Goal: Task Accomplishment & Management: Use online tool/utility

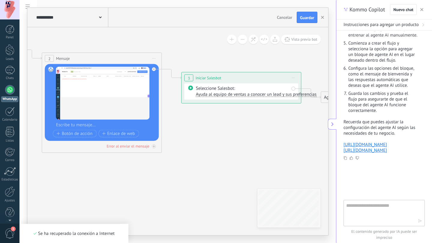
click at [7, 87] on div at bounding box center [10, 90] width 10 height 10
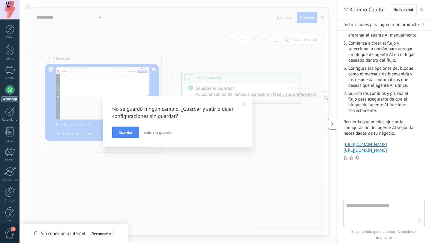
click at [153, 133] on span "Salir sin guardar" at bounding box center [157, 132] width 29 height 5
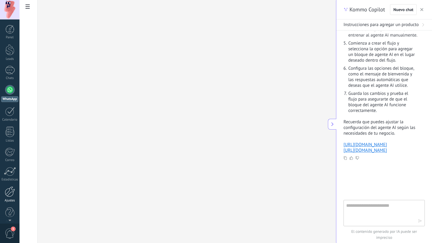
click at [10, 197] on div at bounding box center [10, 192] width 10 height 10
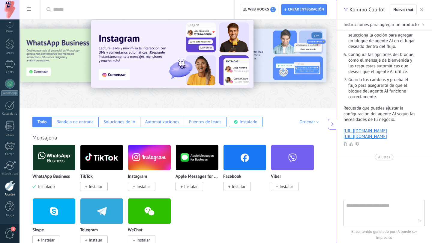
scroll to position [13, 0]
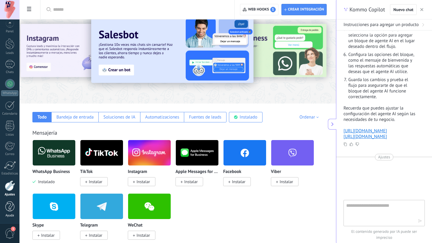
click at [13, 204] on div at bounding box center [9, 207] width 9 height 10
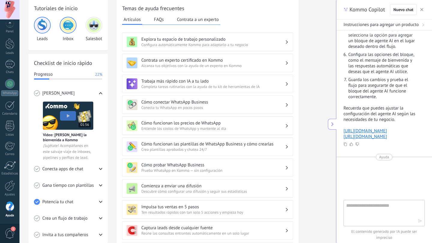
scroll to position [33, 0]
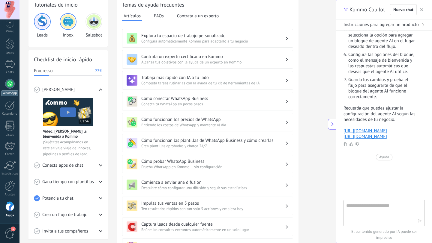
click at [11, 85] on div at bounding box center [10, 84] width 10 height 10
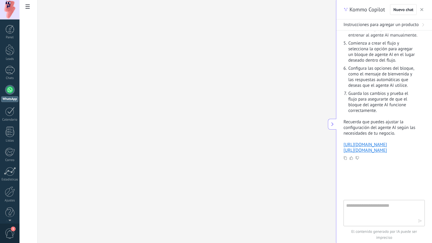
click at [11, 85] on link "WhatsApp" at bounding box center [9, 93] width 19 height 17
click at [7, 66] on div at bounding box center [10, 70] width 10 height 9
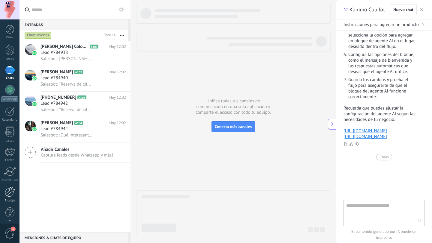
click at [11, 195] on div at bounding box center [10, 192] width 10 height 10
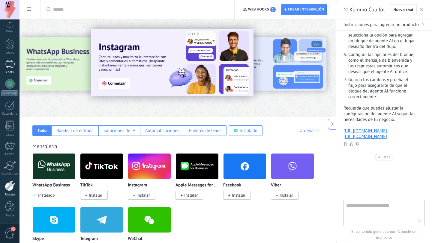
click at [10, 62] on div at bounding box center [10, 64] width 10 height 9
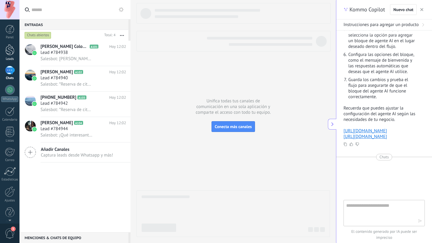
click at [7, 56] on link "Leads" at bounding box center [9, 52] width 19 height 17
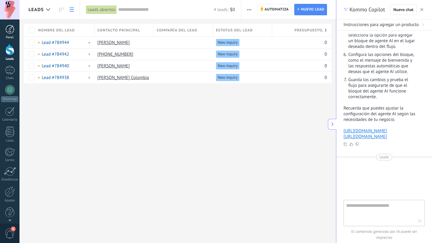
click at [12, 29] on div at bounding box center [9, 29] width 9 height 9
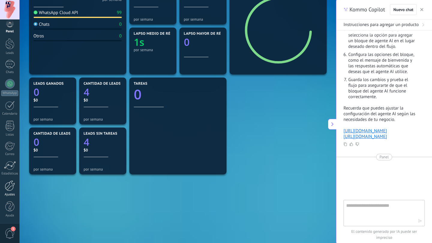
scroll to position [101, 0]
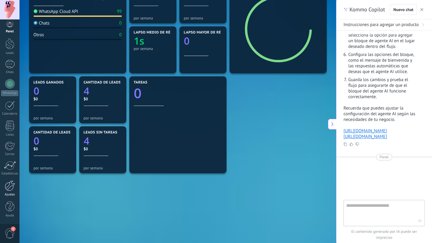
click at [13, 185] on div at bounding box center [10, 186] width 10 height 10
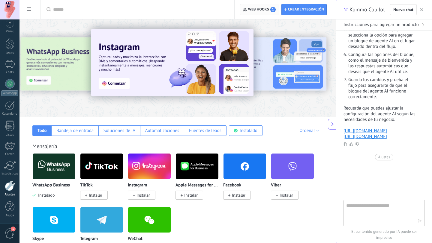
click at [266, 7] on span "Web hooks 1" at bounding box center [262, 9] width 28 height 5
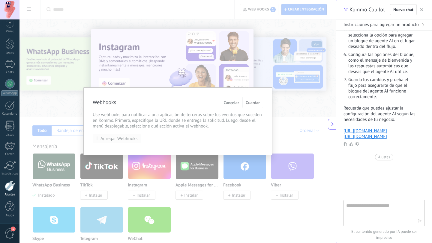
click at [114, 136] on button "Agregar Webhooks" at bounding box center [117, 139] width 48 height 10
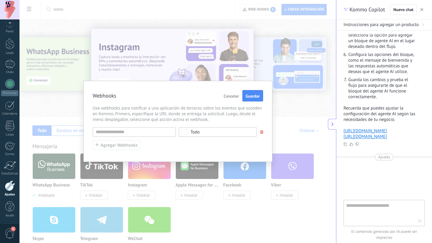
click at [229, 96] on span "Cancelar" at bounding box center [231, 96] width 15 height 4
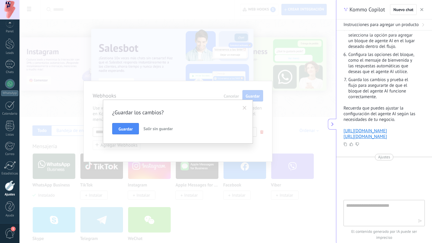
click at [242, 107] on span at bounding box center [245, 108] width 10 height 10
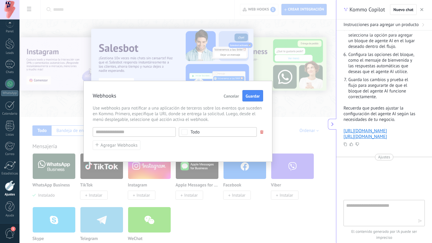
click at [423, 7] on button "button" at bounding box center [421, 9] width 6 height 7
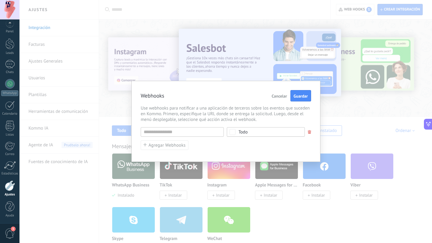
click at [273, 97] on span "Cancelar" at bounding box center [278, 96] width 15 height 4
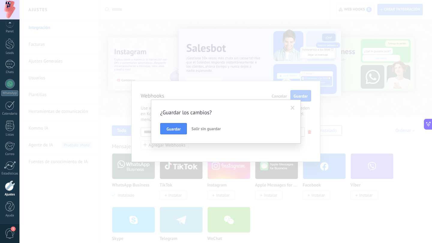
click at [189, 126] on button "Salir sin guardar" at bounding box center [206, 128] width 34 height 11
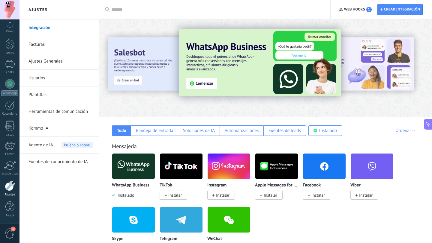
click at [39, 130] on link "Kommo IA" at bounding box center [60, 128] width 64 height 17
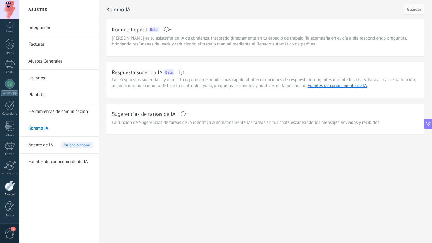
click at [184, 114] on span at bounding box center [183, 114] width 7 height 5
click at [194, 122] on span "La función de Sugerencias de tareas de IA identifica automáticamente las tareas…" at bounding box center [246, 123] width 268 height 6
click at [187, 110] on div "Sugerencias de tareas de IA" at bounding box center [265, 114] width 307 height 10
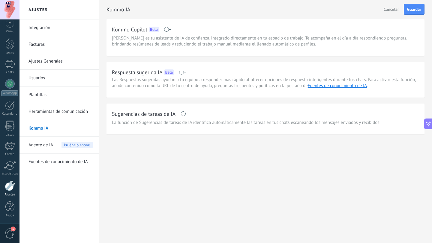
click at [185, 112] on span at bounding box center [183, 114] width 7 height 5
click at [44, 97] on link "Plantillas" at bounding box center [60, 95] width 64 height 17
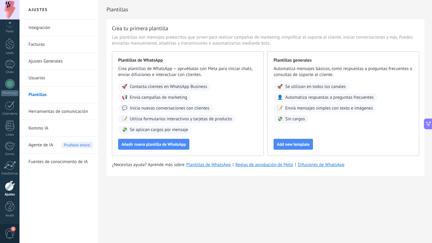
click at [44, 109] on link "Herramientas de comunicación" at bounding box center [60, 111] width 64 height 17
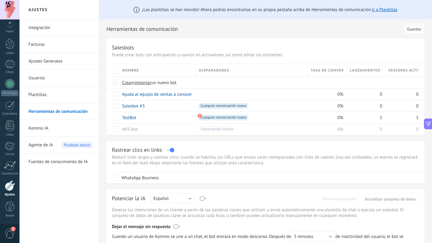
click at [47, 32] on link "Integración" at bounding box center [60, 27] width 64 height 17
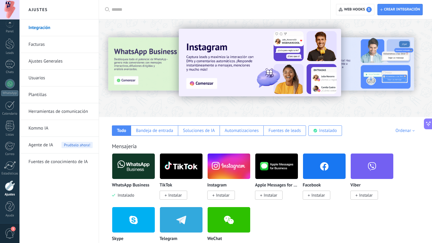
click at [45, 126] on link "Kommo IA" at bounding box center [60, 128] width 64 height 17
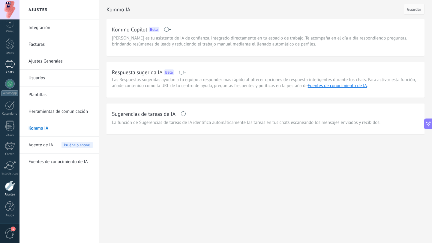
click at [11, 63] on div at bounding box center [10, 64] width 10 height 9
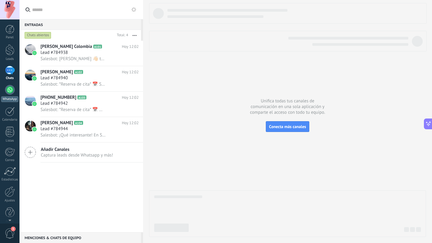
click at [8, 95] on link "WhatsApp" at bounding box center [9, 93] width 19 height 17
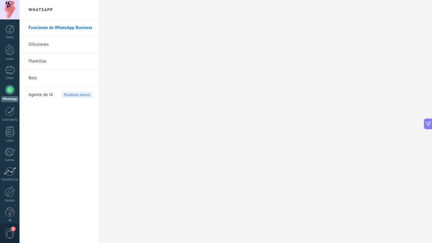
click at [35, 82] on link "Bots" at bounding box center [60, 78] width 64 height 17
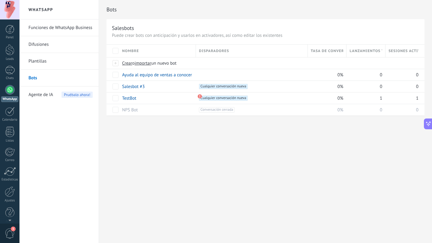
click at [45, 95] on span "Agente de IA" at bounding box center [40, 95] width 25 height 17
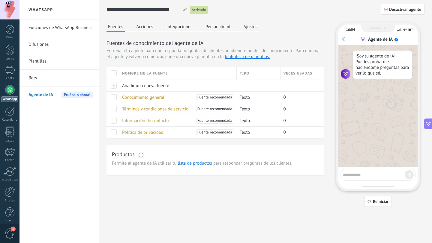
click at [247, 28] on button "Ajustes" at bounding box center [250, 26] width 17 height 9
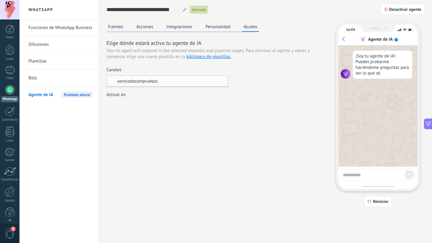
click at [181, 79] on span "senniadecompruebas" at bounding box center [168, 81] width 103 height 4
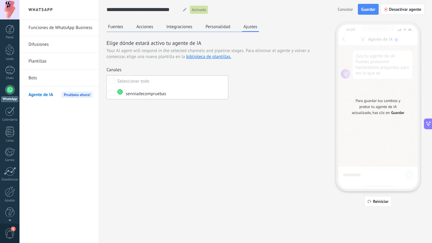
click at [261, 97] on div "Elige dónde estará activo tu agente de IA Your AI agent will respond in the sel…" at bounding box center [214, 74] width 217 height 71
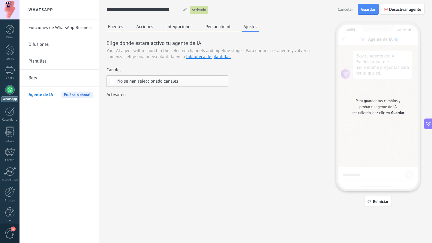
click at [188, 72] on div "Canales" at bounding box center [167, 70] width 122 height 6
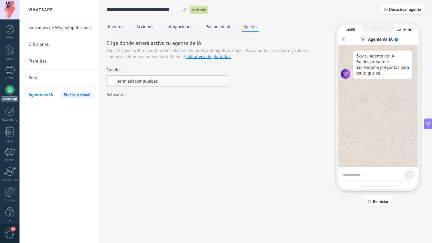
click at [187, 78] on div "senniadecompruebas" at bounding box center [167, 82] width 122 height 12
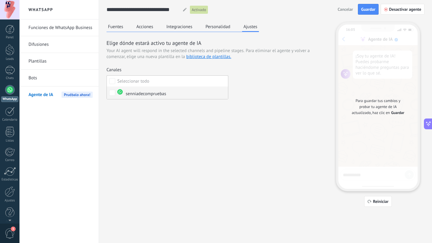
click at [179, 91] on label "senniadecompruebas" at bounding box center [167, 93] width 121 height 13
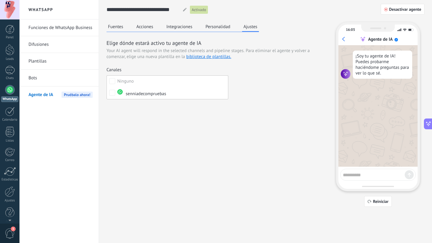
click at [245, 97] on div "Elige dónde estará activo tu agente de IA Your AI agent will respond in the sel…" at bounding box center [214, 74] width 217 height 71
click at [142, 111] on div "Fuentes Acciones Integraciones Personalidad Ajustes Elige dónde estará activo t…" at bounding box center [265, 114] width 318 height 185
click at [0, 0] on div "Incoming leads New inquiry Qualified Quote sent Order placed Order fulfilled Or…" at bounding box center [0, 0] width 0 height 0
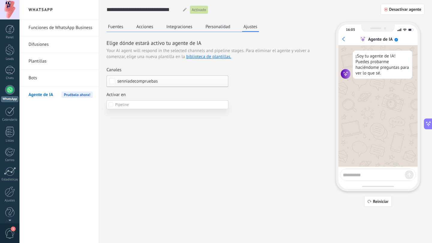
click at [325, 122] on div at bounding box center [225, 121] width 412 height 243
click at [211, 57] on link "biblioteca de plantillas." at bounding box center [208, 57] width 45 height 6
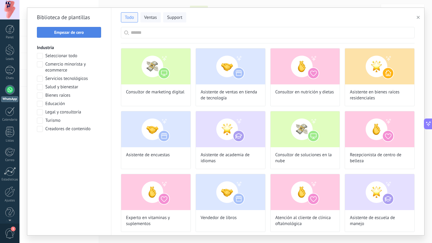
click at [50, 31] on span "Empezar de cero" at bounding box center [69, 32] width 58 height 4
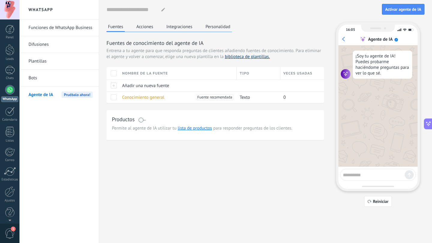
click at [243, 55] on link "biblioteca de plantillas." at bounding box center [247, 57] width 45 height 6
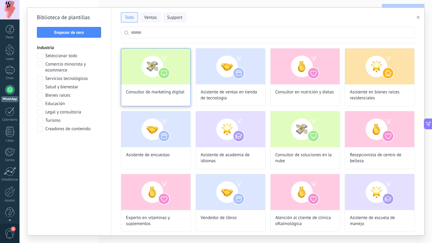
click at [146, 67] on img at bounding box center [155, 67] width 69 height 36
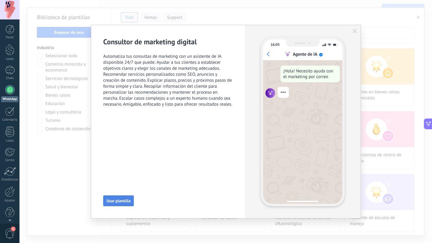
click at [114, 199] on span "Usar plantilla" at bounding box center [118, 201] width 24 height 4
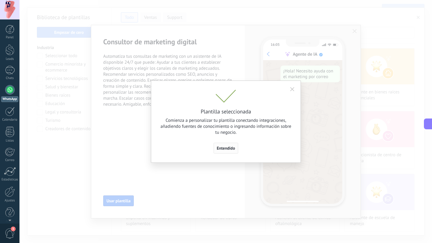
click at [222, 144] on button "Entendido" at bounding box center [225, 148] width 25 height 11
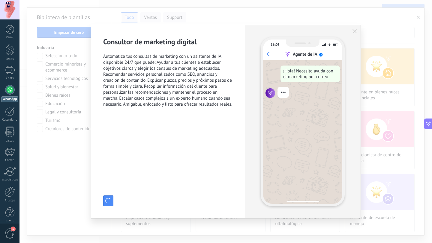
type input "**********"
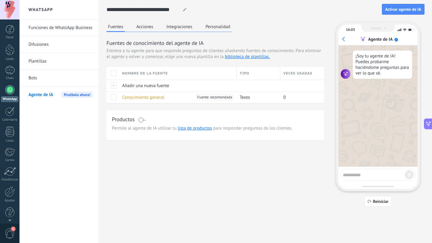
click at [261, 22] on div "Fuentes Acciones Integraciones Personalidad Fuentes de conocimiento del agente …" at bounding box center [214, 81] width 217 height 118
click at [428, 125] on icon at bounding box center [428, 124] width 6 height 6
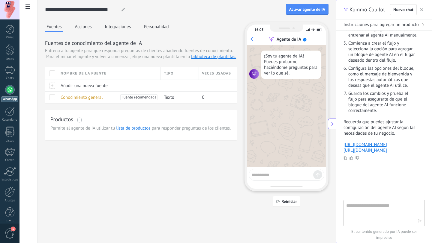
scroll to position [459, 0]
click at [424, 7] on div "Kommo Copilot Nuevo chat" at bounding box center [384, 9] width 96 height 19
click at [422, 9] on icon "button" at bounding box center [421, 9] width 3 height 3
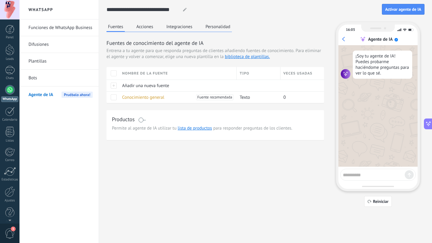
click at [51, 75] on link "Bots" at bounding box center [60, 78] width 64 height 17
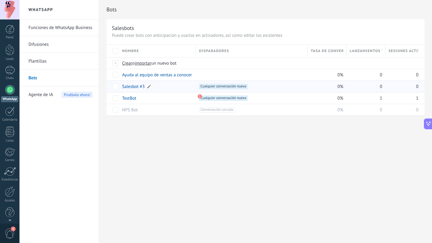
click at [128, 88] on link "Salesbot #3" at bounding box center [133, 87] width 22 height 6
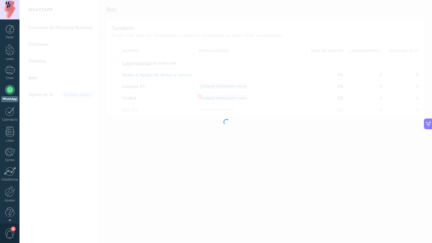
type input "**********"
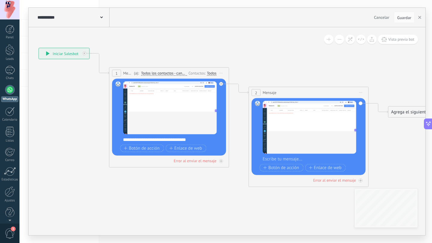
drag, startPoint x: 360, startPoint y: 87, endPoint x: 225, endPoint y: 74, distance: 135.5
click at [227, 74] on icon at bounding box center [229, 117] width 682 height 439
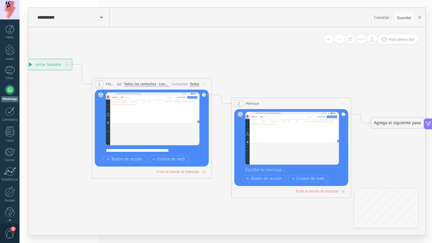
click at [381, 101] on icon at bounding box center [212, 128] width 682 height 439
click at [430, 120] on button at bounding box center [428, 124] width 8 height 11
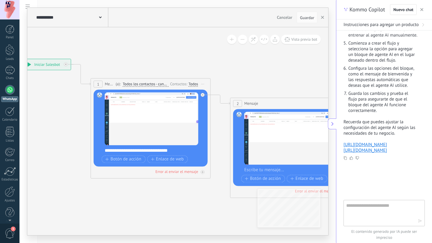
click at [373, 211] on textarea at bounding box center [379, 213] width 67 height 22
type textarea "**********"
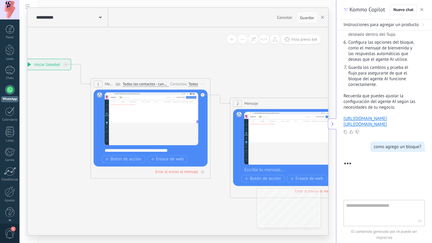
scroll to position [513, 0]
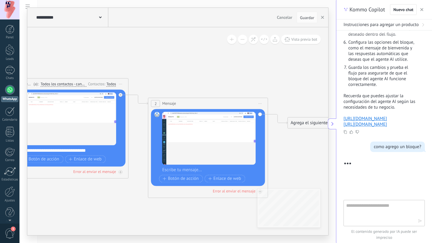
drag, startPoint x: 303, startPoint y: 69, endPoint x: 221, endPoint y: 69, distance: 82.1
click at [221, 69] on icon at bounding box center [129, 128] width 682 height 439
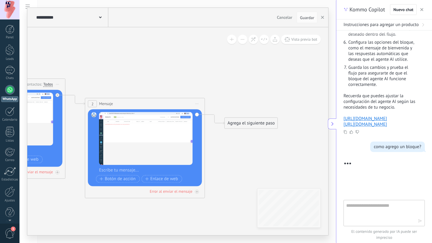
drag, startPoint x: 221, startPoint y: 69, endPoint x: 153, endPoint y: 69, distance: 67.7
click at [153, 69] on icon at bounding box center [66, 128] width 682 height 439
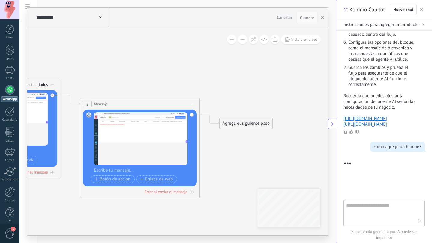
scroll to position [586, 0]
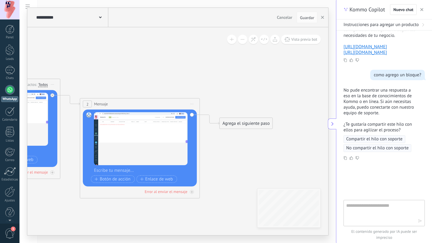
click at [316, 51] on icon at bounding box center [61, 128] width 682 height 439
click at [423, 6] on button "button" at bounding box center [421, 9] width 6 height 7
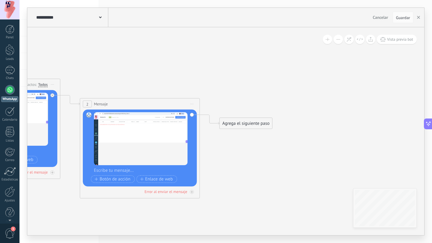
click at [254, 126] on div "Agrega el siguiente paso" at bounding box center [245, 124] width 52 height 10
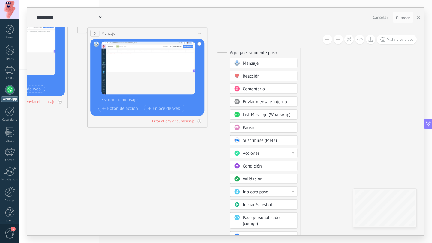
click at [258, 64] on span "Mensaje" at bounding box center [250, 64] width 16 height 6
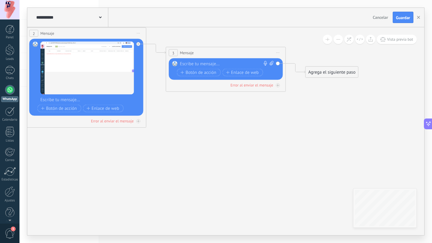
click at [281, 51] on span "Iniciar vista previa aquí Cambiar nombre Duplicar Borrar" at bounding box center [278, 53] width 10 height 9
click at [285, 92] on div "Borrar" at bounding box center [304, 92] width 59 height 10
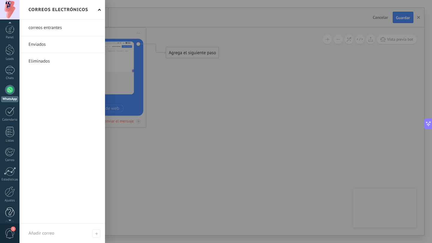
scroll to position [6, 0]
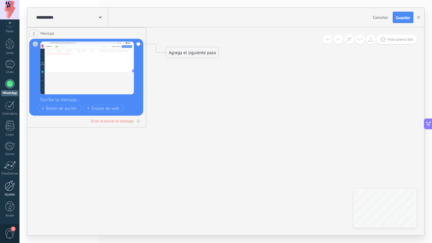
click at [9, 193] on div "Ajustes" at bounding box center [9, 195] width 17 height 4
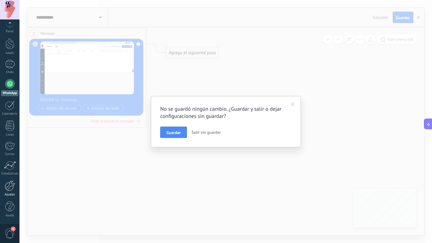
scroll to position [0, 0]
click at [204, 130] on span "Salir sin guardar" at bounding box center [205, 132] width 29 height 5
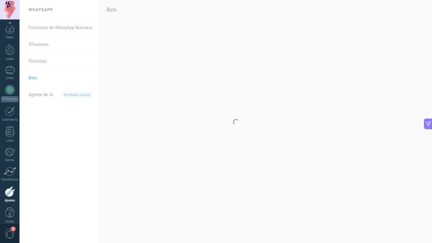
scroll to position [6, 0]
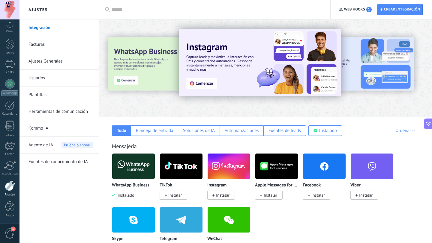
click at [43, 39] on link "Facturas" at bounding box center [60, 44] width 64 height 17
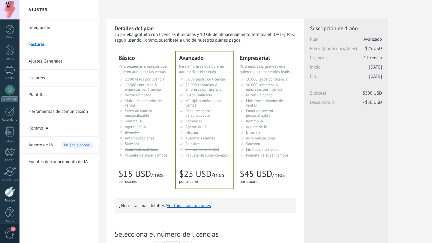
drag, startPoint x: 0, startPoint y: 0, endPoint x: 251, endPoint y: 89, distance: 266.7
click at [251, 89] on span "50.000 contactos & empresas por licencia" at bounding box center [264, 87] width 36 height 10
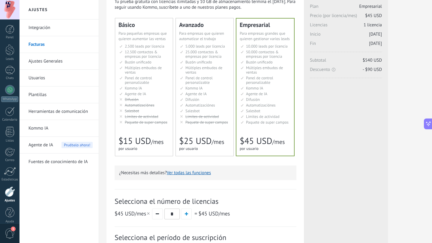
scroll to position [34, 0]
click at [431, 123] on button at bounding box center [428, 124] width 8 height 11
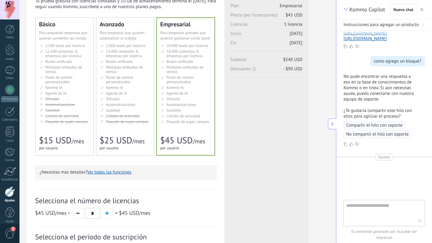
click at [358, 205] on textarea at bounding box center [379, 213] width 67 height 22
type textarea "**********"
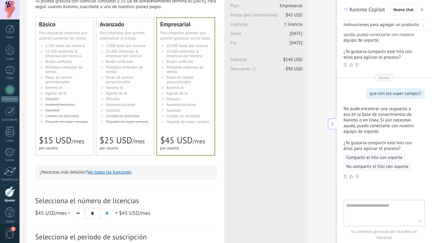
scroll to position [679, 0]
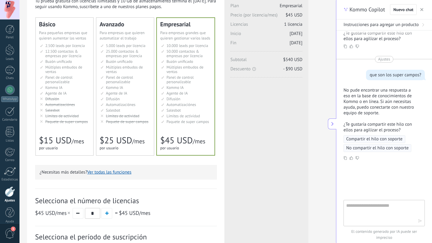
click at [118, 173] on button "Ver todas las funciones" at bounding box center [109, 173] width 44 height 6
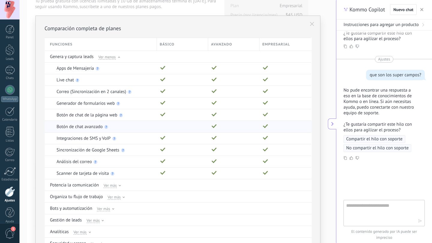
scroll to position [4, 0]
click at [307, 20] on button at bounding box center [312, 23] width 10 height 10
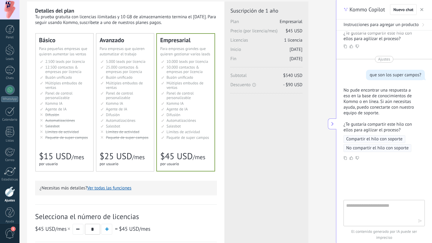
scroll to position [21, 0]
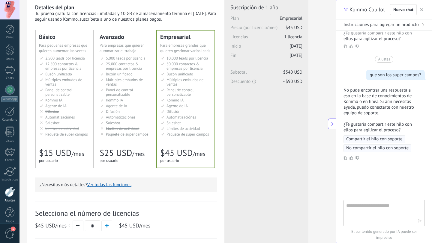
click at [120, 186] on button "Ver todas las funciones" at bounding box center [109, 185] width 44 height 6
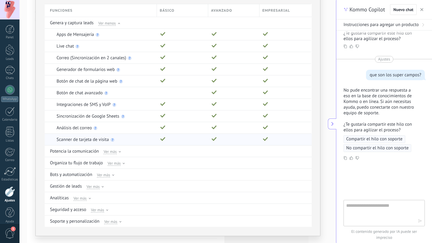
scroll to position [38, 0]
click at [110, 174] on div "Ver más" at bounding box center [105, 174] width 17 height 5
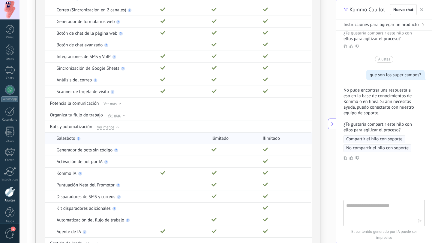
scroll to position [86, 0]
click at [104, 163] on use at bounding box center [106, 162] width 4 height 4
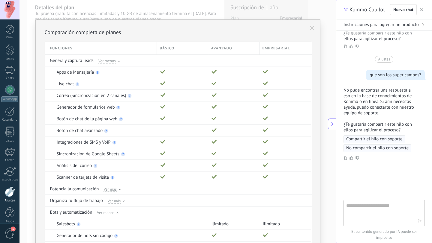
click at [391, 140] on span "Compartir el hilo con soporte" at bounding box center [374, 139] width 56 height 6
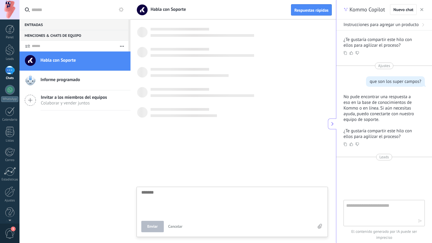
scroll to position [6, 0]
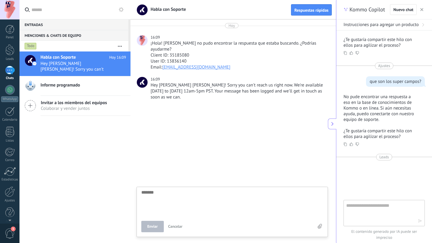
click at [163, 192] on textarea at bounding box center [232, 202] width 182 height 25
type textarea "*"
type textarea "**"
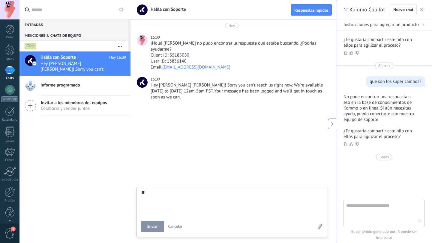
type textarea "**"
type textarea "****"
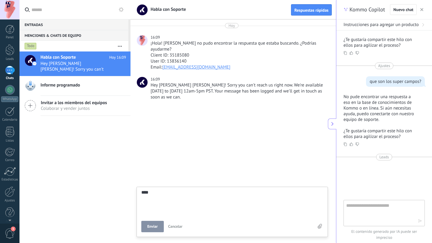
type textarea "****"
type textarea "**"
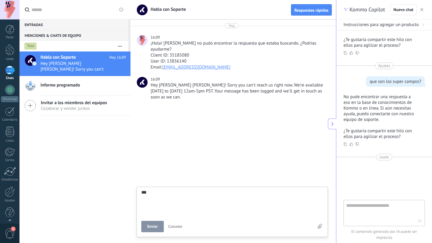
type textarea "****"
type textarea "*****"
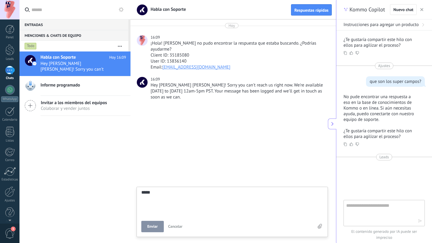
type textarea "*****"
type textarea "*******"
type textarea "********"
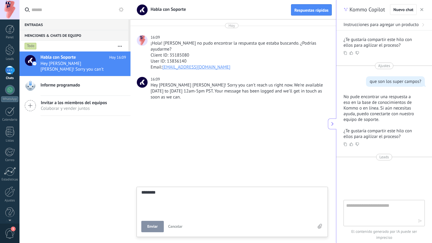
type textarea "*********"
type textarea "**********"
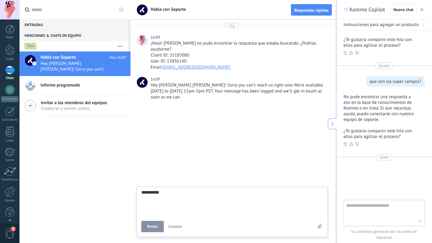
type textarea "**********"
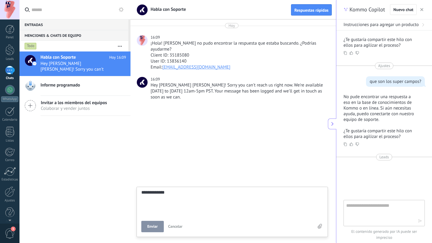
type textarea "**********"
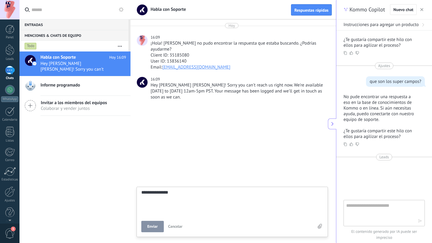
type textarea "**********"
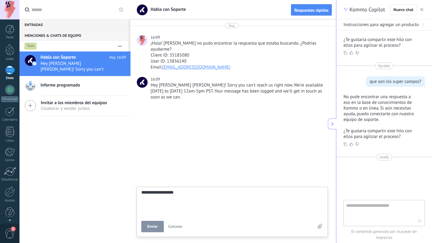
type textarea "**********"
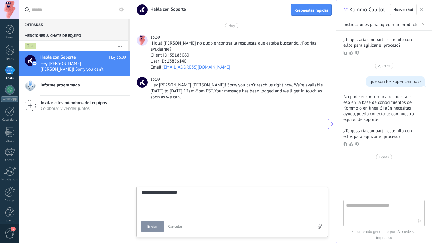
type textarea "**********"
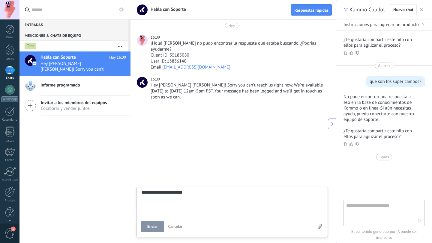
type textarea "**********"
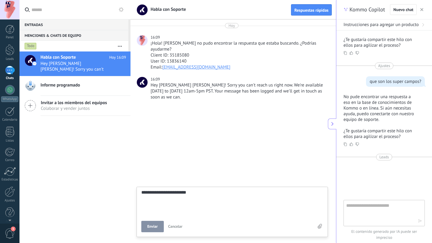
type textarea "**********"
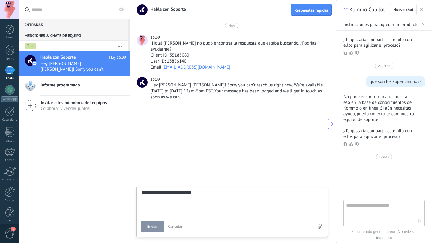
type textarea "**********"
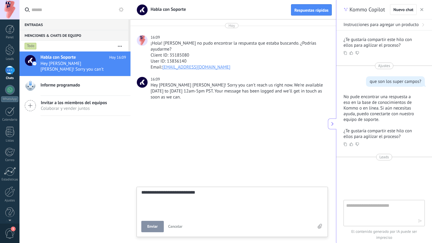
type textarea "**********"
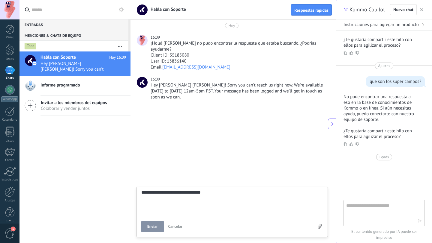
type textarea "**********"
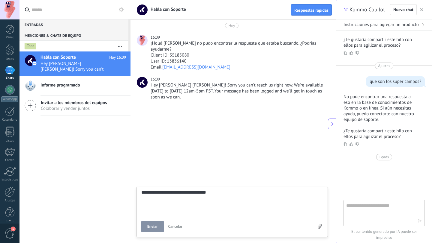
type textarea "**********"
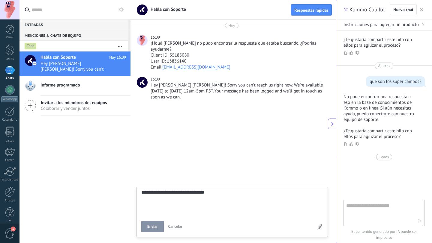
type textarea "**********"
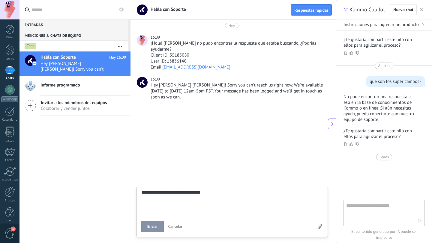
type textarea "**********"
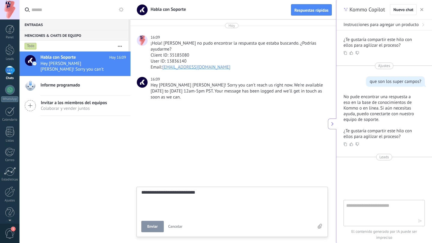
type textarea "**********"
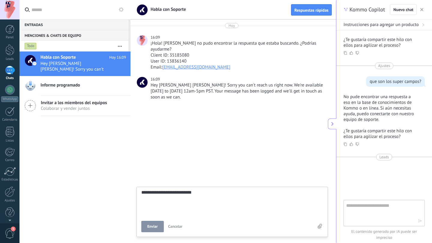
type textarea "**********"
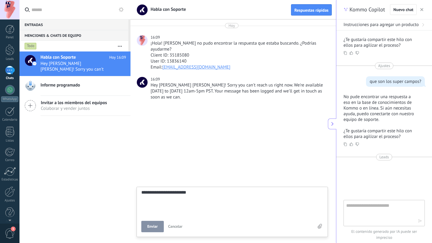
type textarea "**********"
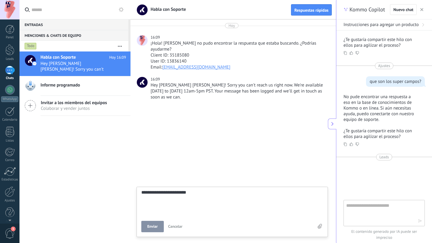
type textarea "**********"
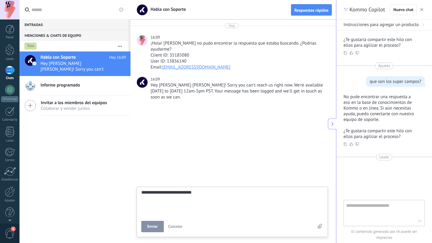
type textarea "**********"
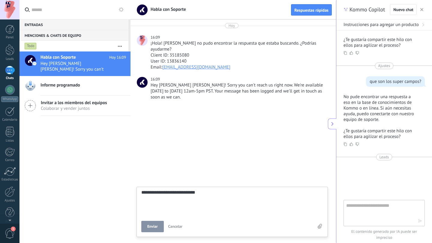
type textarea "**********"
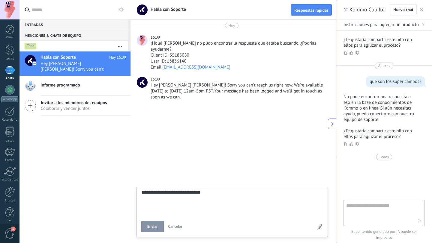
type textarea "**********"
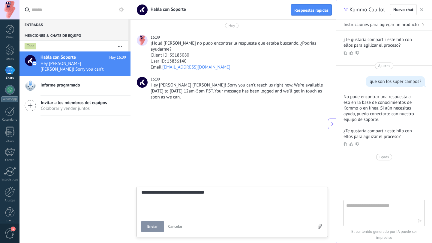
type textarea "**********"
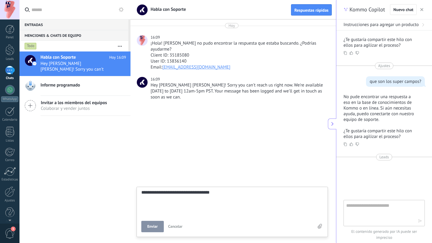
type textarea "**********"
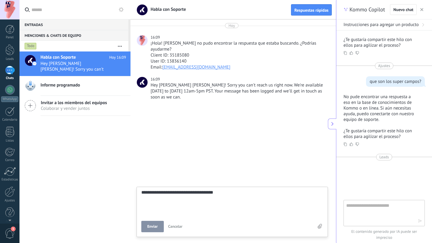
type textarea "**********"
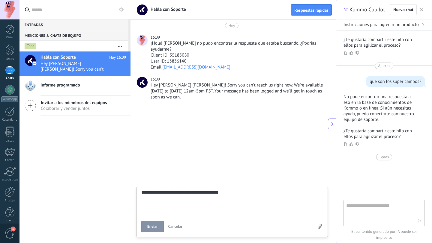
type textarea "**********"
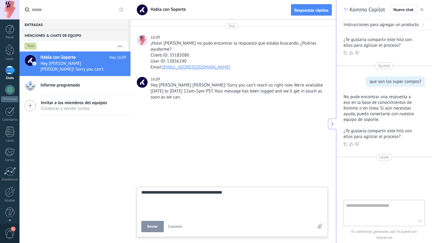
type textarea "**********"
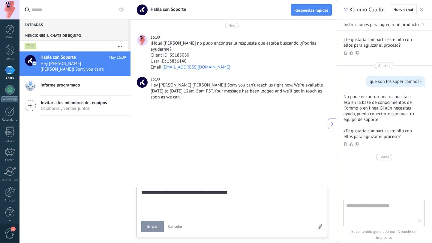
type textarea "**********"
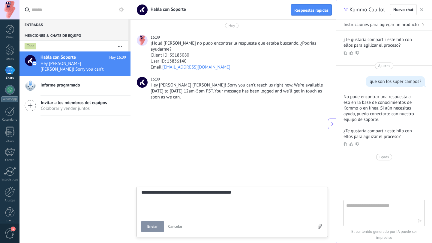
type textarea "**********"
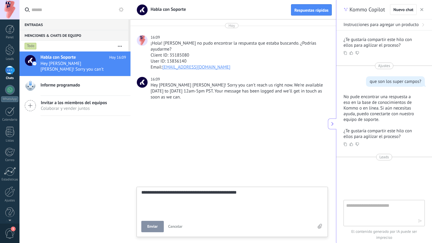
type textarea "**********"
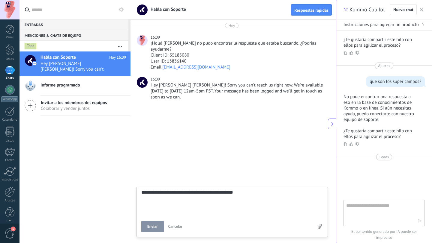
type textarea "**********"
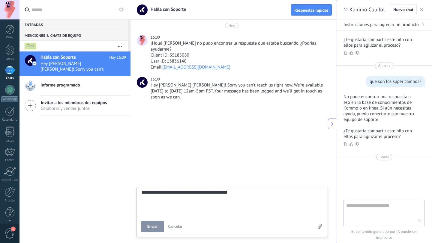
type textarea "**********"
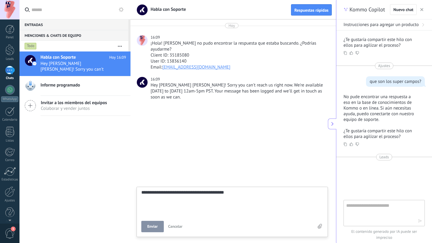
type textarea "**********"
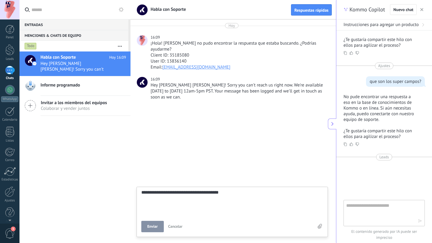
type textarea "**********"
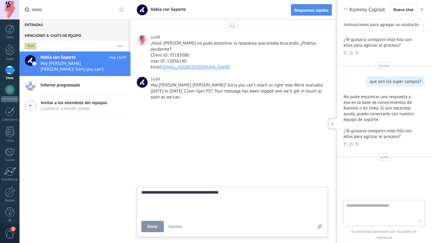
type textarea "**********"
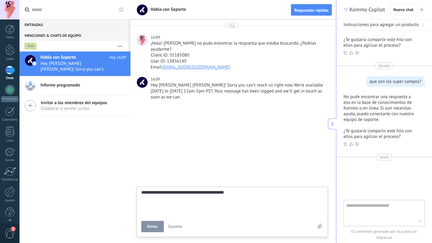
type textarea "**********"
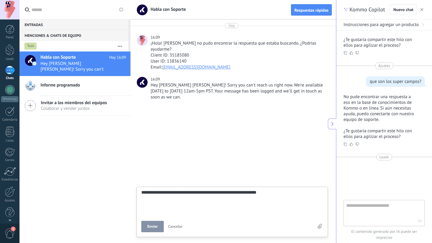
click at [156, 229] on span "Enviar" at bounding box center [152, 227] width 10 height 4
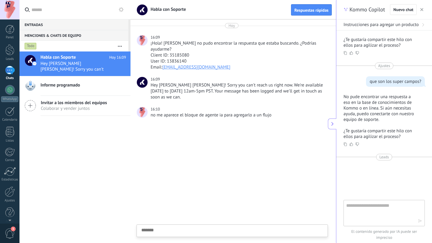
scroll to position [6, 0]
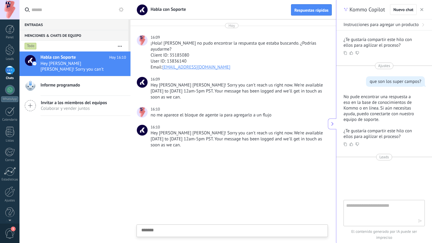
click at [60, 22] on div "Entradas 0" at bounding box center [73, 24] width 109 height 11
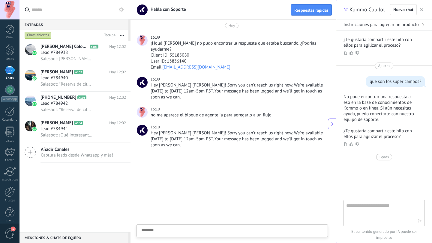
click at [60, 23] on div "Entradas 0" at bounding box center [73, 24] width 109 height 11
click at [60, 24] on div "Entradas 0" at bounding box center [73, 24] width 109 height 11
click at [56, 49] on span "[PERSON_NAME] Colombia" at bounding box center [64, 47] width 48 height 6
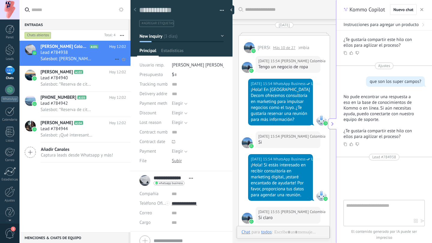
scroll to position [1497, 0]
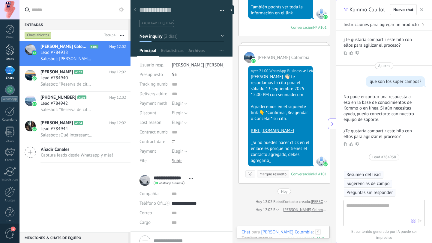
click at [6, 55] on div at bounding box center [9, 49] width 9 height 11
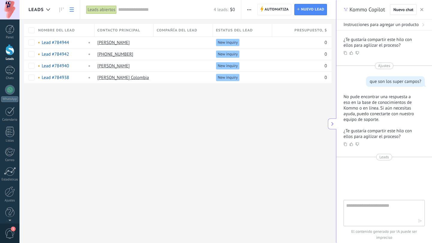
click at [121, 34] on div "Contacto principal" at bounding box center [123, 30] width 59 height 13
click at [153, 118] on div "Leads Automatiza Nueva difusión Editar embudo Imprimir Ajustes de la lista Impo…" at bounding box center [177, 121] width 316 height 243
click at [288, 9] on span "Automatiza" at bounding box center [276, 9] width 24 height 11
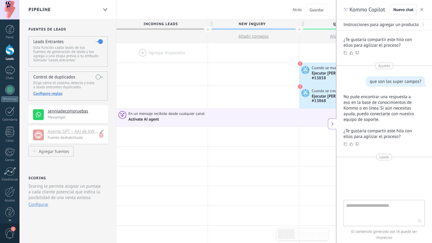
click at [78, 132] on h4 "Agente GPT – AAI de KWID" at bounding box center [73, 132] width 51 height 6
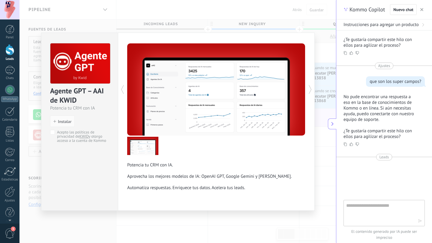
click at [91, 224] on div "Agente GPT – AAI de KWID Potencia tu CRM con IA install Instalar Acepto las pol…" at bounding box center [177, 121] width 316 height 243
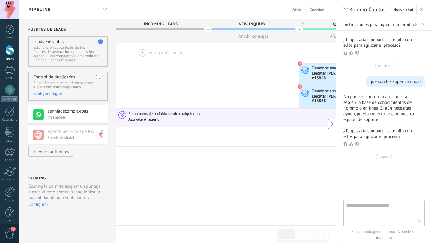
click at [73, 133] on h4 "Agente GPT – AAI de KWID" at bounding box center [73, 132] width 51 height 6
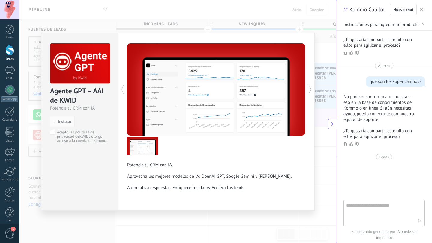
click at [89, 228] on div "Agente GPT – AAI de KWID Potencia tu CRM con IA install Instalar Acepto las pol…" at bounding box center [177, 121] width 316 height 243
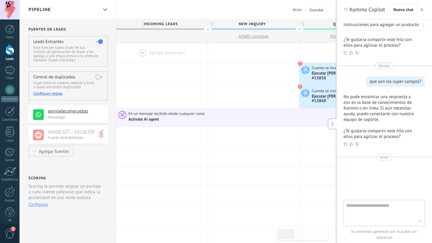
click at [76, 132] on h4 "Agente GPT – AAI de KWID" at bounding box center [73, 132] width 51 height 6
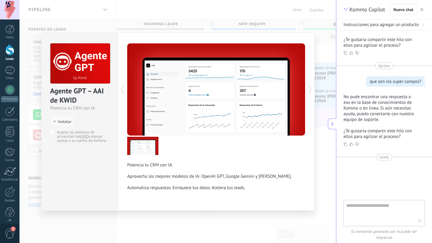
click at [61, 120] on span "Instalar" at bounding box center [64, 122] width 13 height 4
click at [60, 123] on span "Instalar" at bounding box center [64, 122] width 13 height 4
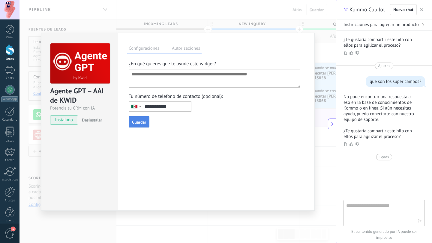
click at [145, 121] on span "Guardar" at bounding box center [139, 122] width 14 height 4
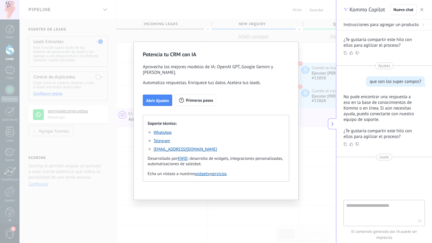
click at [167, 132] on link "WhatsApp" at bounding box center [162, 132] width 18 height 5
click at [270, 113] on div "Potencia tu CRM con IA Aprovecha los mejores modelos de IA: OpenAI GPT, Google …" at bounding box center [215, 121] width 165 height 159
click at [293, 212] on div "Potencia tu CRM con IA Aprovecha los mejores modelos de IA: OpenAI GPT, Google …" at bounding box center [216, 121] width 432 height 243
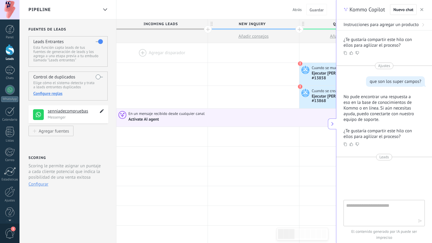
click at [102, 114] on icon at bounding box center [101, 111] width 7 height 7
click at [102, 111] on use at bounding box center [101, 111] width 5 height 4
click at [59, 120] on p "Messenger" at bounding box center [76, 117] width 57 height 5
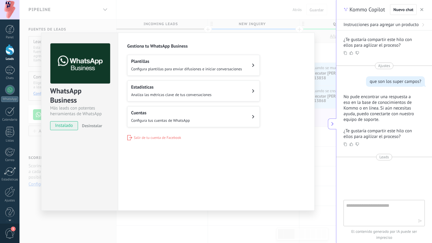
click at [191, 225] on div "WhatsApp Business Más leads con potentes herramientas de WhatsApp instalado Des…" at bounding box center [177, 121] width 316 height 243
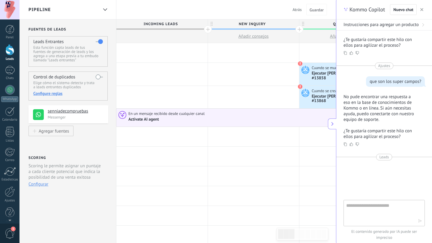
click at [152, 117] on div "Activate AI agent" at bounding box center [143, 119] width 31 height 5
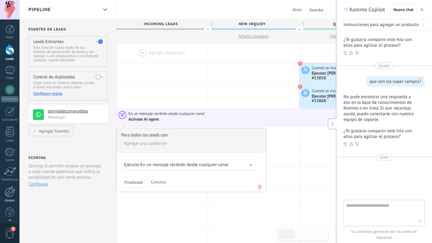
click at [6, 193] on div at bounding box center [10, 192] width 10 height 10
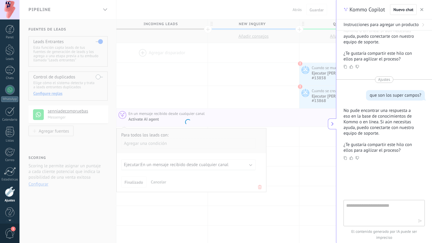
scroll to position [6, 0]
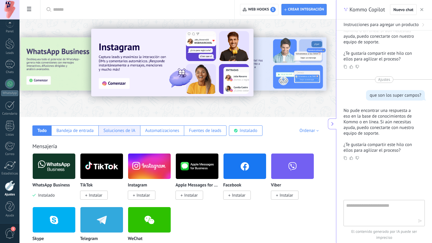
click at [127, 131] on div "Soluciones de IA" at bounding box center [119, 131] width 32 height 6
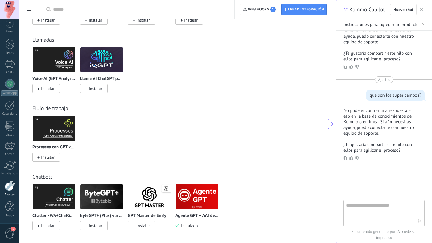
scroll to position [178, 0]
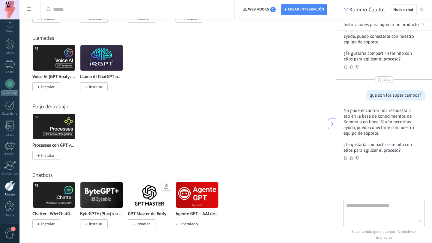
click at [193, 197] on img at bounding box center [197, 195] width 43 height 29
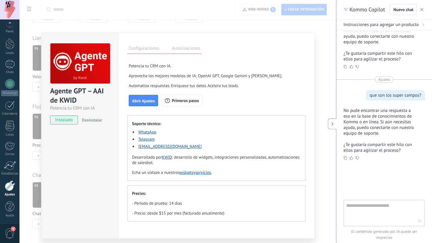
click at [93, 117] on button "Desinstalar" at bounding box center [90, 120] width 22 height 9
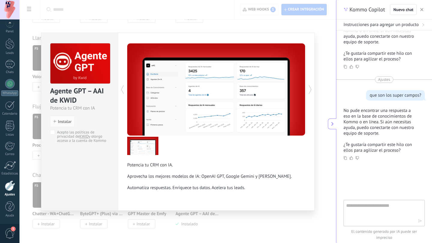
click at [132, 16] on div "Agente GPT – AAI de KWID Potencia tu CRM con IA install Instalar Acepto las pol…" at bounding box center [177, 121] width 316 height 243
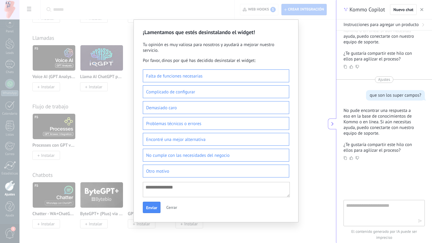
click at [171, 212] on button "Cerrar" at bounding box center [172, 207] width 16 height 9
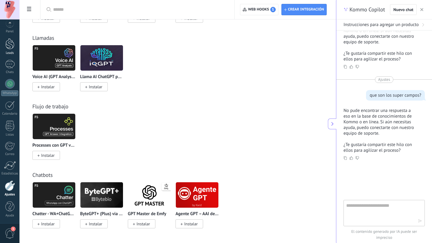
click at [9, 49] on div at bounding box center [9, 43] width 9 height 11
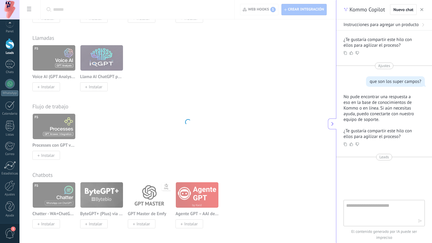
scroll to position [672, 0]
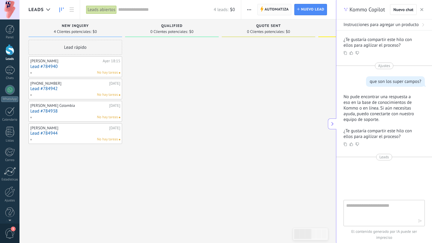
click at [275, 13] on span "Automatiza" at bounding box center [276, 9] width 24 height 11
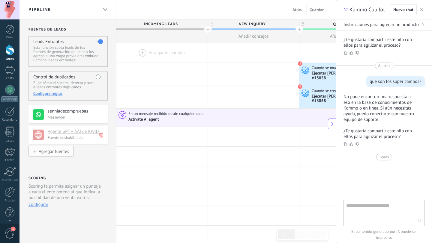
click at [64, 154] on div "Agregar fuentes" at bounding box center [54, 151] width 30 height 5
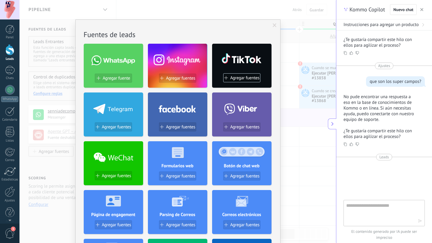
click at [184, 7] on div "No hay resultados Fuentes de leads Agregar fuente Agregar fuentes Agregar fuent…" at bounding box center [177, 121] width 316 height 243
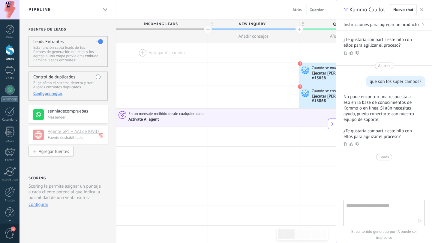
click at [41, 156] on button "Agregar fuentes" at bounding box center [50, 151] width 45 height 10
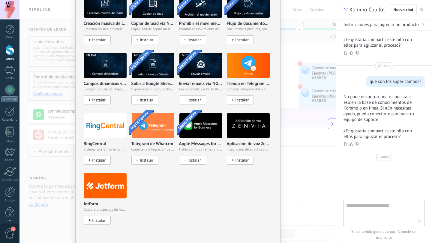
scroll to position [1171, 0]
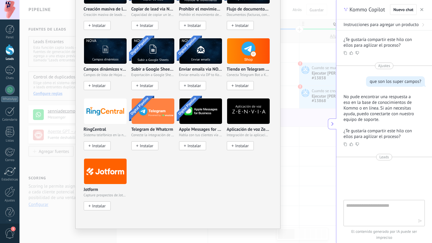
click at [312, 173] on div "No hay resultados Fuentes de leads Agregar fuente Agregar fuentes Agregar fuent…" at bounding box center [177, 121] width 316 height 243
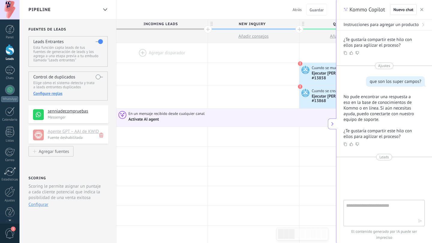
scroll to position [0, 0]
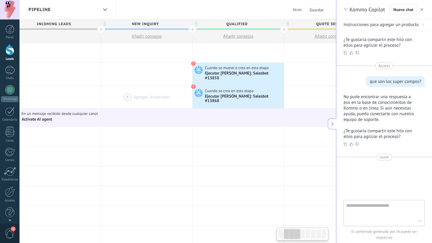
drag, startPoint x: 275, startPoint y: 82, endPoint x: 169, endPoint y: 83, distance: 105.8
click at [168, 86] on div at bounding box center [146, 97] width 91 height 23
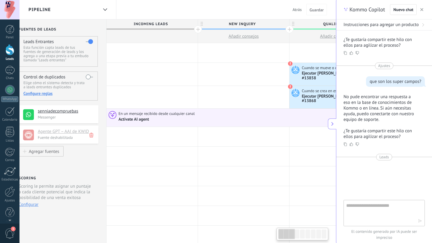
scroll to position [0, 16]
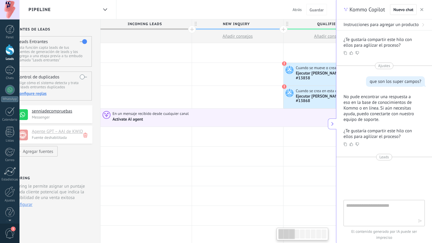
drag, startPoint x: 204, startPoint y: 46, endPoint x: 318, endPoint y: 106, distance: 128.6
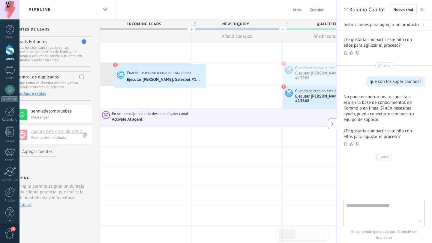
drag, startPoint x: 314, startPoint y: 74, endPoint x: 115, endPoint y: 66, distance: 198.9
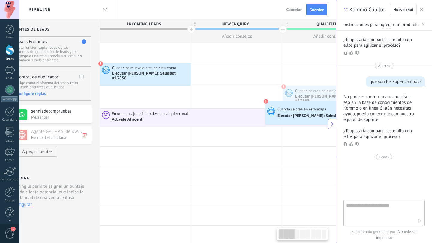
scroll to position [0, 20]
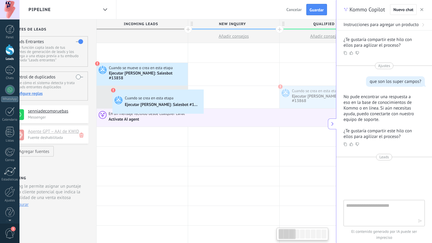
drag, startPoint x: 263, startPoint y: 99, endPoint x: 117, endPoint y: 88, distance: 146.4
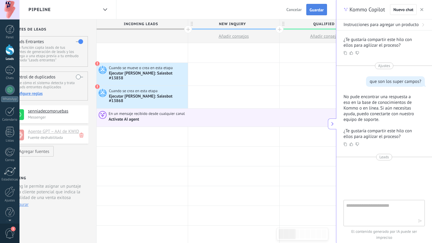
click at [313, 9] on span "Guardar" at bounding box center [316, 10] width 14 height 4
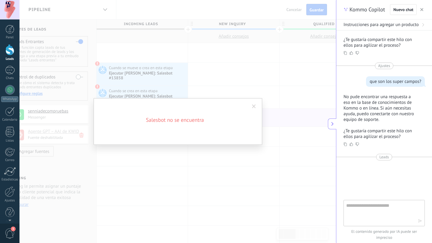
click at [255, 106] on span at bounding box center [254, 107] width 4 height 4
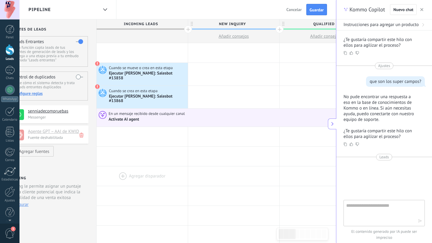
scroll to position [0, 0]
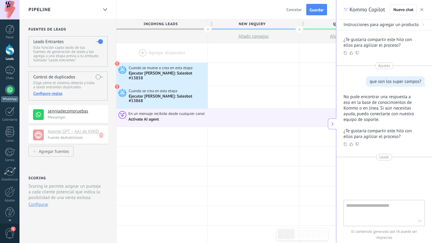
click at [6, 86] on div at bounding box center [10, 90] width 10 height 10
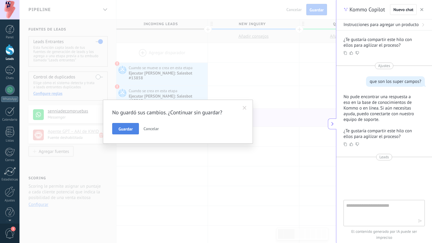
click at [130, 129] on span "Guardar" at bounding box center [125, 129] width 14 height 4
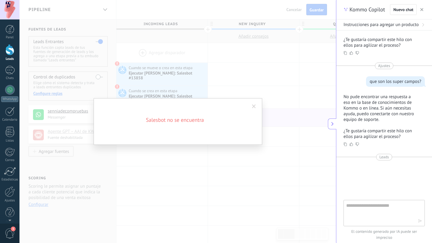
click at [254, 107] on span at bounding box center [254, 107] width 4 height 4
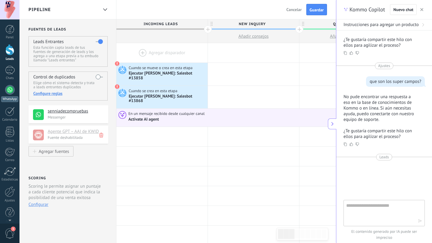
click at [10, 89] on div at bounding box center [10, 90] width 10 height 10
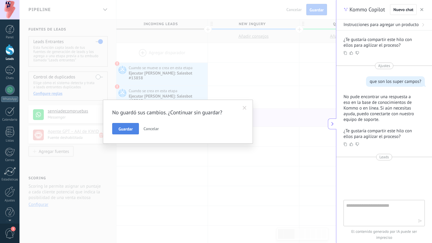
click at [122, 123] on button "Guardar" at bounding box center [125, 128] width 27 height 11
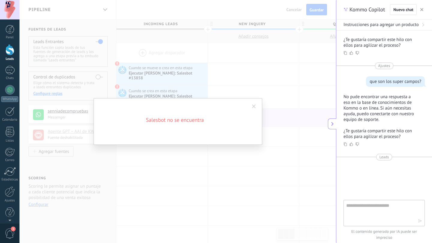
click at [195, 124] on div "Salesbot no se encuentra" at bounding box center [178, 121] width 168 height 47
click at [256, 106] on span at bounding box center [254, 107] width 10 height 10
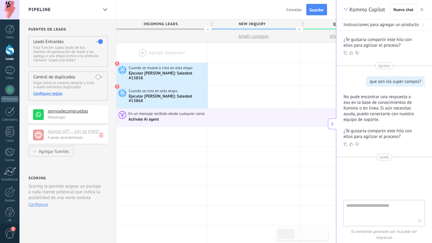
click at [294, 11] on span "Cancelar" at bounding box center [293, 9] width 15 height 5
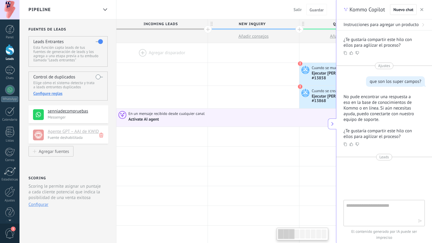
click at [296, 7] on span "Salir" at bounding box center [297, 9] width 8 height 5
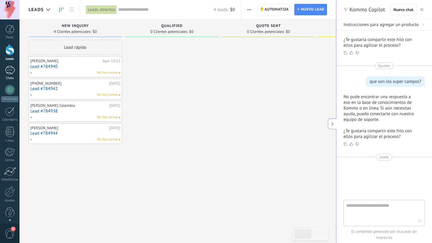
click at [7, 71] on div "1" at bounding box center [10, 70] width 10 height 9
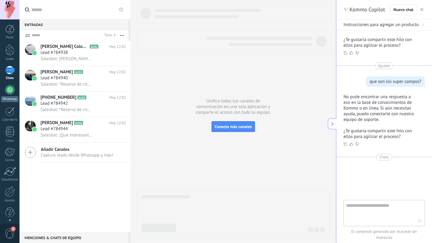
click at [9, 87] on div at bounding box center [10, 90] width 10 height 10
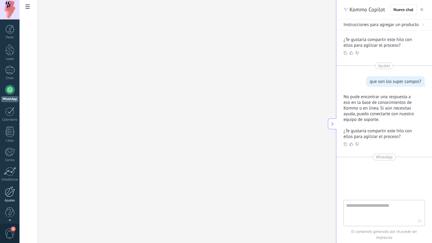
click at [10, 195] on div at bounding box center [10, 192] width 10 height 10
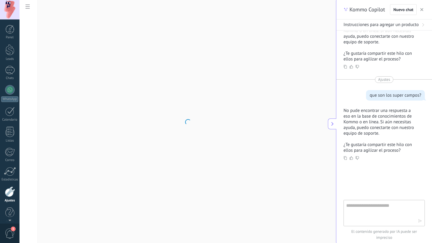
scroll to position [6, 0]
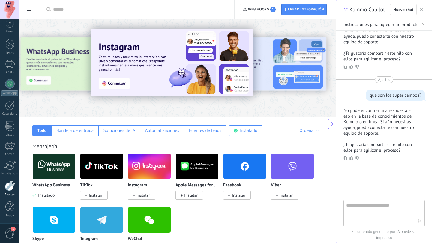
click at [421, 8] on icon "button" at bounding box center [421, 9] width 3 height 3
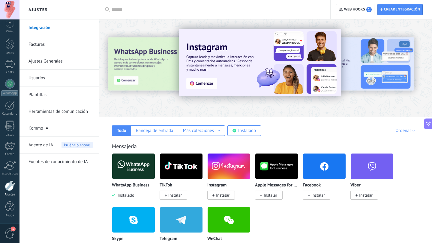
scroll to position [6, 0]
click at [35, 150] on span "Agente de IA" at bounding box center [40, 145] width 25 height 17
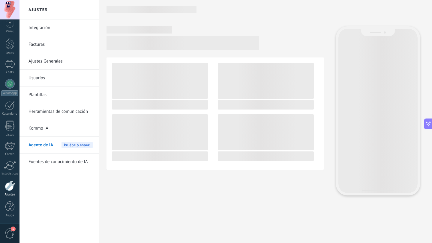
click at [51, 121] on link "Kommo IA" at bounding box center [60, 128] width 64 height 17
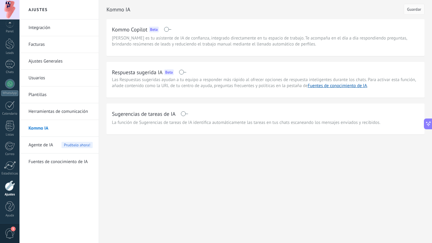
click at [49, 147] on span "Agente de IA" at bounding box center [40, 145] width 25 height 17
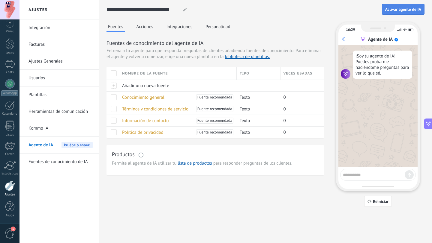
click at [405, 10] on span "Activar agente de IA" at bounding box center [403, 9] width 36 height 4
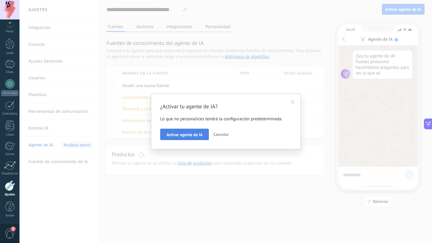
click at [195, 134] on span "Activar agente de IA" at bounding box center [184, 135] width 36 height 4
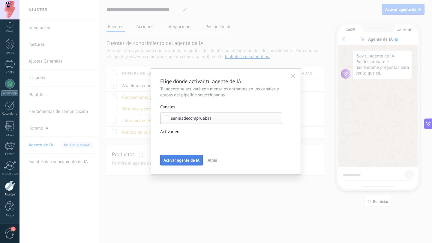
click at [182, 162] on span "Activar agente de IA" at bounding box center [181, 160] width 36 height 4
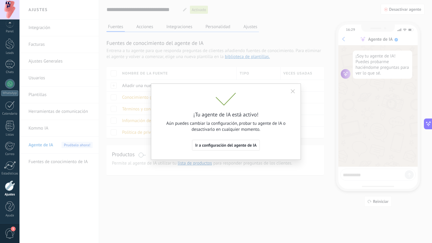
click at [297, 89] on div "¡Tu agente de IA está activo! Aún puedes cambiar la configuración, probar tu ag…" at bounding box center [226, 122] width 150 height 76
click at [248, 147] on span "Ir a configuración del agente de IA" at bounding box center [225, 145] width 61 height 4
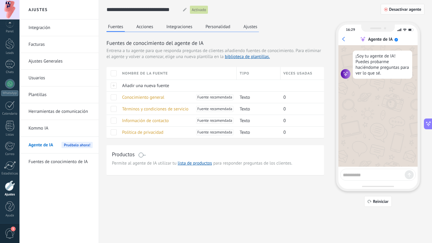
click at [409, 8] on span "Desactivar agente" at bounding box center [405, 9] width 32 height 4
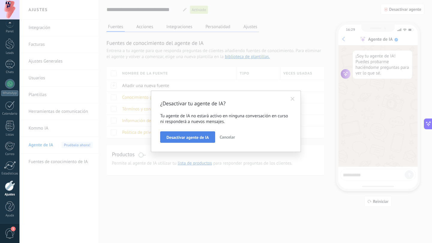
click at [196, 141] on button "Desactivar agente de IA" at bounding box center [187, 137] width 55 height 11
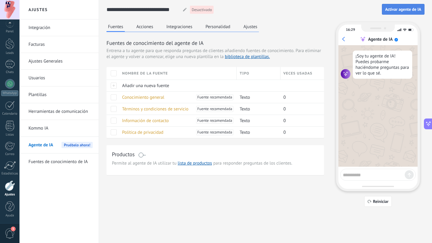
click at [398, 8] on span "Activar agente de IA" at bounding box center [403, 9] width 36 height 4
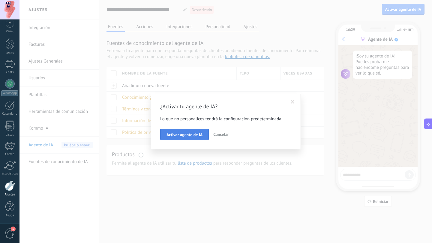
click at [186, 133] on span "Activar agente de IA" at bounding box center [184, 135] width 36 height 4
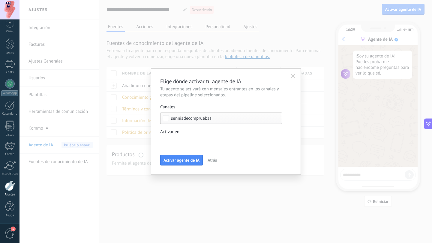
click at [0, 0] on div "Incoming leads New inquiry Qualified Quote sent Order placed Order fulfilled Or…" at bounding box center [0, 0] width 0 height 0
click at [209, 123] on div at bounding box center [225, 121] width 412 height 243
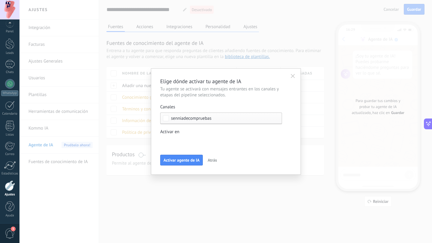
click at [180, 167] on div "Elige dónde activar tu agente de IA Tu agente se activará con mensajes entrante…" at bounding box center [226, 121] width 150 height 107
click at [181, 164] on button "Activar agente de IA" at bounding box center [181, 160] width 43 height 11
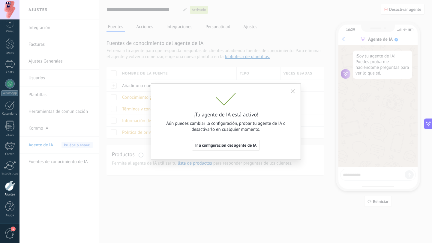
click at [293, 95] on button "button" at bounding box center [293, 91] width 10 height 9
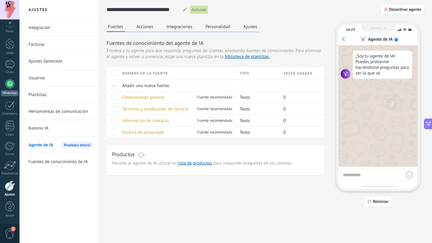
click at [11, 87] on div at bounding box center [10, 84] width 10 height 10
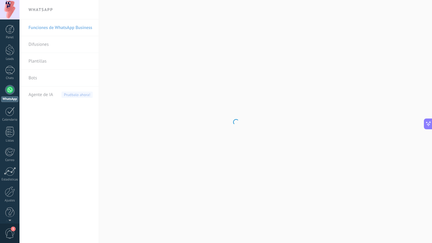
click at [35, 76] on body ".abccls-1,.abccls-2{fill-rule:evenodd}.abccls-2{fill:#fff} .abfcls-1{fill:none}…" at bounding box center [216, 121] width 432 height 243
click at [36, 78] on body ".abccls-1,.abccls-2{fill-rule:evenodd}.abccls-2{fill:#fff} .abfcls-1{fill:none}…" at bounding box center [216, 121] width 432 height 243
click at [42, 88] on span "Agente de IA" at bounding box center [40, 95] width 25 height 17
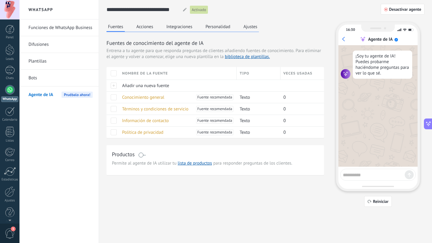
click at [34, 80] on link "Bots" at bounding box center [60, 78] width 64 height 17
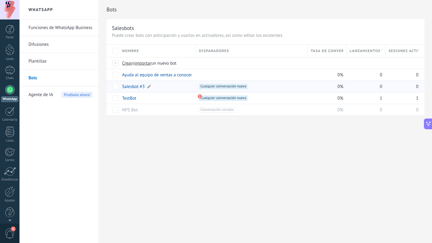
click at [130, 86] on link "Salesbot #3" at bounding box center [133, 87] width 22 height 6
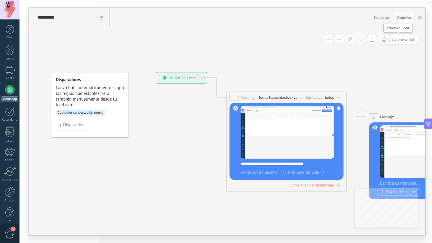
click at [399, 38] on span "Vista previa bot" at bounding box center [401, 39] width 26 height 5
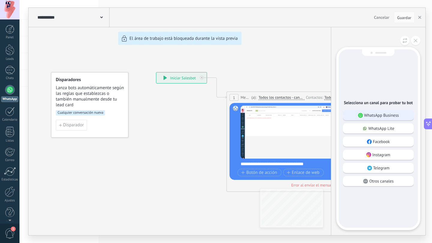
click at [375, 116] on p "WhatsApp Business" at bounding box center [381, 115] width 35 height 5
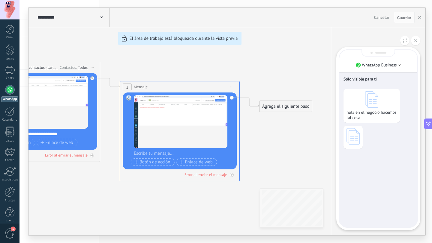
click at [360, 166] on div "Sólo visible para ti hola en el negocio hacemos tal cosa" at bounding box center [378, 138] width 78 height 177
click at [368, 211] on div "Sólo visible para ti hola en el negocio hacemos tal cosa" at bounding box center [378, 138] width 78 height 177
click at [369, 156] on div "Sólo visible para ti hola en el negocio hacemos tal cosa" at bounding box center [378, 138] width 78 height 177
click at [369, 171] on div "Sólo visible para ti hola en el negocio hacemos tal cosa" at bounding box center [378, 138] width 78 height 177
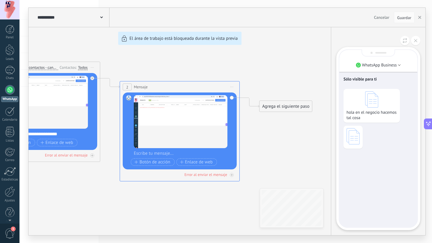
click at [369, 171] on div "Sólo visible para ti hola en el negocio hacemos tal cosa" at bounding box center [378, 138] width 78 height 177
click at [368, 186] on div "Sólo visible para ti hola en el negocio hacemos tal cosa" at bounding box center [378, 138] width 78 height 177
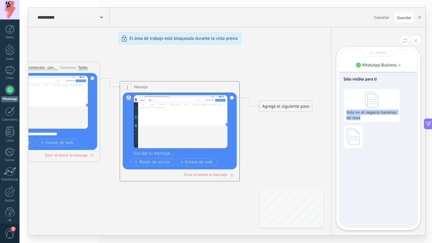
click at [368, 186] on div "Sólo visible para ti hola en el negocio hacemos tal cosa" at bounding box center [378, 138] width 78 height 177
click at [369, 170] on div "Sólo visible para ti hola en el negocio hacemos tal cosa" at bounding box center [378, 138] width 78 height 177
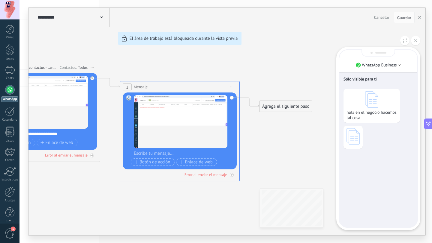
click at [312, 66] on div "**********" at bounding box center [226, 122] width 397 height 228
click at [422, 37] on div "WhatsApp Business Sólo visible para ti hola en el negocio hacemos tal cosa" at bounding box center [378, 131] width 94 height 208
click at [416, 38] on button at bounding box center [415, 40] width 9 height 9
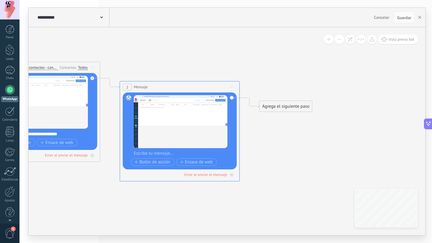
click at [292, 103] on div "**********" at bounding box center [226, 122] width 397 height 228
click at [292, 103] on div "Agrega el siguiente paso" at bounding box center [285, 107] width 52 height 10
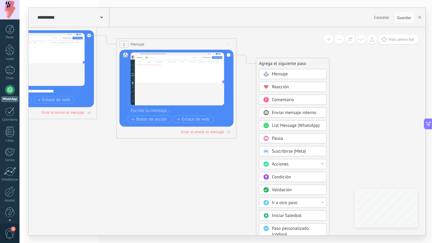
click at [279, 101] on span "Comentario" at bounding box center [283, 100] width 22 height 6
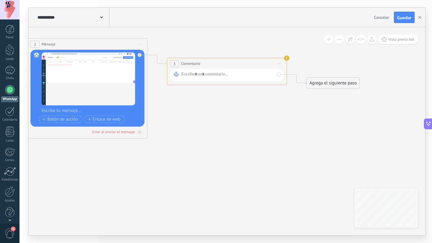
click at [279, 64] on span "Iniciar vista previa aquí Cambiar nombre Duplicar [GEOGRAPHIC_DATA]" at bounding box center [279, 63] width 10 height 9
click at [293, 103] on div "Borrar" at bounding box center [306, 103] width 59 height 10
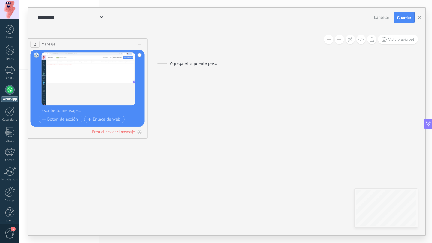
click at [387, 18] on span "Cancelar" at bounding box center [381, 17] width 15 height 5
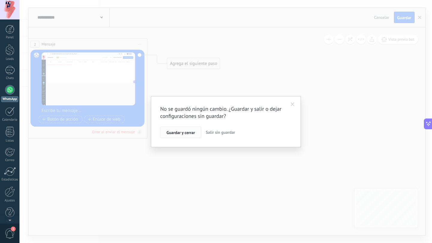
click at [178, 133] on span "Guardar y cerrar" at bounding box center [180, 133] width 28 height 4
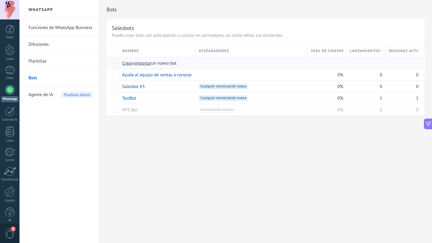
click at [126, 64] on span "Crear" at bounding box center [127, 64] width 10 height 6
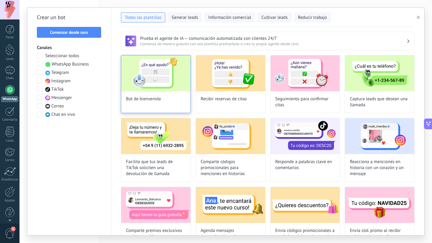
click at [164, 86] on img at bounding box center [155, 73] width 69 height 36
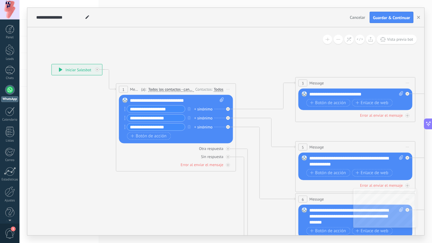
drag, startPoint x: 307, startPoint y: 69, endPoint x: 204, endPoint y: 61, distance: 103.4
click at [204, 61] on icon at bounding box center [368, 216] width 934 height 605
click at [400, 43] on button "Vista previa bot" at bounding box center [396, 39] width 40 height 9
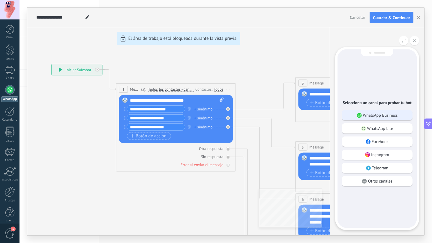
click at [375, 114] on p "WhatsApp Business" at bounding box center [380, 115] width 35 height 5
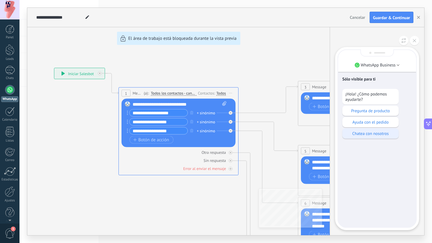
click at [377, 135] on p "Chatea con nosotros" at bounding box center [370, 133] width 50 height 5
click at [364, 199] on div "Sólo visible para ti ¡Hola! ¿Cómo podemos ayudarte? Pregunta de producto Ayuda …" at bounding box center [377, 138] width 78 height 177
click at [364, 201] on div "Sólo visible para ti ¡Hola! ¿Cómo podemos ayudarte? Pregunta de producto Ayuda …" at bounding box center [377, 138] width 78 height 177
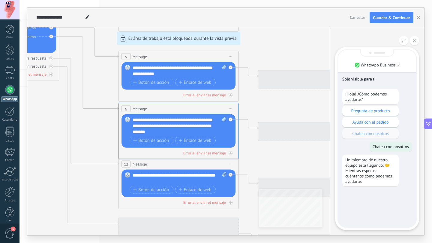
click at [364, 169] on p "Un miembro de nuestro equipo está llegando. 🤝 Mientras esperas, cuéntanos cómo …" at bounding box center [370, 170] width 50 height 27
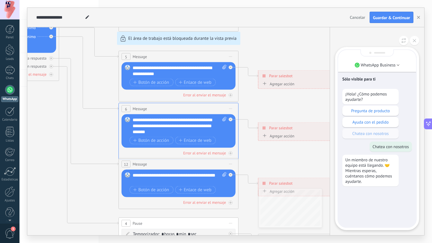
click at [367, 204] on div "Sólo visible para ti ¡Hola! ¿Cómo podemos ayudarte? Pregunta de producto Ayuda …" at bounding box center [377, 138] width 78 height 177
click at [366, 204] on div "Sólo visible para ti ¡Hola! ¿Cómo podemos ayudarte? Pregunta de producto Ayuda …" at bounding box center [377, 138] width 78 height 177
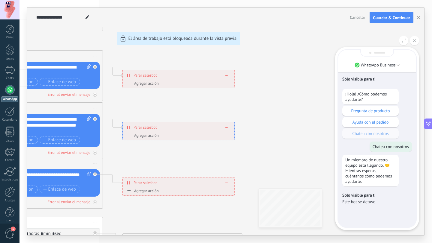
click at [366, 204] on p "Este bot se detuvo" at bounding box center [377, 201] width 70 height 5
click at [372, 208] on div "Sólo visible para ti Este bot se detuvo" at bounding box center [377, 199] width 70 height 18
click at [372, 211] on div "Sólo visible para ti ¡Hola! ¿Cómo podemos ayudarte? Pregunta de producto Ayuda …" at bounding box center [377, 138] width 78 height 177
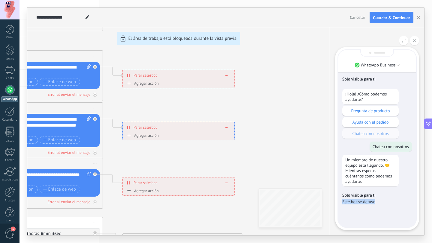
click at [372, 211] on div "Sólo visible para ti ¡Hola! ¿Cómo podemos ayudarte? Pregunta de producto Ayuda …" at bounding box center [377, 138] width 78 height 177
click at [411, 44] on button at bounding box center [413, 40] width 9 height 9
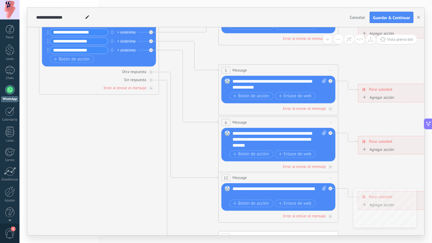
drag, startPoint x: 211, startPoint y: 52, endPoint x: 358, endPoint y: 64, distance: 147.4
click at [358, 64] on icon at bounding box center [292, 139] width 934 height 605
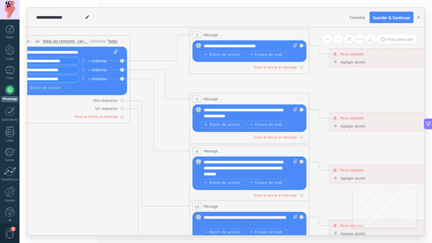
drag, startPoint x: 144, startPoint y: 119, endPoint x: 115, endPoint y: 147, distance: 40.3
click at [115, 147] on icon at bounding box center [263, 168] width 934 height 605
click at [122, 117] on icon at bounding box center [121, 116] width 3 height 3
click at [166, 146] on div "Agrega el siguiente paso" at bounding box center [176, 149] width 52 height 10
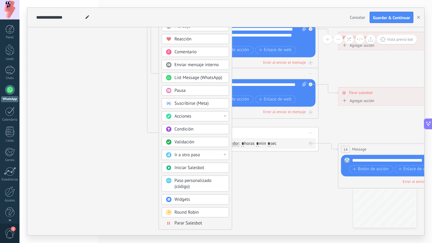
click at [114, 145] on icon at bounding box center [272, 35] width 934 height 605
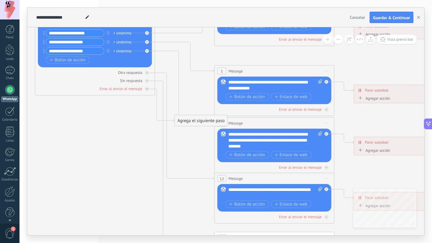
click at [147, 91] on div at bounding box center [147, 89] width 4 height 4
click at [146, 90] on icon at bounding box center [146, 89] width 3 height 3
click at [191, 121] on div "Agrega el siguiente paso" at bounding box center [200, 121] width 52 height 10
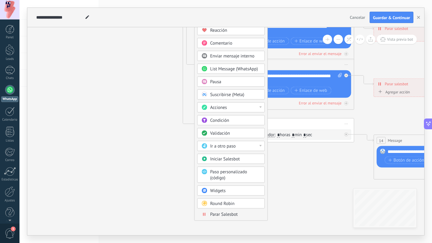
click at [150, 189] on icon at bounding box center [307, 26] width 934 height 605
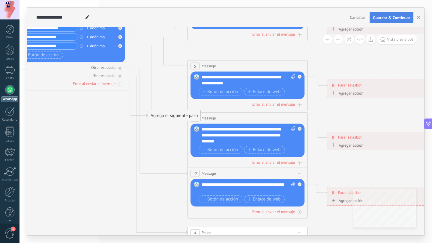
click at [379, 16] on span "Guardar & Continuar" at bounding box center [391, 18] width 37 height 4
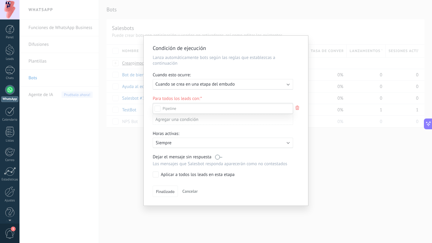
click at [171, 106] on span at bounding box center [168, 108] width 13 height 5
click at [150, 108] on div at bounding box center [225, 121] width 412 height 243
click at [153, 108] on div "Para todos los leads con: Estatus: Incoming leads New inquiry Qualified Quote s…" at bounding box center [226, 113] width 146 height 34
click at [0, 0] on div "Incoming leads New inquiry Qualified Quote sent Order placed Order fulfilled Or…" at bounding box center [0, 0] width 0 height 0
click at [263, 93] on div at bounding box center [225, 121] width 412 height 243
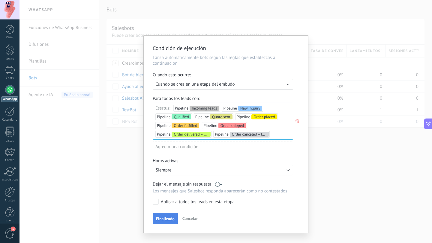
click at [164, 219] on span "Finalizado" at bounding box center [165, 219] width 19 height 4
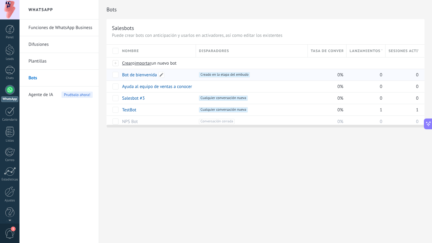
click at [138, 75] on link "Bot de bienvenida" at bounding box center [139, 75] width 35 height 6
click at [189, 87] on span at bounding box center [191, 87] width 6 height 6
click at [222, 82] on div at bounding box center [250, 86] width 109 height 11
click at [208, 86] on span at bounding box center [207, 87] width 6 height 6
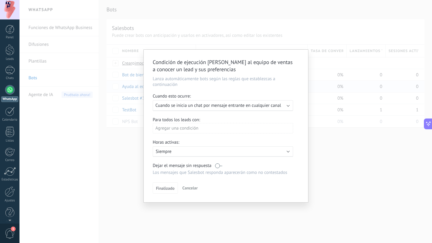
click at [190, 188] on span "Cancelar" at bounding box center [189, 188] width 15 height 5
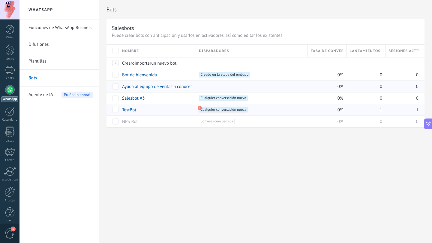
click at [201, 109] on use at bounding box center [200, 108] width 4 height 4
click at [194, 111] on div "TestBot" at bounding box center [157, 110] width 77 height 12
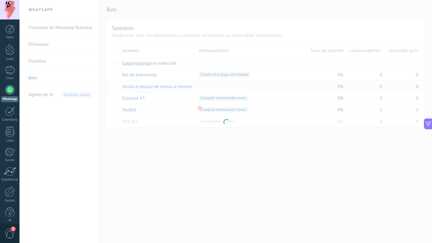
click at [175, 111] on div at bounding box center [225, 121] width 412 height 243
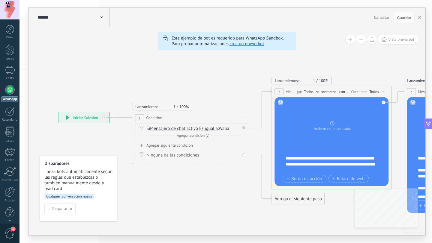
drag, startPoint x: 70, startPoint y: 57, endPoint x: 234, endPoint y: 60, distance: 164.0
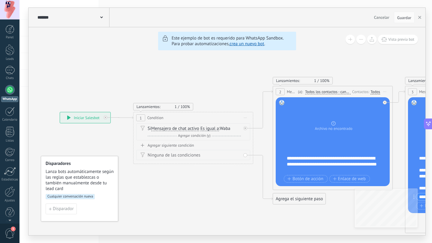
click at [374, 15] on span "Cancelar" at bounding box center [381, 17] width 15 height 5
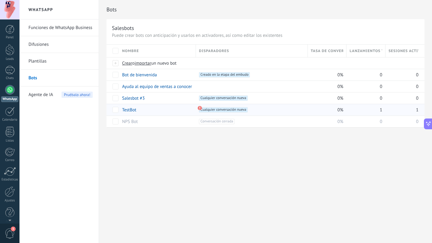
click at [138, 112] on div "TestBot" at bounding box center [156, 109] width 74 height 11
click at [213, 108] on span "Cualquier conversación nueva +0" at bounding box center [223, 109] width 49 height 5
click at [210, 110] on span "Cualquier conversación nueva +0" at bounding box center [223, 109] width 49 height 5
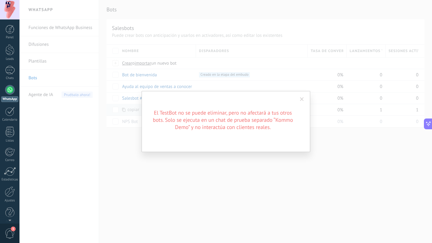
click at [302, 98] on span at bounding box center [302, 99] width 4 height 4
click at [303, 98] on span at bounding box center [302, 99] width 4 height 4
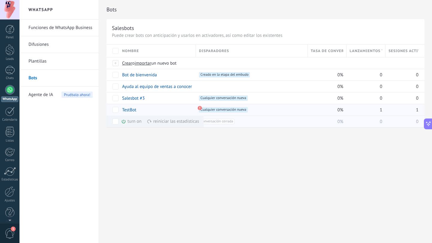
click at [156, 120] on div "reiniciar las estadísticas màs" at bounding box center [173, 122] width 52 height 12
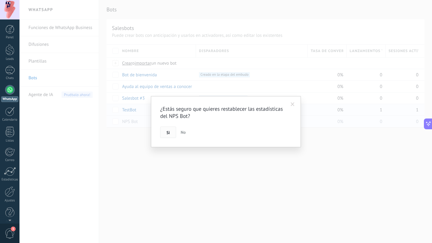
click at [165, 133] on button "Si" at bounding box center [168, 132] width 16 height 11
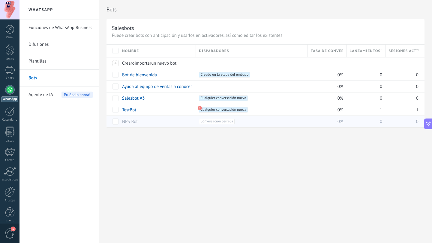
click at [214, 122] on span "Conversación cerrada +0" at bounding box center [217, 121] width 36 height 5
click at [205, 120] on span "Conversación cerrada +0" at bounding box center [217, 121] width 36 height 5
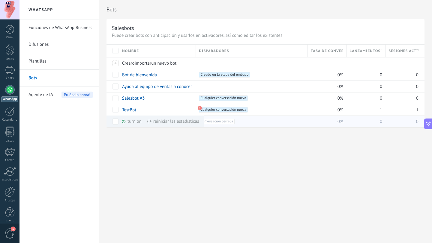
click at [127, 122] on div "turn on màs" at bounding box center [141, 122] width 41 height 12
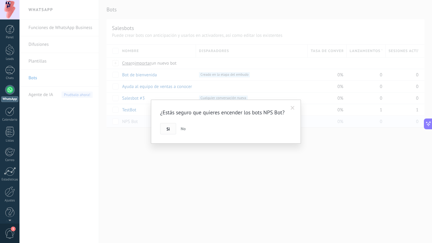
click at [172, 133] on button "Si" at bounding box center [168, 128] width 16 height 11
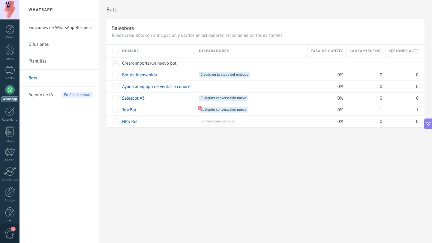
click at [225, 172] on div "Bots Salesbots Puede crear bots con anticipación y usarlos en activadores, así …" at bounding box center [265, 121] width 333 height 243
click at [132, 120] on div "apagar màs" at bounding box center [141, 122] width 40 height 12
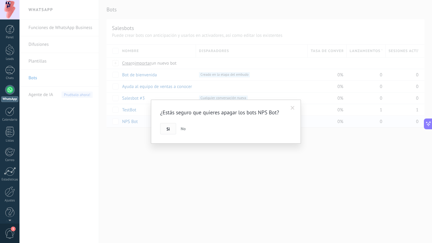
click at [168, 128] on span "Si" at bounding box center [167, 129] width 3 height 4
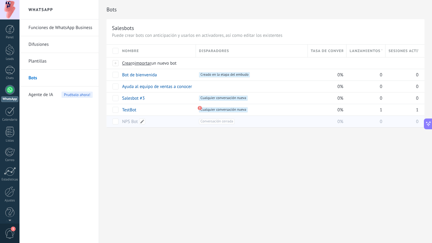
click at [132, 122] on link "NPS Bot" at bounding box center [130, 122] width 16 height 6
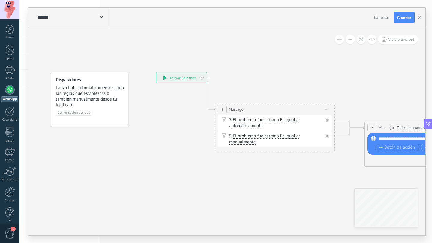
click at [379, 17] on span "Cancelar" at bounding box center [381, 17] width 15 height 5
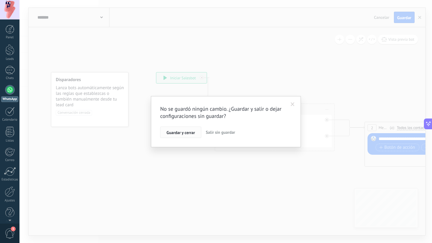
click at [185, 132] on span "Guardar y cerrar" at bounding box center [180, 133] width 28 height 4
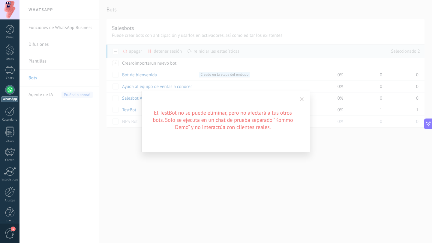
click at [307, 103] on div "El TestBot no se puede eliminar, pero no afectará a tus otros bots. Solo se eje…" at bounding box center [225, 121] width 168 height 61
click at [305, 102] on span at bounding box center [302, 99] width 10 height 10
click at [300, 99] on span at bounding box center [302, 99] width 4 height 4
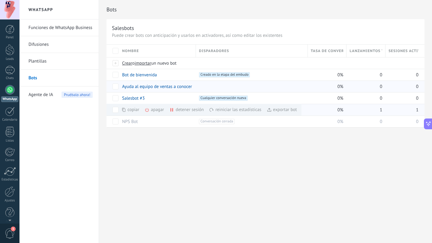
click at [149, 111] on icon at bounding box center [146, 110] width 5 height 5
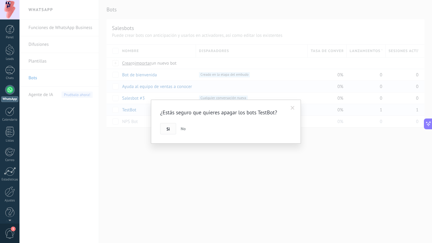
click at [166, 128] on span "Si" at bounding box center [167, 129] width 3 height 4
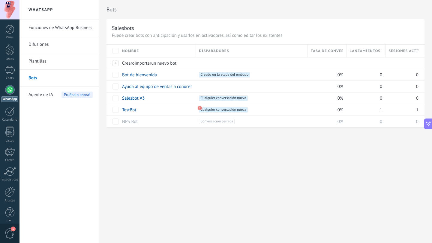
click at [223, 144] on div "Bots Salesbots Puede crear bots con anticipación y usarlos en activadores, así …" at bounding box center [265, 121] width 333 height 243
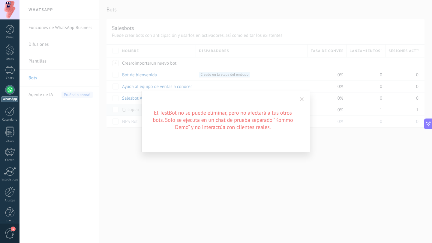
click at [305, 98] on span at bounding box center [302, 99] width 10 height 10
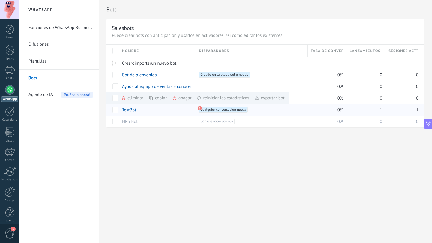
click at [164, 164] on div "Bots Salesbots Puede crear bots con anticipación y usarlos en activadores, así …" at bounding box center [265, 121] width 333 height 243
click at [168, 171] on div "Bots Salesbots Puede crear bots con anticipación y usarlos en activadores, así …" at bounding box center [265, 121] width 333 height 243
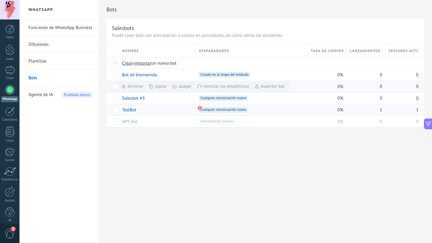
click at [133, 88] on div "eliminar màs" at bounding box center [142, 87] width 43 height 12
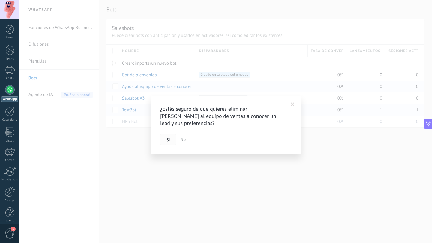
click at [166, 136] on button "Si" at bounding box center [168, 139] width 16 height 11
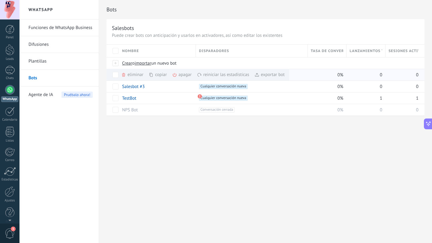
click at [134, 75] on div "eliminar màs" at bounding box center [142, 75] width 43 height 12
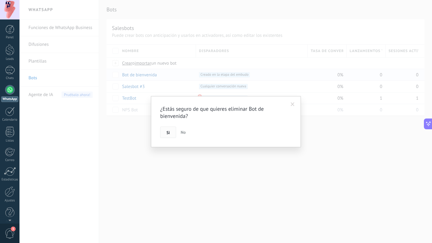
click at [167, 133] on span "Si" at bounding box center [167, 133] width 3 height 4
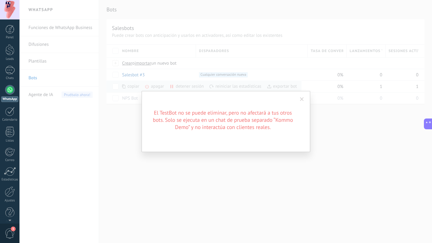
click at [300, 98] on span at bounding box center [302, 99] width 4 height 4
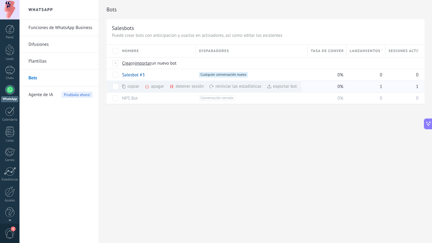
click at [180, 88] on div "detener sesión màs" at bounding box center [196, 87] width 55 height 12
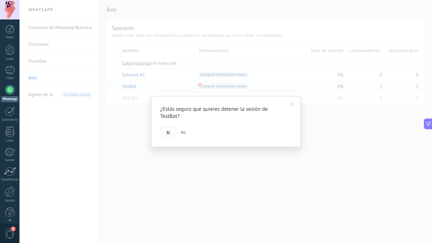
click at [165, 129] on button "Si" at bounding box center [168, 132] width 16 height 11
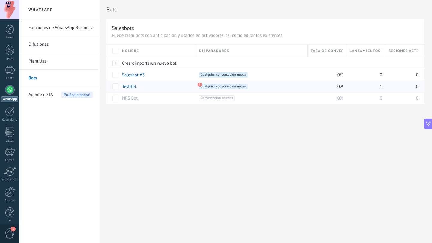
click at [216, 88] on span "Cualquier conversación nueva +0" at bounding box center [223, 86] width 49 height 5
click at [219, 83] on div "+1 Cualquier conversación nueva +0" at bounding box center [250, 86] width 109 height 11
click at [201, 88] on span "Cualquier conversación nueva +0" at bounding box center [223, 86] width 49 height 5
click at [196, 86] on div "+1 Cualquier conversación nueva +0" at bounding box center [250, 86] width 109 height 11
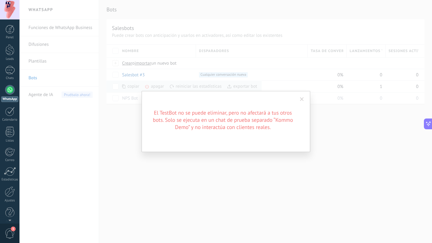
click at [302, 99] on span at bounding box center [302, 99] width 4 height 4
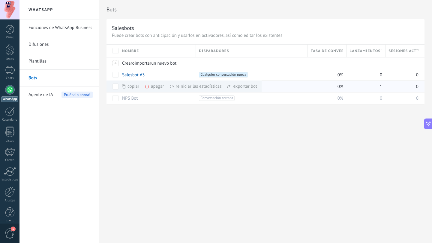
click at [157, 86] on div "apagar màs" at bounding box center [164, 87] width 40 height 12
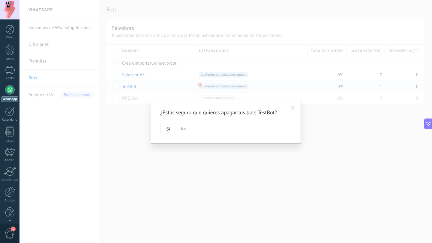
click at [158, 126] on div "¿Estás seguro que quieres apagar los bots TestBot? Si No" at bounding box center [226, 122] width 150 height 44
click at [168, 129] on span "Si" at bounding box center [167, 129] width 3 height 4
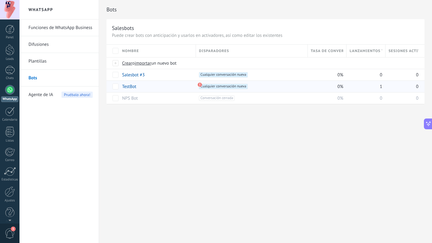
click at [205, 89] on span "Cualquier conversación nueva +0" at bounding box center [223, 86] width 49 height 5
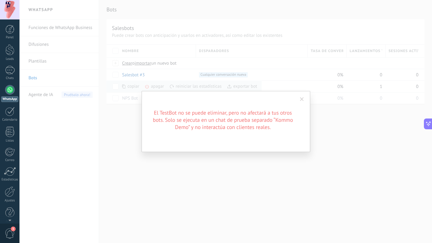
click at [301, 99] on span at bounding box center [302, 99] width 4 height 4
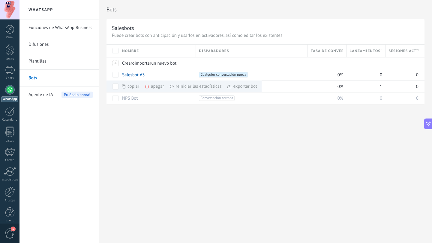
click at [221, 137] on div "Bots Salesbots Puede crear bots con anticipación y usarlos en activadores, así …" at bounding box center [265, 121] width 333 height 243
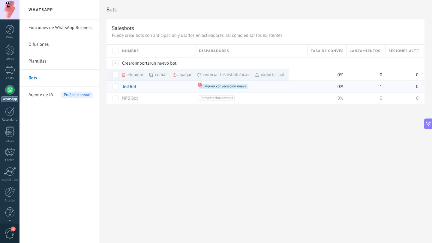
click at [249, 132] on div "Bots Salesbots Puede crear bots con anticipación y usarlos en activadores, así …" at bounding box center [265, 121] width 333 height 243
click at [233, 88] on span "Cualquier conversación nueva +0" at bounding box center [223, 86] width 49 height 5
click at [245, 120] on div "Bots Salesbots Puede crear bots con anticipación y usarlos en activadores, así …" at bounding box center [265, 121] width 333 height 243
click at [220, 87] on span "Cualquier conversación nueva +0" at bounding box center [223, 86] width 49 height 5
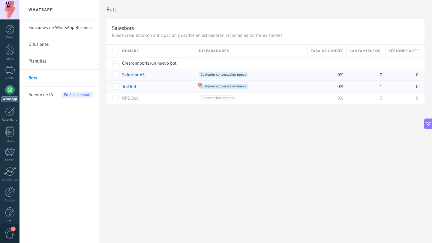
click at [220, 87] on span "Cualquier conversación nueva +0" at bounding box center [223, 86] width 49 height 5
click at [8, 51] on div at bounding box center [9, 49] width 9 height 11
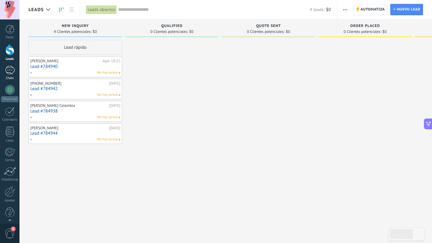
click at [10, 69] on div "1" at bounding box center [10, 70] width 10 height 9
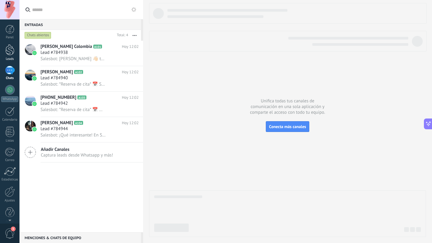
click at [7, 51] on div at bounding box center [9, 49] width 9 height 11
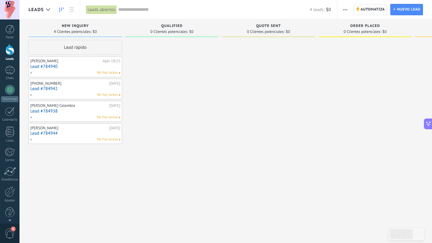
click at [368, 7] on span "Automatiza" at bounding box center [372, 9] width 24 height 11
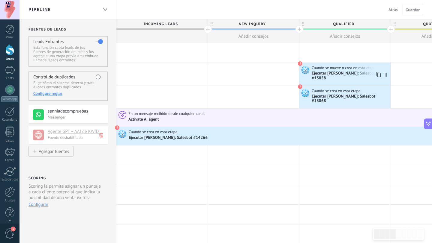
click at [385, 73] on icon at bounding box center [384, 75] width 3 height 4
click at [380, 74] on use at bounding box center [378, 74] width 4 height 5
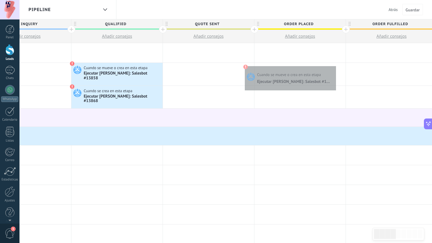
scroll to position [0, 300]
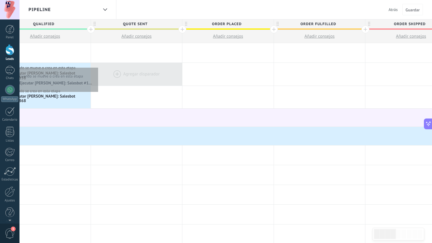
click at [97, 66] on div at bounding box center [136, 74] width 91 height 23
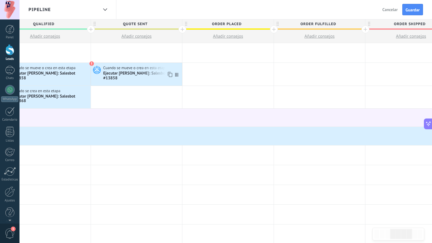
click at [177, 74] on icon at bounding box center [176, 75] width 3 height 4
click at [152, 75] on div "Ejecutar Salesbot: Salesbot #13858" at bounding box center [141, 76] width 77 height 10
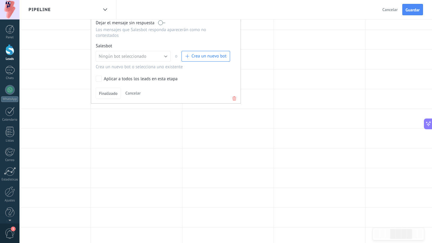
scroll to position [64, 0]
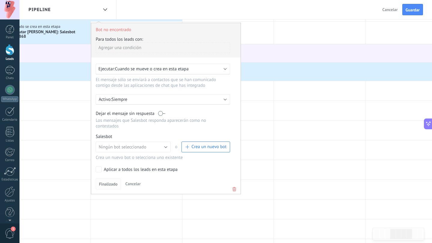
click at [105, 182] on span "Finalizado" at bounding box center [108, 184] width 19 height 4
click at [112, 186] on button "Finalizado" at bounding box center [108, 184] width 25 height 11
click at [234, 189] on use at bounding box center [234, 189] width 4 height 4
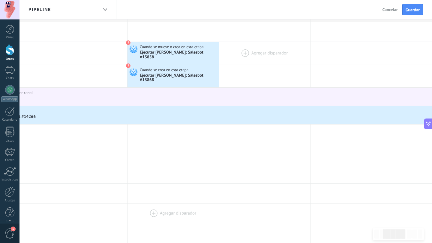
scroll to position [21, 0]
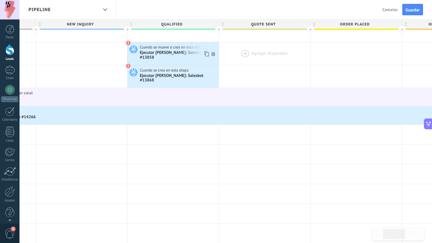
click at [190, 51] on div "Ejecutar Salesbot: Salesbot #13858" at bounding box center [178, 55] width 77 height 10
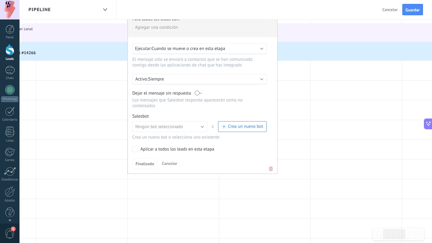
scroll to position [97, 0]
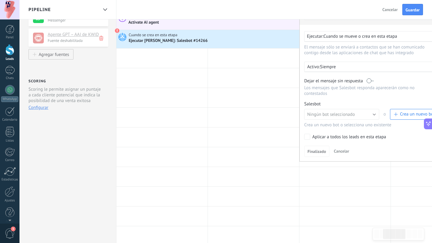
scroll to position [6, 0]
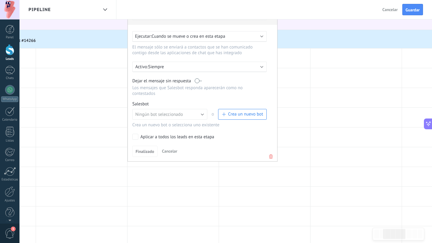
click at [270, 155] on use at bounding box center [271, 157] width 4 height 4
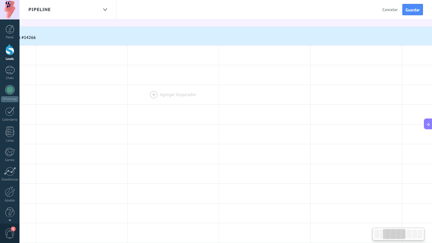
scroll to position [0, 0]
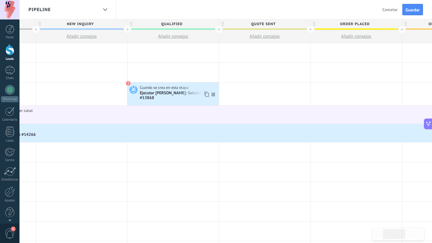
click at [196, 87] on div "Cuando se crea en esta etapa" at bounding box center [178, 87] width 77 height 5
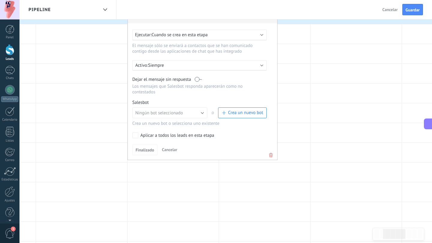
scroll to position [118, 0]
click at [273, 154] on icon at bounding box center [270, 155] width 7 height 7
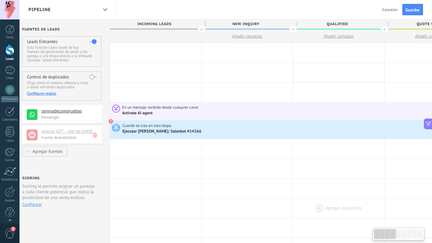
scroll to position [0, 0]
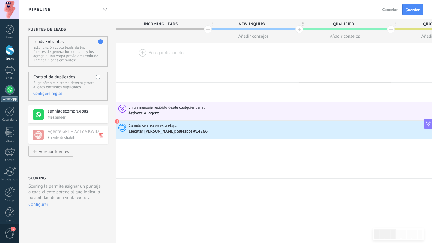
click at [6, 88] on div at bounding box center [10, 90] width 10 height 10
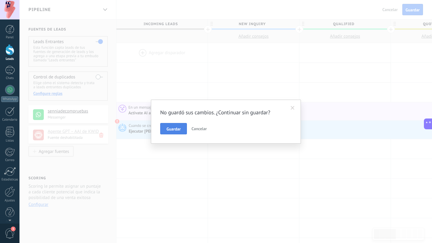
click at [179, 129] on span "Guardar" at bounding box center [173, 129] width 14 height 4
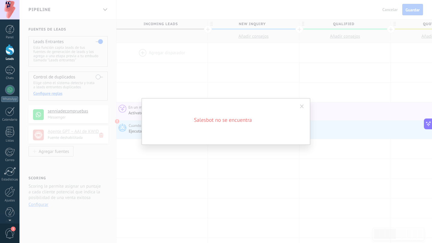
click at [302, 107] on span at bounding box center [302, 107] width 4 height 4
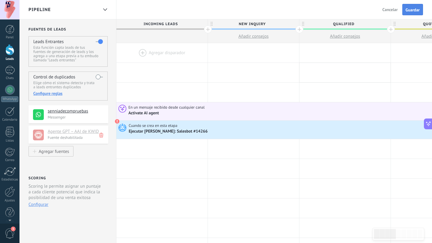
click at [413, 8] on span "Guardar" at bounding box center [412, 10] width 14 height 4
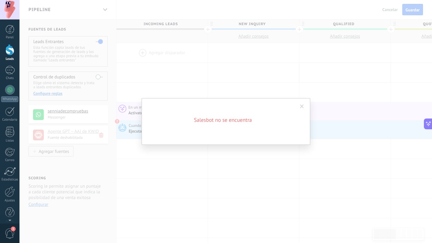
click at [303, 103] on span at bounding box center [302, 107] width 10 height 10
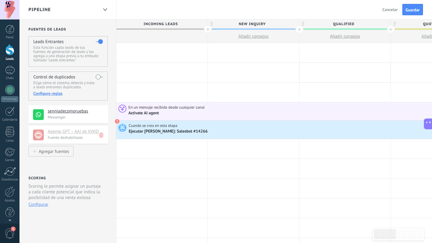
click at [125, 124] on icon at bounding box center [121, 127] width 10 height 9
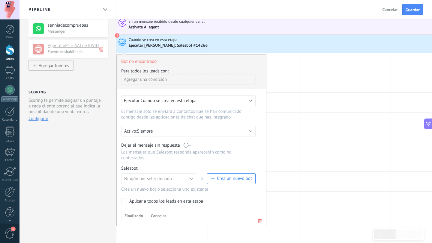
scroll to position [89, 0]
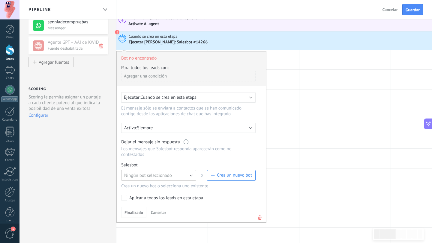
click at [180, 179] on button "Ningún bot seleccionado" at bounding box center [158, 175] width 75 height 11
click at [168, 186] on span "Salesbot #3" at bounding box center [156, 186] width 76 height 6
click at [229, 177] on span "Crea un nuevo bot" at bounding box center [234, 176] width 35 height 6
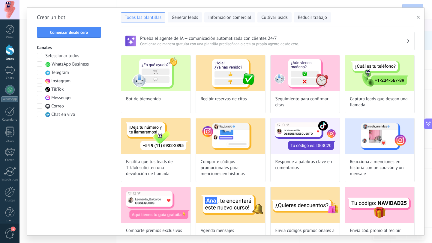
click at [420, 15] on button "button" at bounding box center [419, 17] width 10 height 7
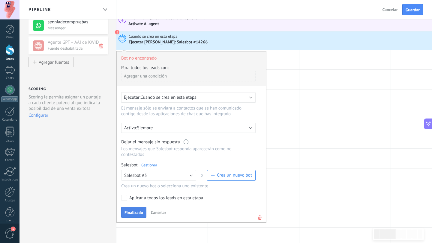
click at [135, 215] on span "Finalizado" at bounding box center [133, 213] width 19 height 4
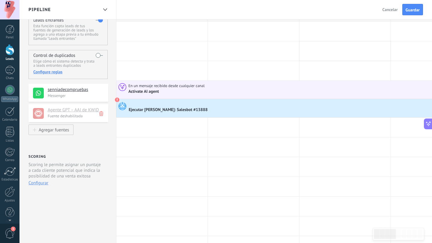
scroll to position [0, 0]
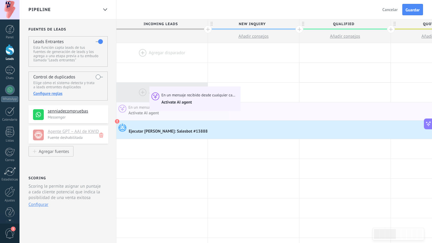
drag, startPoint x: 151, startPoint y: 115, endPoint x: 150, endPoint y: 89, distance: 26.1
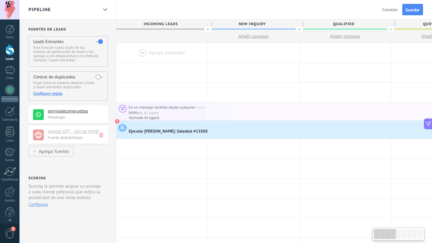
click at [124, 129] on icon at bounding box center [121, 127] width 10 height 9
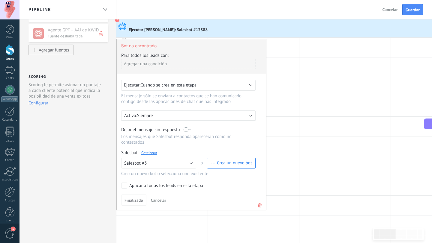
scroll to position [101, 0]
click at [198, 85] on div "Ejecutar: Cuando se crea en esta etapa" at bounding box center [186, 86] width 124 height 6
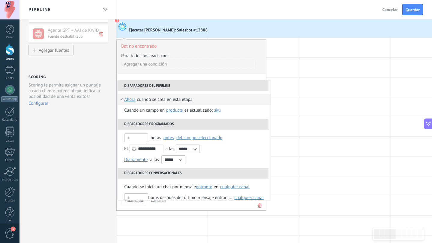
click at [198, 85] on li "Disparadores del pipeline" at bounding box center [193, 86] width 151 height 11
click at [194, 40] on span "Bot no encontrado" at bounding box center [191, 45] width 149 height 10
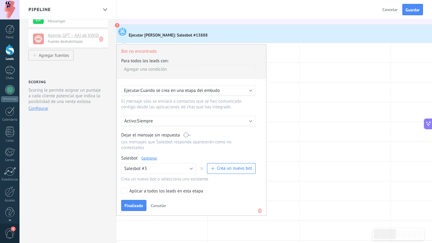
scroll to position [95, 0]
click at [156, 209] on span "Cancelar" at bounding box center [158, 206] width 15 height 5
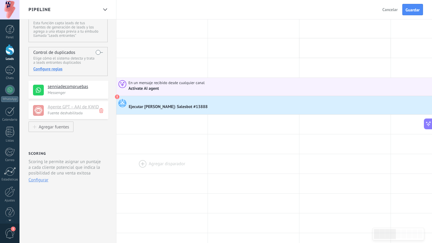
scroll to position [23, 0]
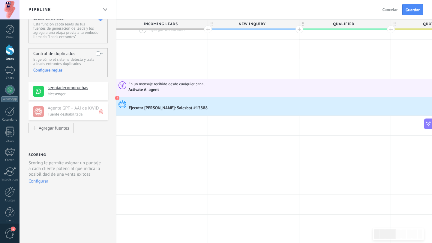
click at [388, 7] on span "Cancelar" at bounding box center [389, 9] width 15 height 5
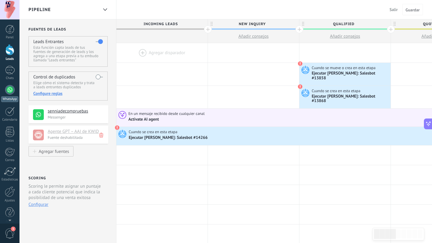
click at [9, 90] on div at bounding box center [10, 90] width 10 height 10
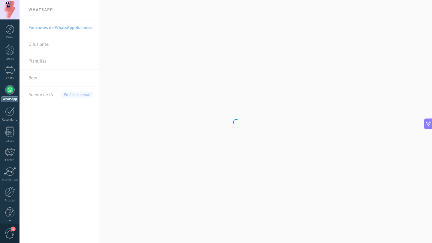
click at [37, 79] on body ".abccls-1,.abccls-2{fill-rule:evenodd}.abccls-2{fill:#fff} .abfcls-1{fill:none}…" at bounding box center [216, 121] width 432 height 243
click at [34, 79] on body ".abccls-1,.abccls-2{fill-rule:evenodd}.abccls-2{fill:#fff} .abfcls-1{fill:none}…" at bounding box center [216, 121] width 432 height 243
click at [38, 75] on link "Bots" at bounding box center [60, 78] width 64 height 17
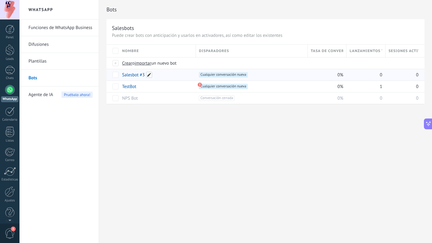
click at [148, 73] on span at bounding box center [149, 75] width 6 height 6
click at [221, 153] on div "**********" at bounding box center [265, 121] width 333 height 243
click at [253, 75] on span at bounding box center [252, 75] width 6 height 6
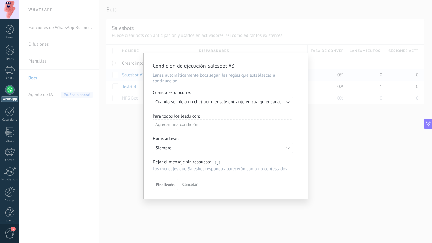
click at [286, 104] on div "Ejecutar: Cuando se inicia un chat por mensaje entrante en cualquier canal" at bounding box center [223, 102] width 140 height 11
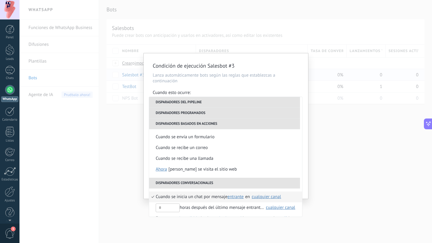
scroll to position [141, 0]
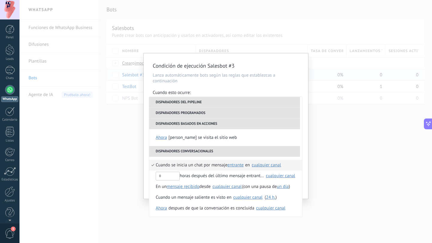
click at [236, 25] on div "Condición de ejecución Salesbot #3 Lanza automáticamente bots según las reglas …" at bounding box center [225, 121] width 412 height 243
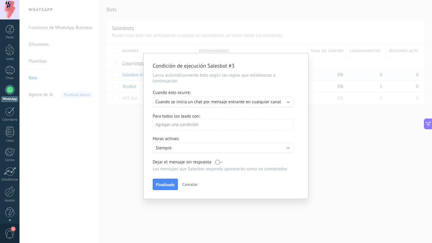
click at [191, 183] on span "Cancelar" at bounding box center [189, 184] width 15 height 5
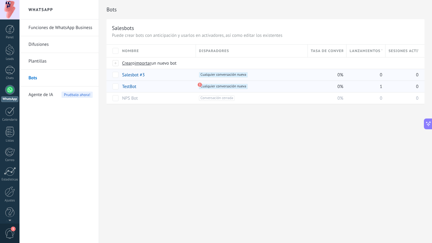
click at [151, 85] on div "TestBot" at bounding box center [156, 86] width 74 height 11
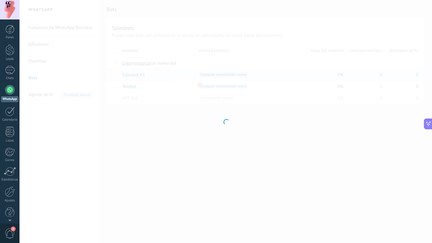
type input "*******"
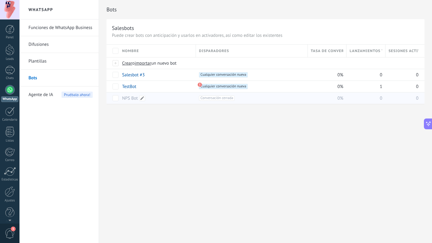
click at [154, 100] on div "NPS Bot" at bounding box center [156, 98] width 74 height 11
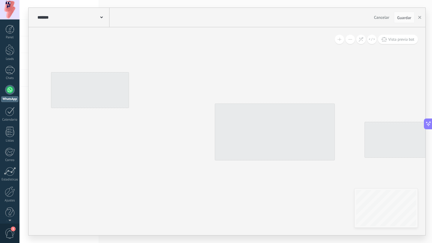
click at [171, 102] on div at bounding box center [225, 121] width 412 height 243
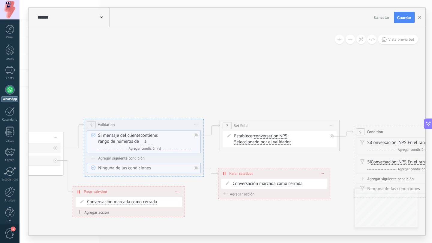
drag, startPoint x: 213, startPoint y: 82, endPoint x: 431, endPoint y: 58, distance: 220.1
click at [431, 58] on body ".abccls-1,.abccls-2{fill-rule:evenodd}.abccls-2{fill:#fff} .abfcls-1{fill:none}…" at bounding box center [216, 121] width 432 height 243
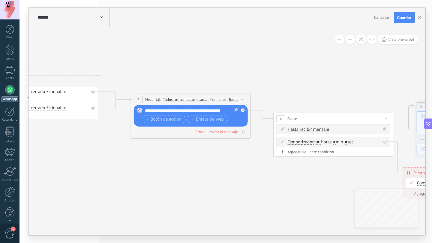
drag, startPoint x: 95, startPoint y: 58, endPoint x: 331, endPoint y: 51, distance: 236.0
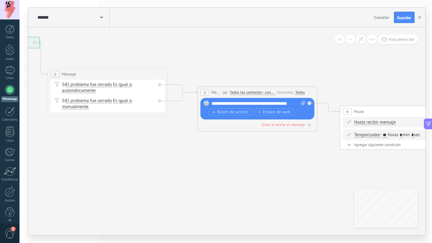
click at [7, 91] on div at bounding box center [10, 90] width 10 height 10
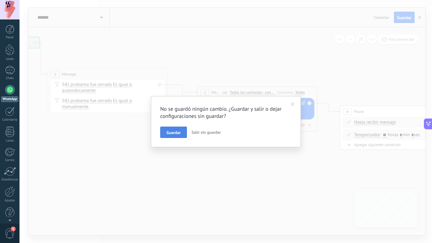
click at [174, 132] on span "Guardar" at bounding box center [173, 133] width 14 height 4
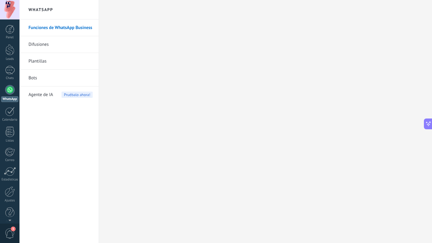
click at [30, 80] on link "Bots" at bounding box center [60, 78] width 64 height 17
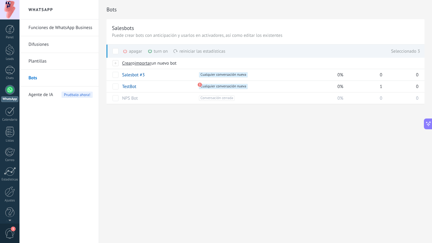
click at [202, 54] on div "reiniciar las estadísticas màs" at bounding box center [199, 51] width 52 height 13
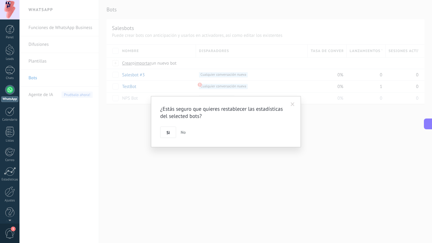
click at [171, 139] on div "¿Estás seguro que quieres restablecer las estadísticas del selected bots? Si No" at bounding box center [226, 121] width 150 height 51
click at [170, 136] on button "Si" at bounding box center [168, 132] width 16 height 11
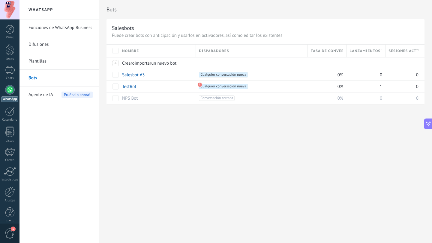
click at [204, 177] on div "Bots Salesbots Puede crear bots con anticipación y usarlos en activadores, así …" at bounding box center [265, 121] width 333 height 243
click at [225, 74] on span "Cualquier conversación nueva +0" at bounding box center [223, 74] width 49 height 5
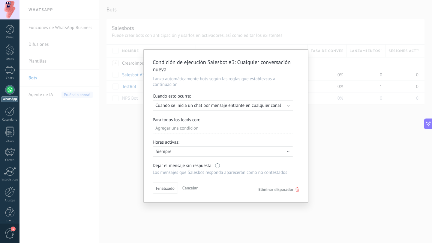
click at [218, 25] on div "Condición de ejecución Salesbot #3 : Cualquier conversación nueva Lanza automát…" at bounding box center [225, 121] width 412 height 243
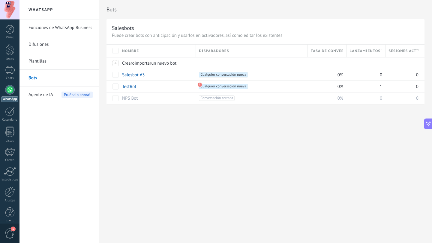
click at [48, 92] on span "Agente de IA" at bounding box center [40, 95] width 25 height 17
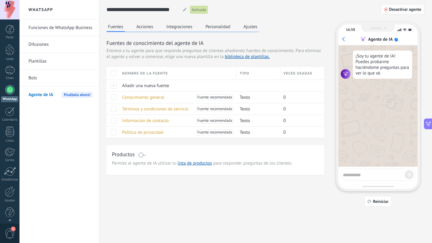
click at [399, 9] on span "Desactivar agente" at bounding box center [405, 9] width 32 height 4
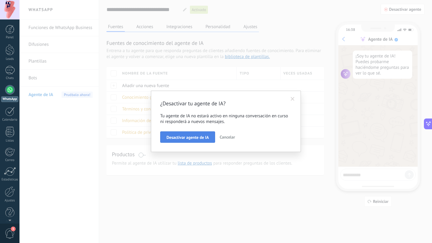
click at [181, 136] on span "Desactivar agente de IA" at bounding box center [187, 137] width 42 height 4
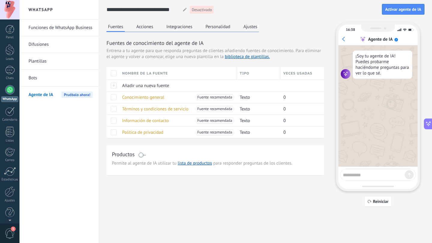
click at [47, 79] on link "Bots" at bounding box center [60, 78] width 64 height 17
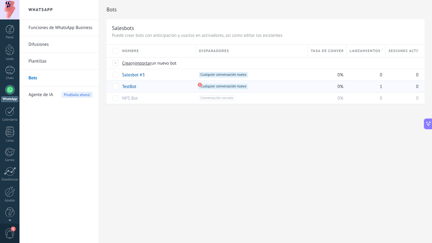
click at [200, 85] on use at bounding box center [200, 85] width 4 height 4
click at [207, 87] on span "Cualquier conversación nueva +0" at bounding box center [223, 86] width 49 height 5
click at [235, 87] on span "Cualquier conversación nueva +0" at bounding box center [223, 86] width 49 height 5
click at [234, 87] on span "Cualquier conversación nueva +0" at bounding box center [223, 86] width 49 height 5
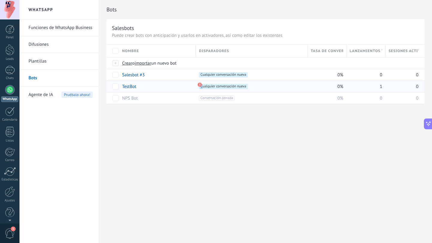
click at [234, 87] on span "Cualquier conversación nueva +0" at bounding box center [223, 86] width 49 height 5
click at [10, 49] on div at bounding box center [9, 49] width 9 height 11
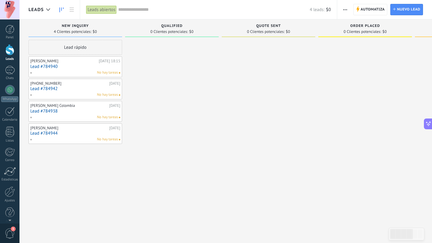
click at [85, 61] on div "[PERSON_NAME]" at bounding box center [63, 61] width 67 height 5
click at [9, 71] on div "1" at bounding box center [10, 70] width 10 height 9
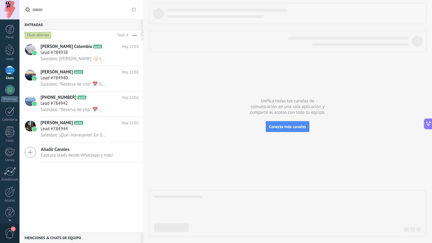
click at [10, 73] on div "1" at bounding box center [10, 70] width 10 height 9
click at [10, 54] on div at bounding box center [9, 49] width 9 height 11
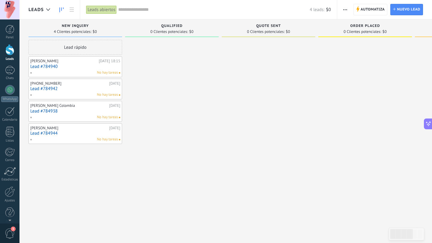
click at [367, 1] on div "Automatiza Nueva difusión Editar embudo Editar el diseño de la tarjeta Importar…" at bounding box center [384, 9] width 95 height 19
click at [367, 10] on span "Automatiza" at bounding box center [372, 9] width 24 height 11
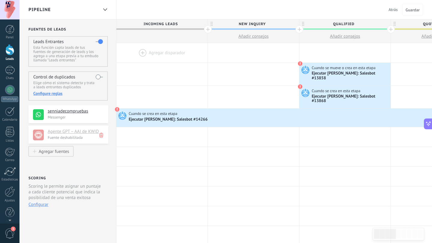
click at [159, 57] on div at bounding box center [161, 52] width 91 height 19
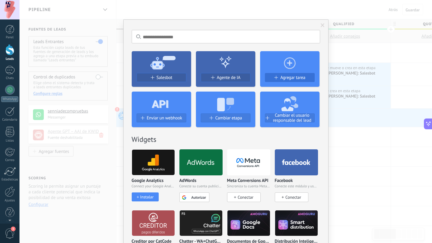
click at [296, 76] on span "Agregar tarea" at bounding box center [292, 77] width 25 height 5
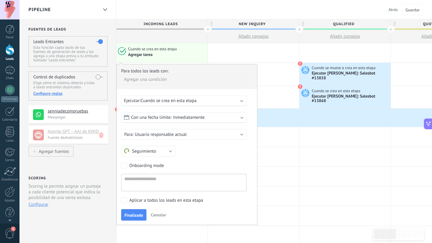
click at [157, 217] on span "Cancelar" at bounding box center [158, 215] width 15 height 5
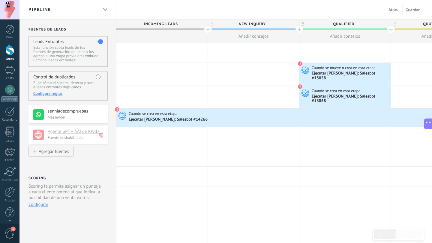
click at [161, 52] on div at bounding box center [161, 52] width 91 height 19
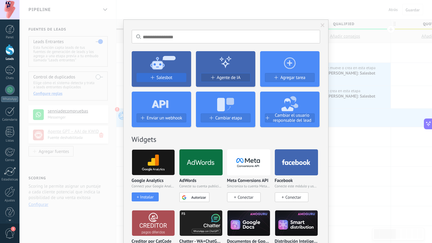
click at [173, 77] on div "Salesbot" at bounding box center [161, 77] width 49 height 5
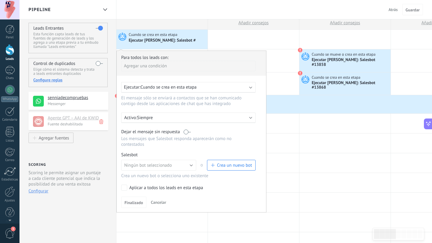
scroll to position [17, 0]
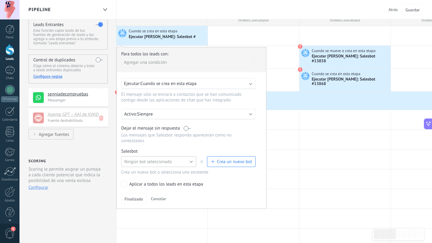
click at [168, 167] on button "Ningún bot seleccionado" at bounding box center [158, 161] width 75 height 11
click at [154, 175] on span "Salesbot #3" at bounding box center [156, 172] width 76 height 6
click at [133, 204] on button "Finalizado" at bounding box center [133, 198] width 25 height 11
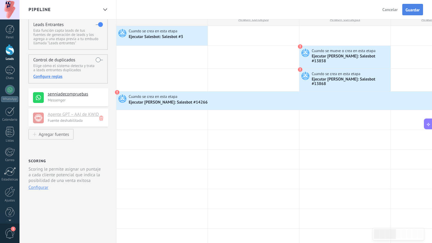
click at [410, 8] on span "Guardar" at bounding box center [412, 10] width 14 height 4
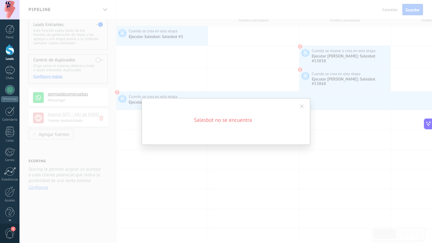
click at [302, 106] on span at bounding box center [302, 107] width 4 height 4
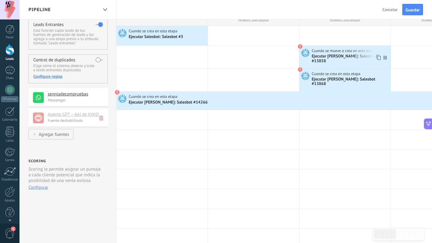
click at [378, 56] on icon at bounding box center [378, 58] width 6 height 8
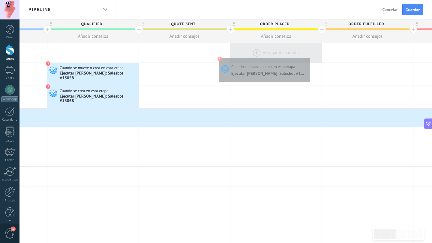
scroll to position [0, 264]
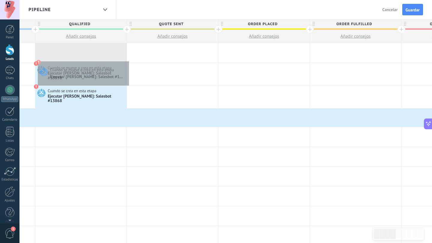
click at [126, 60] on div "**********" at bounding box center [264, 53] width 823 height 20
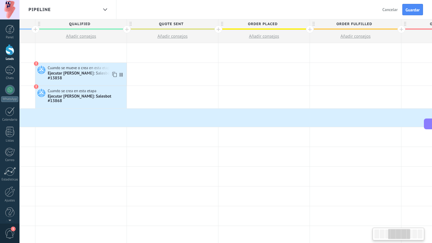
click at [108, 71] on div "Ejecutar [PERSON_NAME]: Salesbot #13858" at bounding box center [86, 76] width 77 height 10
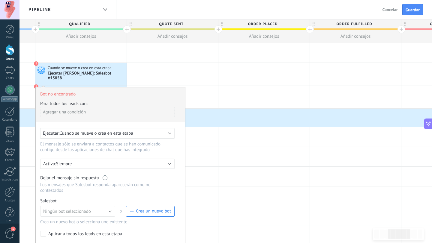
click at [113, 73] on div "Ejecutar [PERSON_NAME]: Salesbot #13858" at bounding box center [86, 76] width 77 height 10
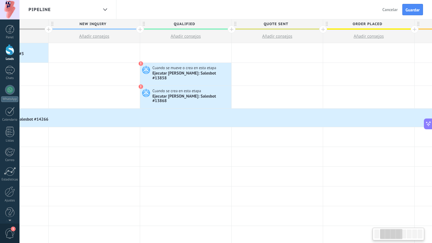
scroll to position [0, 73]
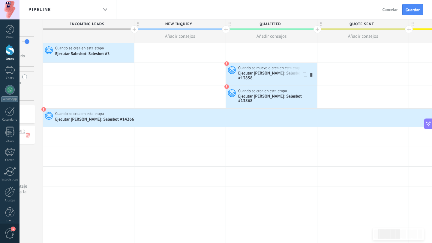
click at [293, 75] on div "Ejecutar [PERSON_NAME]: Salesbot #13858" at bounding box center [276, 76] width 77 height 10
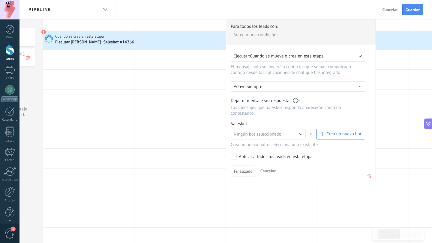
scroll to position [82, 0]
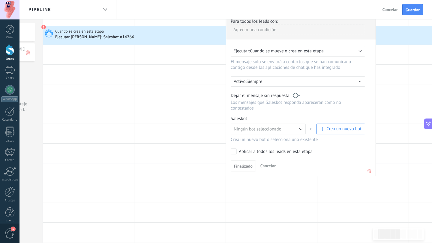
click at [367, 169] on icon at bounding box center [369, 171] width 7 height 7
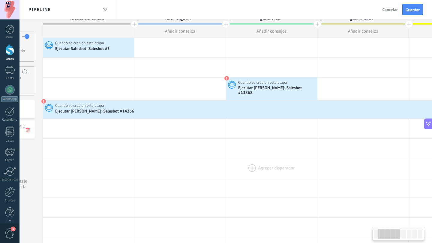
scroll to position [0, 0]
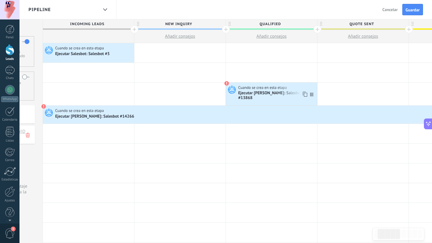
click at [258, 94] on div "Ejecutar [PERSON_NAME]: Salesbot #13868" at bounding box center [276, 96] width 77 height 10
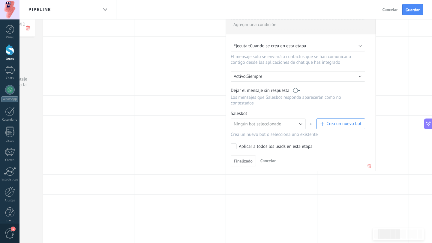
scroll to position [114, 0]
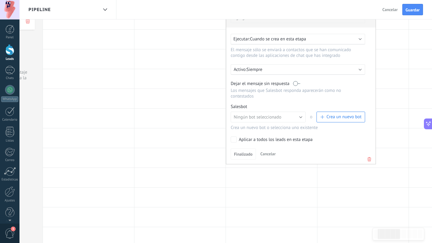
click at [368, 157] on icon at bounding box center [369, 159] width 7 height 7
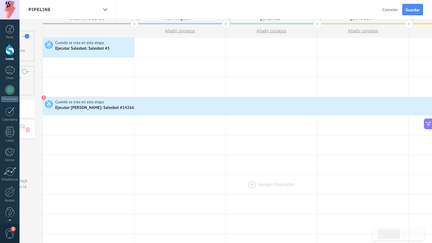
scroll to position [1, 0]
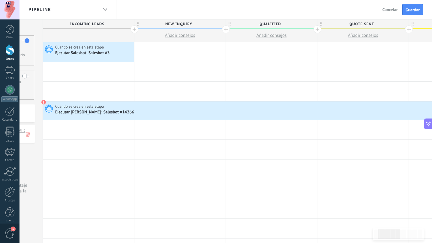
click at [88, 109] on span "Cuando se crea en esta etapa" at bounding box center [79, 106] width 49 height 5
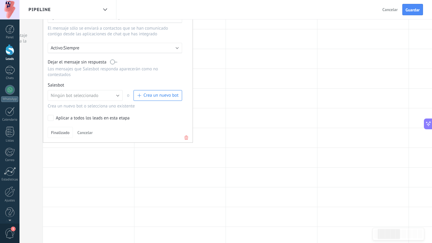
scroll to position [195, 0]
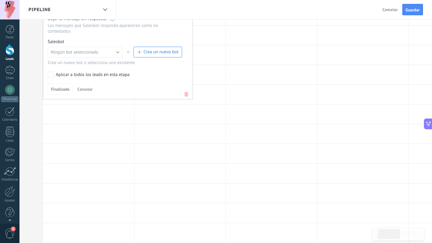
click at [184, 94] on icon at bounding box center [186, 94] width 7 height 7
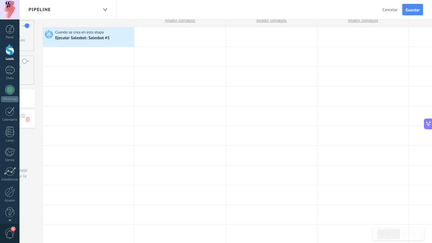
scroll to position [0, 0]
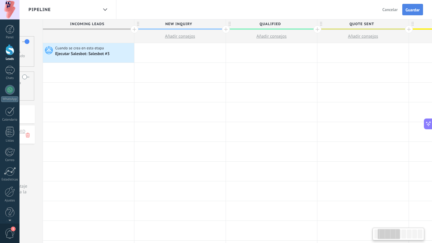
click at [415, 10] on span "Guardar" at bounding box center [412, 10] width 14 height 4
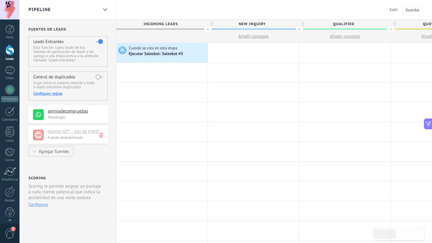
click at [410, 14] on button "Guardar" at bounding box center [412, 9] width 21 height 11
click at [171, 52] on div "Ejecutar Salesbot: Salesbot #3" at bounding box center [156, 54] width 55 height 5
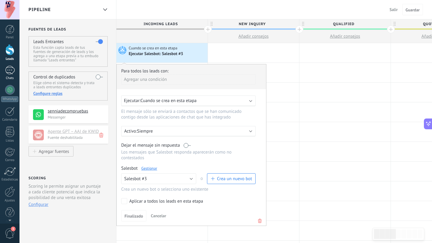
click at [10, 70] on div "1" at bounding box center [10, 70] width 10 height 9
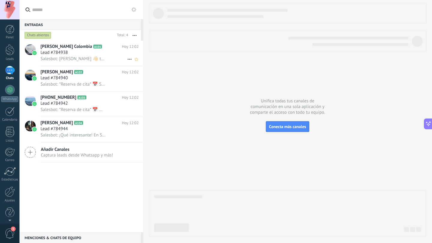
click at [88, 54] on div "Lead #784938" at bounding box center [89, 53] width 98 height 6
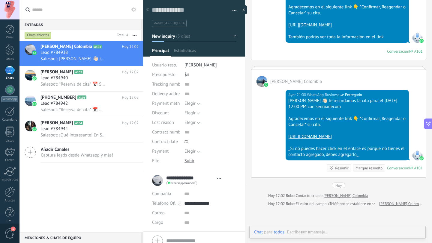
scroll to position [9, 0]
click at [349, 235] on div at bounding box center [337, 239] width 167 height 18
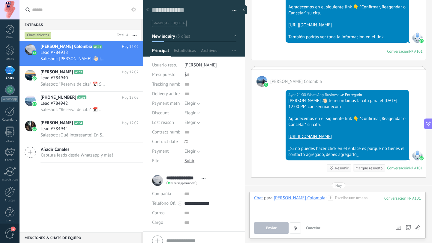
click at [202, 178] on icon at bounding box center [203, 178] width 4 height 1
click at [287, 200] on div "[PERSON_NAME] Colombia" at bounding box center [299, 197] width 52 height 5
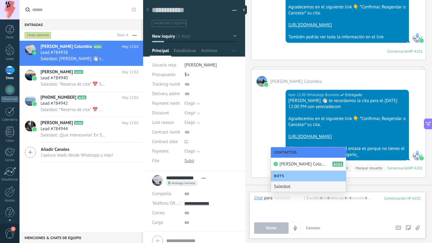
click at [282, 188] on div "Salesbot" at bounding box center [308, 187] width 75 height 10
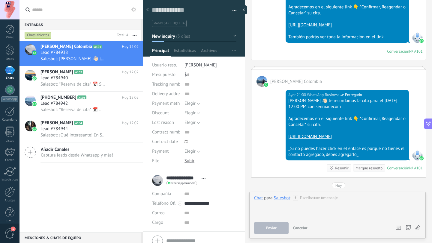
click at [283, 198] on div "Salesbot" at bounding box center [281, 197] width 16 height 5
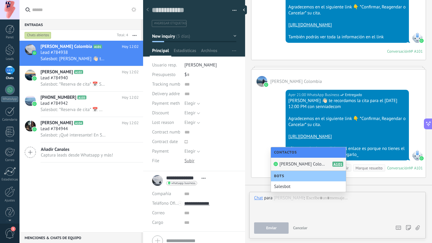
click at [286, 162] on span "[PERSON_NAME] Colombia" at bounding box center [303, 165] width 48 height 6
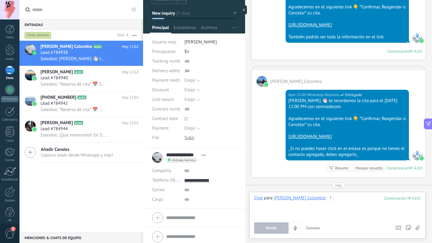
scroll to position [25, 0]
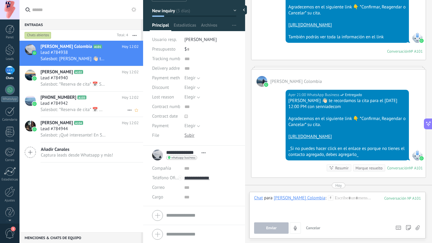
click at [96, 98] on h2 "+5219518010919 A103" at bounding box center [80, 98] width 81 height 6
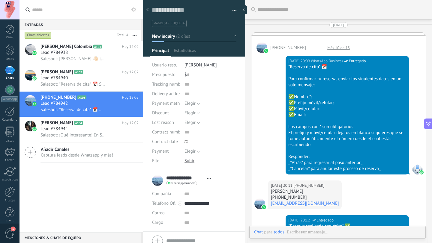
scroll to position [1198, 0]
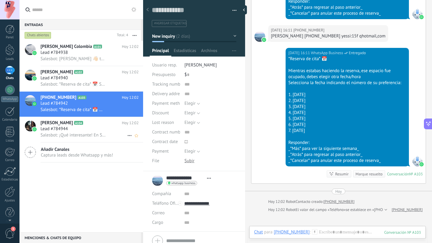
click at [99, 130] on div "Lead #784944" at bounding box center [89, 129] width 98 height 6
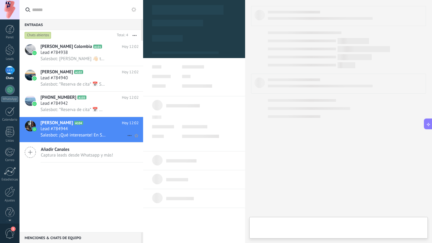
type textarea "**********"
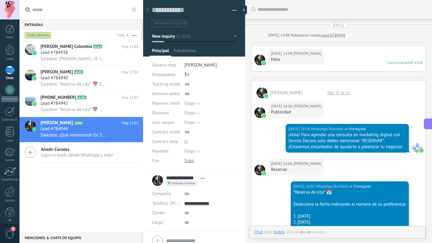
scroll to position [354, 0]
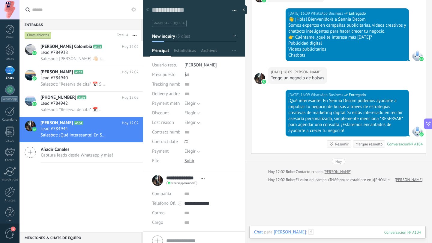
click at [327, 232] on div at bounding box center [337, 239] width 167 height 18
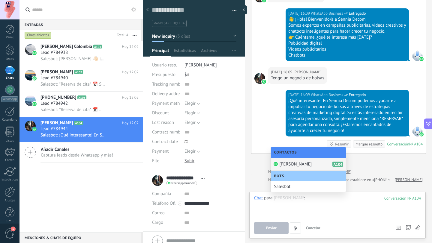
click at [286, 176] on span "Bots" at bounding box center [280, 176] width 13 height 4
click at [290, 186] on div "Salesbot" at bounding box center [308, 187] width 75 height 10
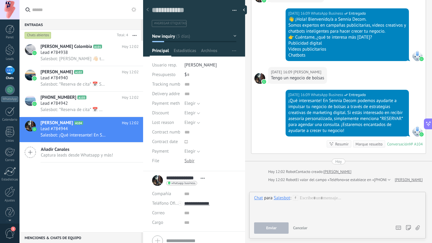
click at [279, 198] on div "Salesbot" at bounding box center [281, 197] width 16 height 5
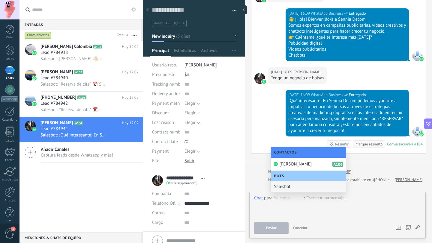
click at [283, 176] on span "Bots" at bounding box center [280, 176] width 13 height 4
click at [283, 172] on div "Bots" at bounding box center [308, 176] width 75 height 10
click at [289, 203] on div at bounding box center [337, 206] width 167 height 23
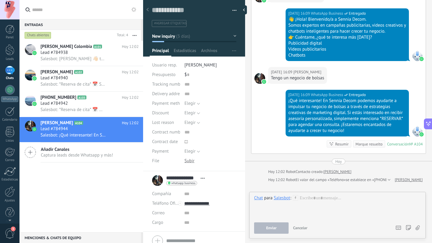
click at [283, 198] on div "Salesbot" at bounding box center [281, 197] width 16 height 5
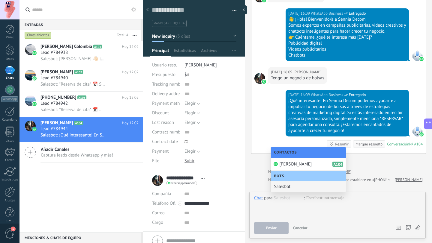
click at [288, 174] on div "Bots" at bounding box center [308, 176] width 75 height 10
click at [287, 174] on span "Bots" at bounding box center [280, 176] width 13 height 4
click at [346, 212] on div at bounding box center [337, 206] width 167 height 23
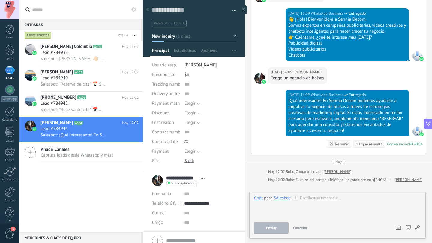
click at [280, 198] on div "Salesbot" at bounding box center [281, 197] width 16 height 5
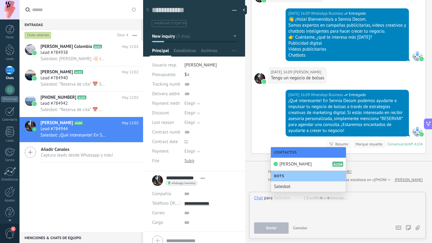
click at [284, 187] on div "Salesbot" at bounding box center [308, 187] width 75 height 10
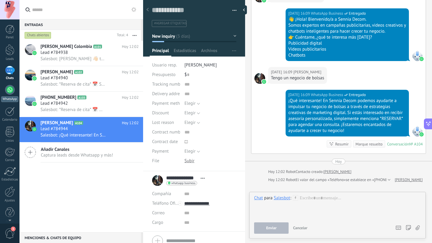
click at [7, 96] on link "WhatsApp" at bounding box center [9, 93] width 19 height 17
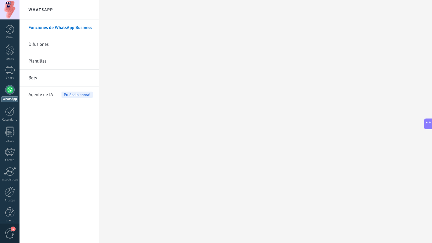
click at [48, 94] on span "Agente de IA" at bounding box center [40, 95] width 25 height 17
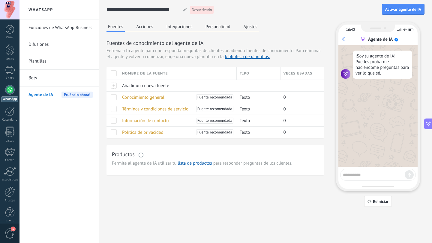
click at [34, 80] on link "Bots" at bounding box center [60, 78] width 64 height 17
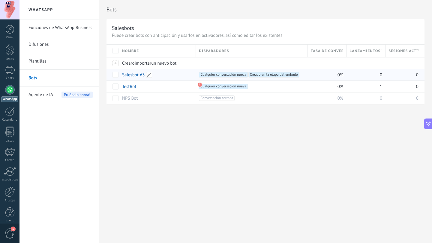
click at [164, 77] on div "Salesbot #3" at bounding box center [156, 74] width 74 height 11
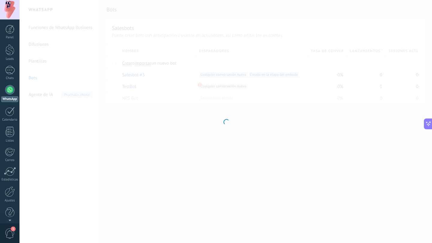
type input "**********"
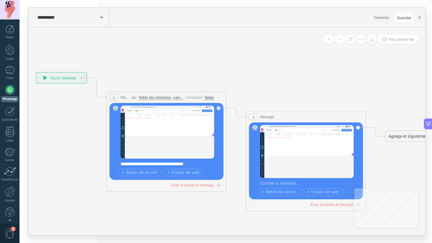
drag, startPoint x: 267, startPoint y: 70, endPoint x: 144, endPoint y: 70, distance: 123.2
click at [144, 70] on icon at bounding box center [227, 141] width 682 height 439
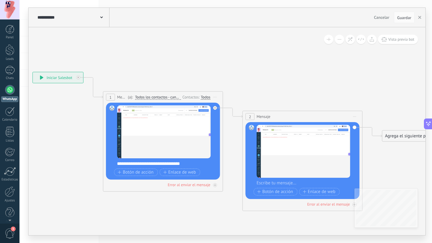
click at [182, 164] on div "**********" at bounding box center [167, 164] width 100 height 6
click at [191, 165] on div "**********" at bounding box center [167, 164] width 100 height 6
drag, startPoint x: 192, startPoint y: 165, endPoint x: 118, endPoint y: 164, distance: 73.1
click at [118, 164] on div "**********" at bounding box center [167, 164] width 100 height 6
click at [403, 18] on span "Guardar" at bounding box center [404, 18] width 14 height 4
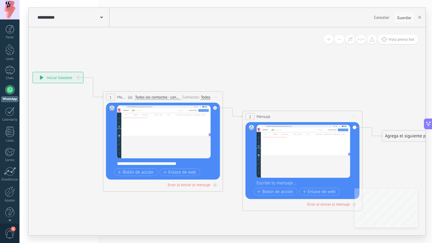
click at [400, 13] on button "Guardar" at bounding box center [404, 17] width 21 height 11
click at [400, 16] on span "Guardar" at bounding box center [404, 18] width 14 height 4
click at [421, 18] on button "button" at bounding box center [419, 17] width 9 height 11
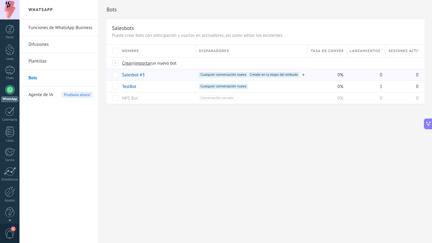
click at [220, 76] on span "Cualquier conversación nueva +1" at bounding box center [223, 74] width 49 height 5
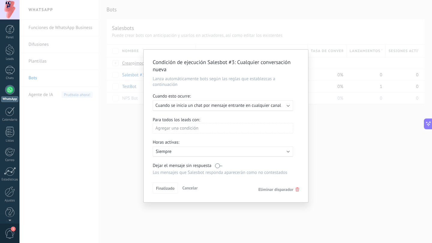
click at [354, 134] on div "Condición de ejecución Salesbot #3 : Cualquier conversación nueva Lanza automát…" at bounding box center [225, 121] width 412 height 243
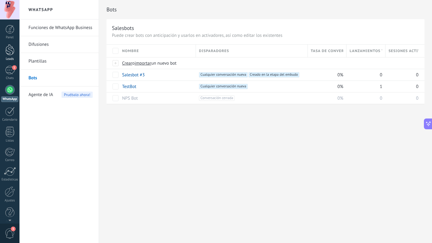
click at [13, 52] on div at bounding box center [9, 49] width 9 height 11
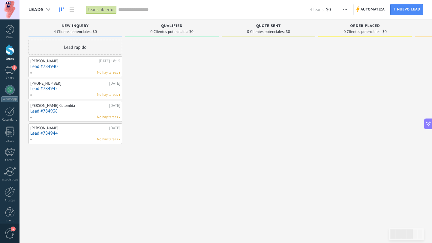
click at [70, 131] on div "Victor Martínez 10.09.2025 Lead #784944 No hay tareas" at bounding box center [75, 133] width 90 height 17
click at [74, 134] on link "Lead #784944" at bounding box center [75, 133] width 90 height 5
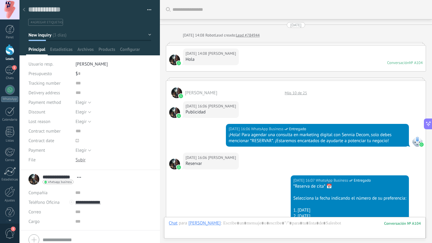
scroll to position [414, 0]
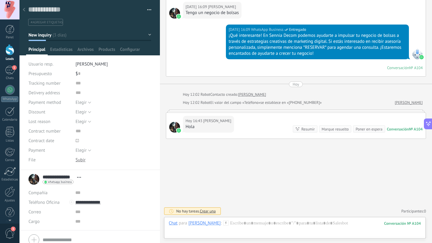
click at [202, 223] on div "[PERSON_NAME]" at bounding box center [204, 223] width 32 height 5
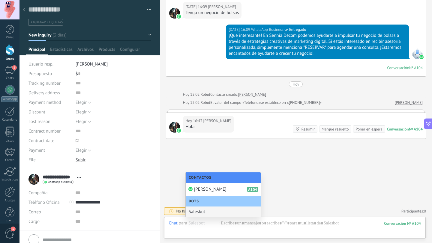
click at [209, 211] on div "Salesbot" at bounding box center [223, 212] width 75 height 10
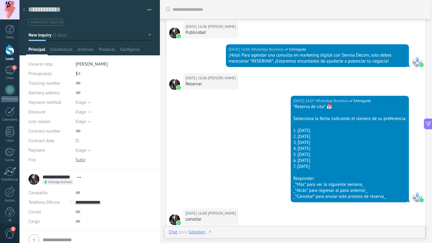
scroll to position [0, 0]
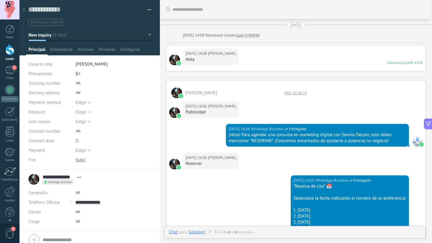
click at [24, 11] on use at bounding box center [24, 10] width 2 height 4
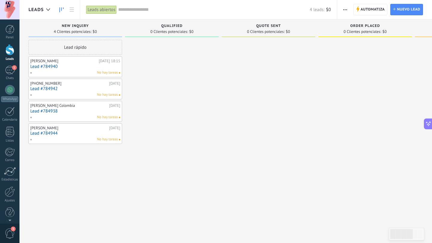
click at [43, 132] on link "Lead #784944" at bounding box center [75, 133] width 90 height 5
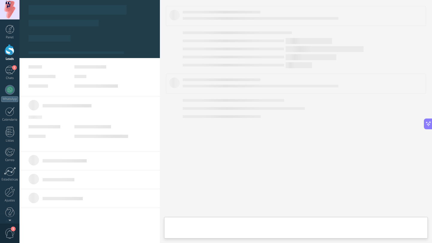
type textarea "**********"
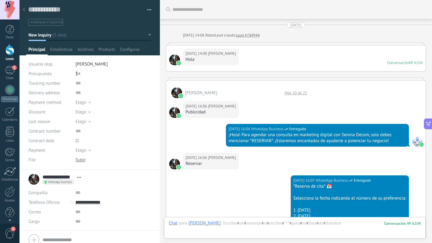
scroll to position [432, 0]
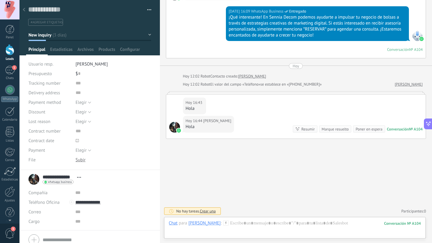
click at [169, 225] on div "Chat" at bounding box center [173, 223] width 9 height 5
click at [205, 229] on div at bounding box center [295, 230] width 252 height 18
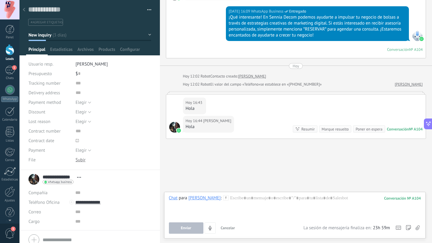
click at [204, 194] on div "Chat Correo Nota Tarea Chat para Victor Martínez : 104 Enviar Cancelar Rastrear…" at bounding box center [295, 215] width 262 height 47
click at [203, 203] on div at bounding box center [295, 206] width 252 height 23
click at [202, 199] on div "[PERSON_NAME]" at bounding box center [204, 197] width 32 height 5
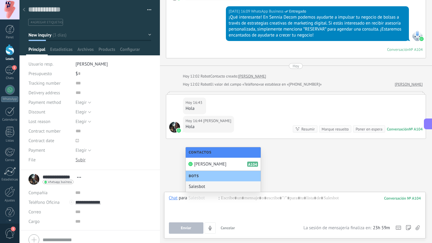
click at [204, 186] on div "Salesbot" at bounding box center [223, 187] width 75 height 10
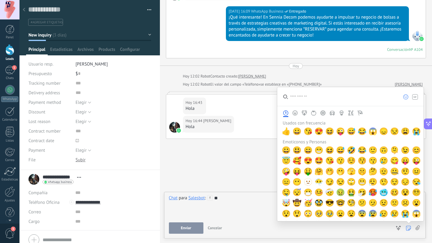
click at [258, 199] on div "**" at bounding box center [295, 206] width 252 height 23
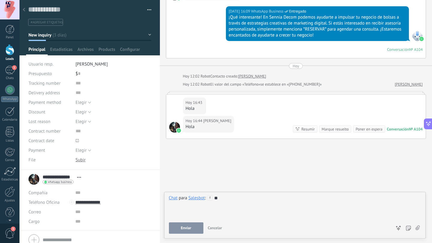
click at [192, 223] on button "Enviar" at bounding box center [186, 228] width 34 height 11
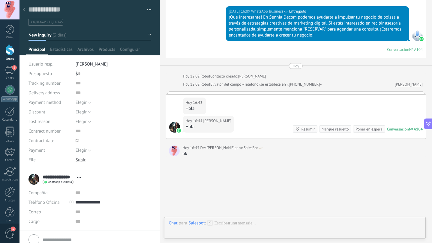
click at [22, 6] on div at bounding box center [24, 10] width 8 height 12
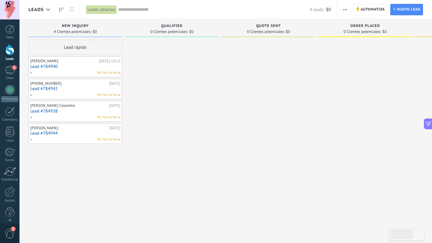
click at [71, 133] on link "Lead #784944" at bounding box center [75, 133] width 90 height 5
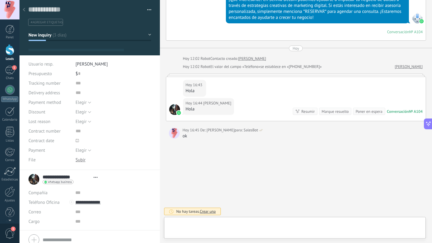
scroll to position [9, 0]
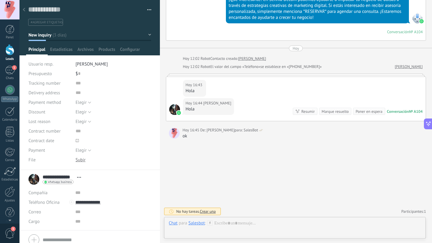
click at [33, 177] on div "**********" at bounding box center [55, 179] width 55 height 15
click at [27, 10] on div at bounding box center [24, 10] width 8 height 12
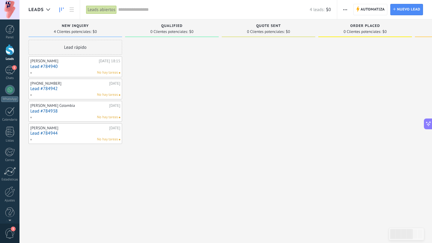
click at [59, 110] on link "Lead #784938" at bounding box center [75, 111] width 90 height 5
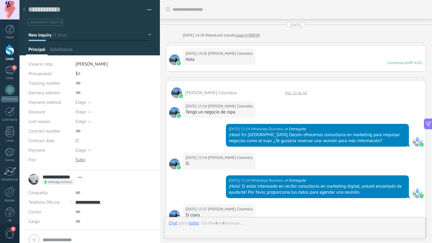
scroll to position [1217, 0]
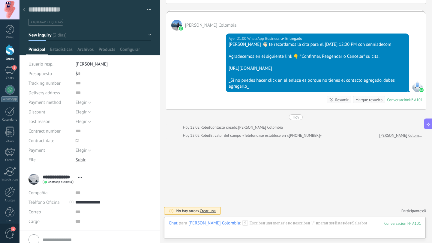
click at [208, 224] on div "[PERSON_NAME] Colombia" at bounding box center [214, 223] width 52 height 5
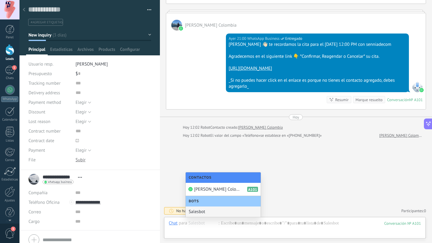
click at [210, 211] on div "Salesbot" at bounding box center [223, 212] width 75 height 10
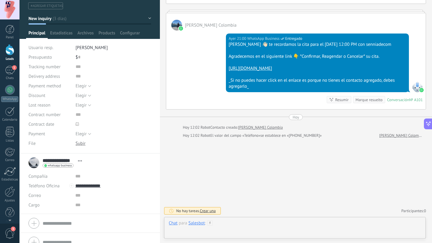
scroll to position [25, 0]
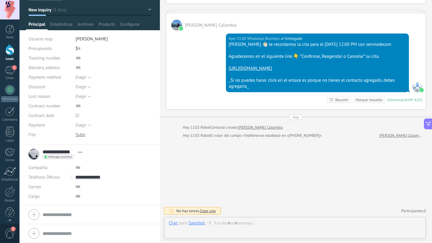
click at [77, 152] on span "Abrir detalle Copie el nombre Desatar Contacto principal" at bounding box center [80, 152] width 10 height 4
click at [94, 160] on link "Abrir detalle" at bounding box center [99, 160] width 24 height 6
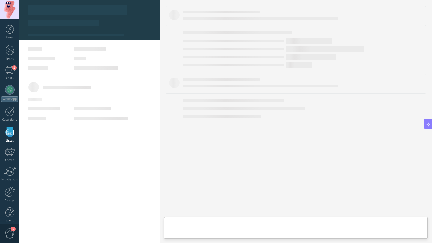
scroll to position [6, 0]
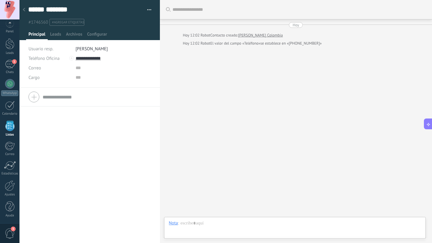
click at [257, 36] on link "[PERSON_NAME] Colombia" at bounding box center [260, 35] width 45 height 6
click at [95, 34] on span "Configurar" at bounding box center [97, 35] width 20 height 9
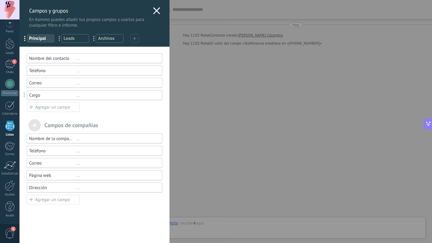
click at [156, 11] on icon at bounding box center [156, 10] width 7 height 7
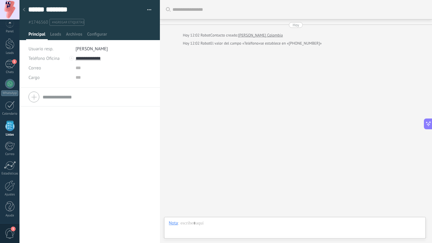
click at [26, 9] on div at bounding box center [24, 10] width 8 height 12
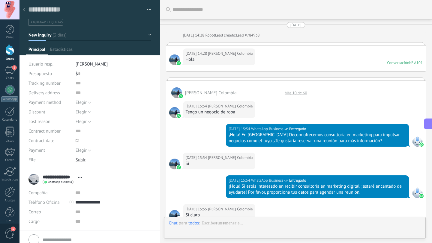
scroll to position [1217, 0]
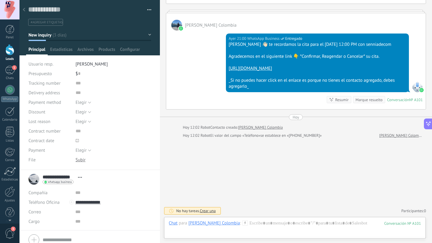
click at [216, 15] on div "[PERSON_NAME] Colombia" at bounding box center [296, 21] width 260 height 17
click at [431, 124] on button at bounding box center [428, 124] width 8 height 11
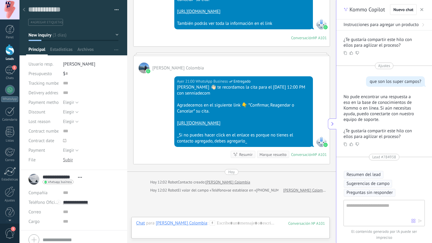
scroll to position [9, 0]
click at [263, 175] on div "Hoy" at bounding box center [231, 172] width 197 height 6
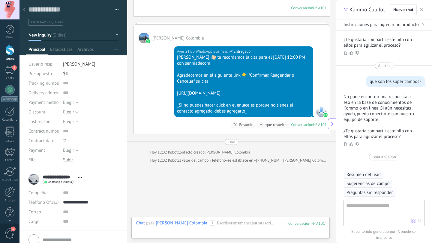
click at [320, 117] on div at bounding box center [321, 111] width 11 height 11
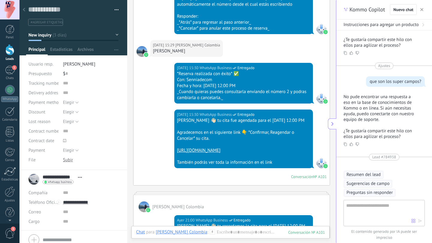
scroll to position [950, 0]
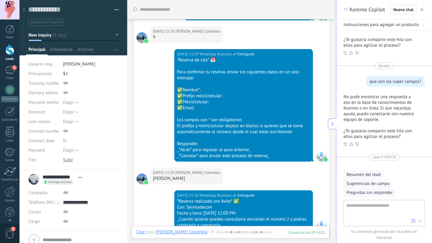
click at [403, 14] on button "Nuevo chat" at bounding box center [403, 9] width 27 height 11
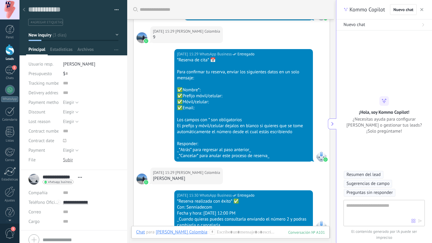
click at [421, 8] on span "button" at bounding box center [421, 9] width 3 height 4
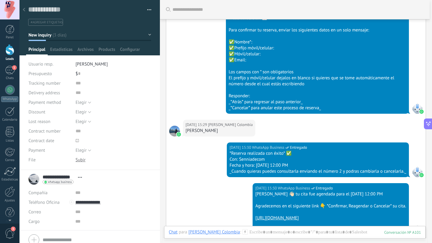
scroll to position [9, 0]
click at [24, 8] on div at bounding box center [24, 10] width 8 height 12
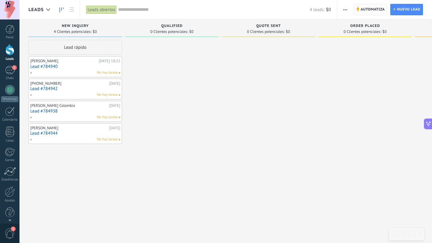
click at [364, 7] on span "Automatiza" at bounding box center [372, 9] width 24 height 11
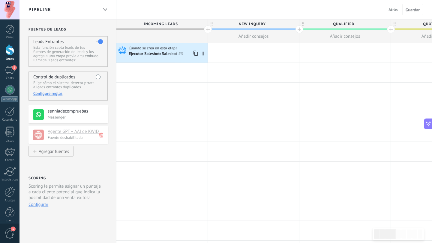
click at [154, 56] on div "Ejecutar Salesbot: Salesbot #3" at bounding box center [156, 54] width 55 height 5
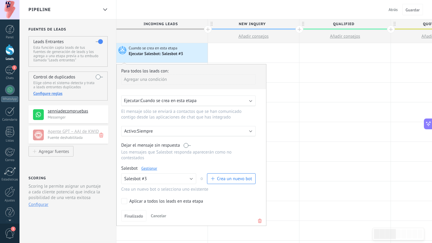
click at [170, 102] on span "Cuando se crea en esta etapa" at bounding box center [168, 101] width 56 height 6
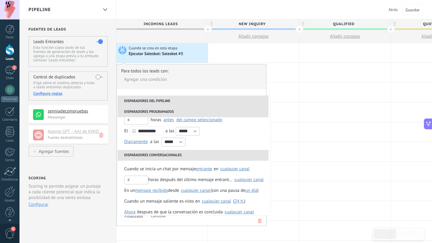
scroll to position [49, 0]
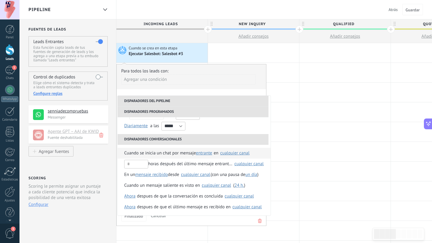
click at [205, 154] on span "entrante" at bounding box center [204, 153] width 16 height 6
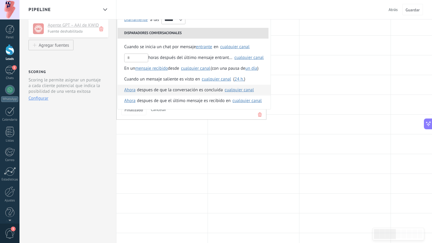
scroll to position [116, 0]
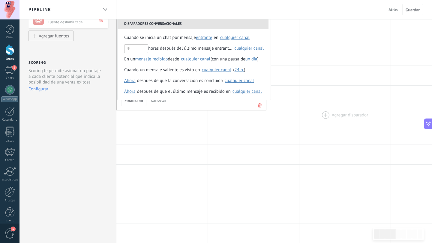
click at [307, 117] on div at bounding box center [344, 115] width 91 height 19
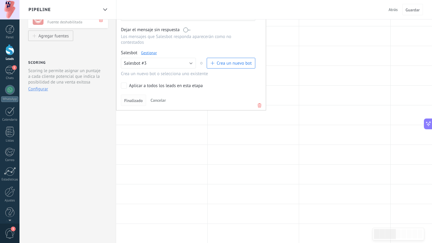
click at [131, 102] on span "Finalizado" at bounding box center [133, 101] width 19 height 4
click at [132, 103] on span "Finalizado" at bounding box center [133, 101] width 19 height 4
click at [133, 103] on span "Finalizado" at bounding box center [133, 101] width 19 height 4
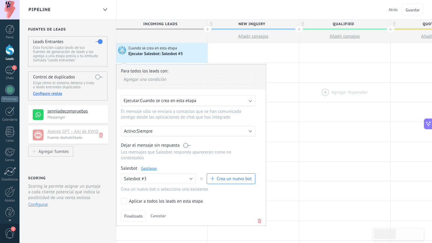
click at [300, 88] on div at bounding box center [344, 92] width 91 height 19
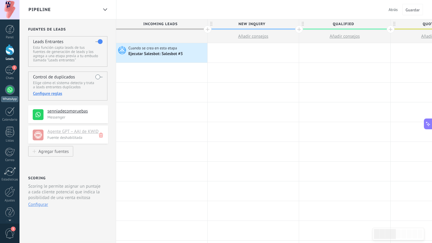
click at [7, 94] on div at bounding box center [10, 90] width 10 height 10
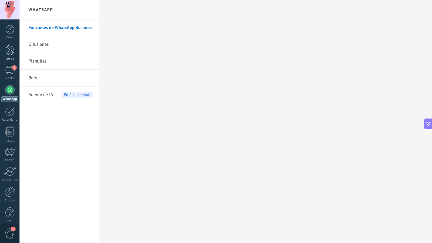
click at [9, 51] on div at bounding box center [9, 49] width 9 height 11
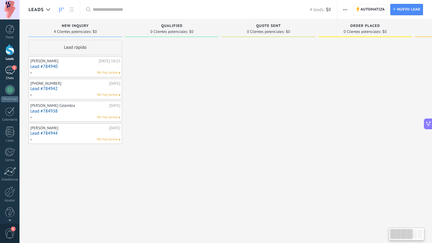
click at [10, 74] on div "1" at bounding box center [10, 70] width 10 height 9
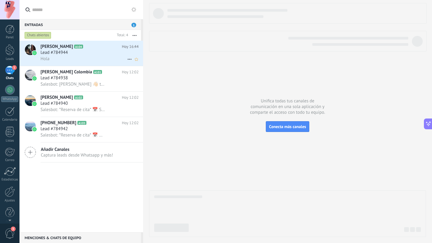
click at [64, 52] on span "Lead #784944" at bounding box center [53, 53] width 27 height 6
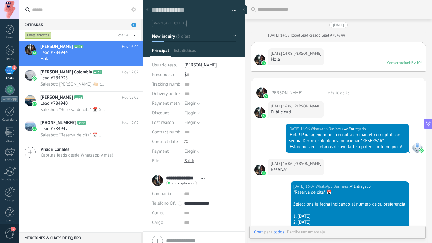
scroll to position [462, 0]
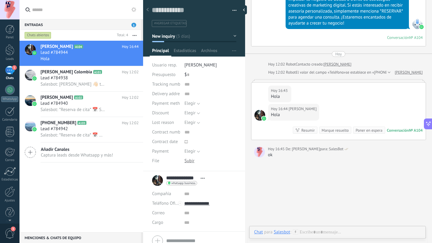
click at [291, 231] on div "Chat para Salesbot :" at bounding box center [276, 233] width 44 height 6
click at [294, 231] on button "Cancelar" at bounding box center [299, 228] width 19 height 11
click at [295, 231] on use at bounding box center [295, 232] width 5 height 5
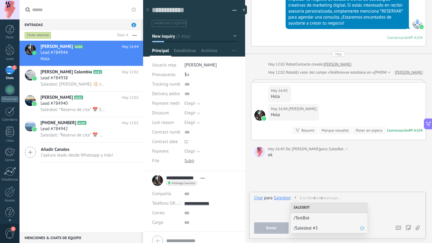
click at [315, 229] on span "/Salesbot #3" at bounding box center [326, 229] width 66 height 6
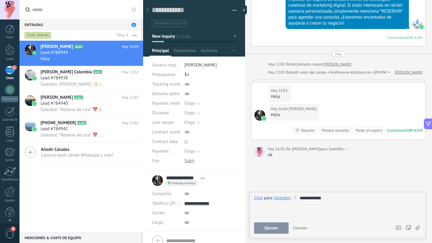
click at [268, 227] on span "Ejecutar" at bounding box center [270, 228] width 13 height 4
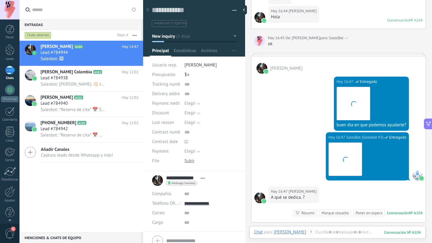
scroll to position [586, 0]
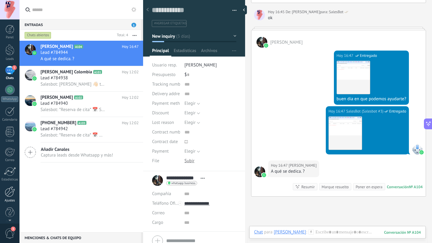
click at [11, 190] on div at bounding box center [10, 192] width 10 height 10
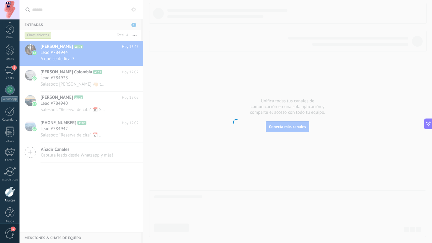
scroll to position [6, 0]
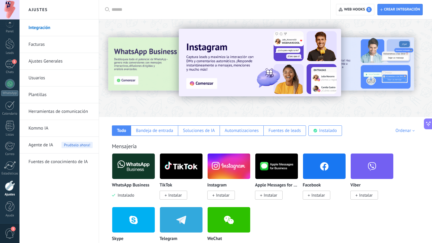
click at [54, 142] on div "Agente de IA Pruébalo ahora!" at bounding box center [60, 145] width 64 height 17
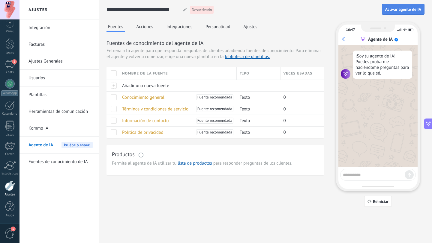
click at [397, 11] on span "Activar agente de IA" at bounding box center [403, 9] width 36 height 4
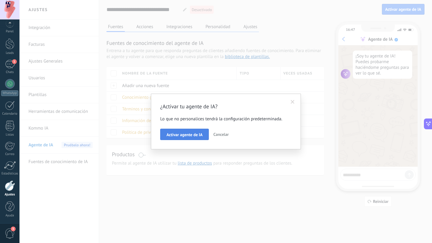
click at [198, 138] on button "Activar agente de IA" at bounding box center [184, 134] width 49 height 11
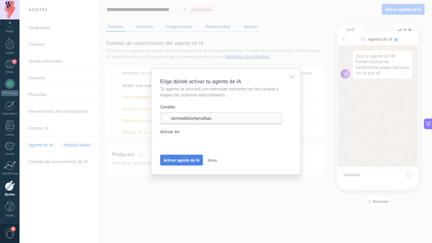
click at [185, 160] on span "Activar agente de IA" at bounding box center [181, 160] width 36 height 4
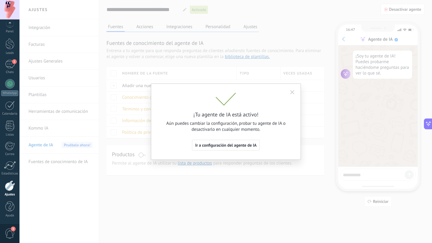
click at [289, 93] on button "button" at bounding box center [292, 91] width 11 height 9
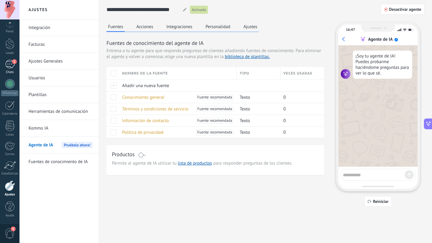
click at [6, 64] on div "1" at bounding box center [10, 64] width 10 height 9
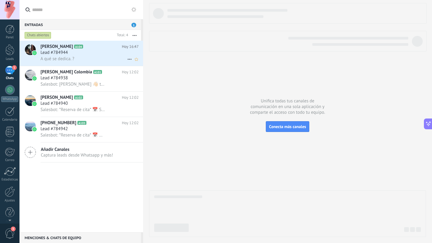
click at [72, 56] on span "A qué se dedica. ?" at bounding box center [57, 59] width 34 height 6
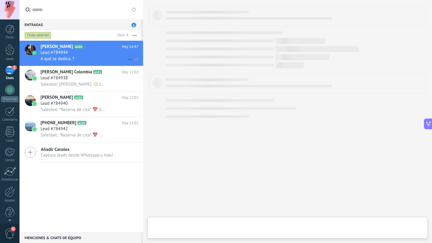
type textarea "**********"
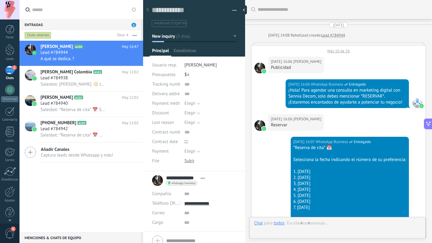
scroll to position [603, 0]
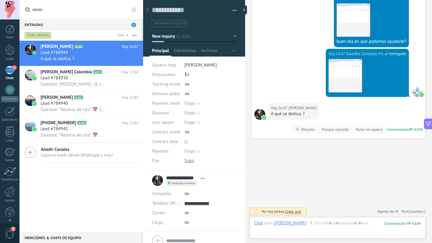
click at [284, 224] on div "[PERSON_NAME]" at bounding box center [289, 223] width 32 height 5
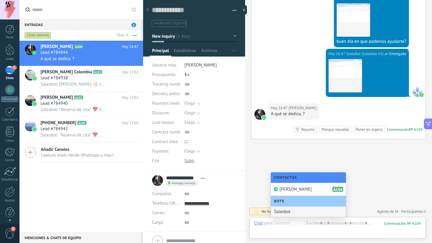
click at [286, 210] on div "Salesbot" at bounding box center [308, 212] width 75 height 10
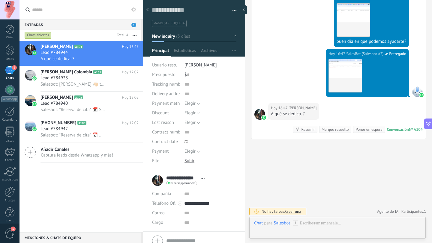
click at [293, 222] on icon at bounding box center [295, 223] width 5 height 5
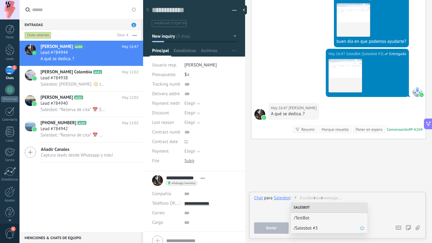
click at [321, 228] on span "/Salesbot #3" at bounding box center [326, 229] width 66 height 6
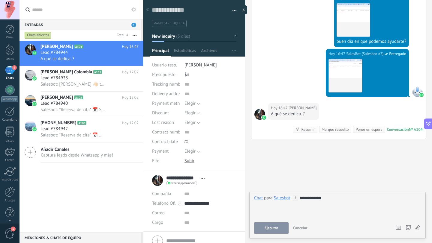
click at [273, 229] on span "Ejecutar" at bounding box center [270, 228] width 13 height 4
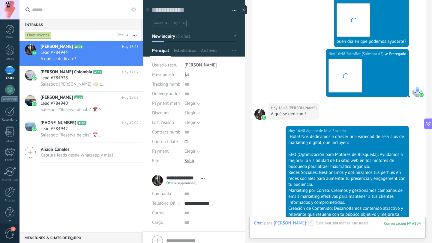
scroll to position [859, 0]
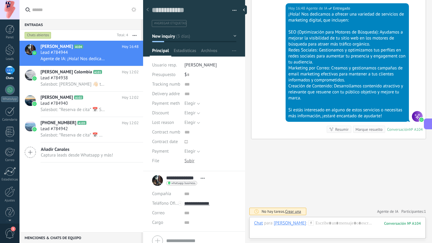
click at [15, 70] on link "1 Chats" at bounding box center [9, 73] width 19 height 14
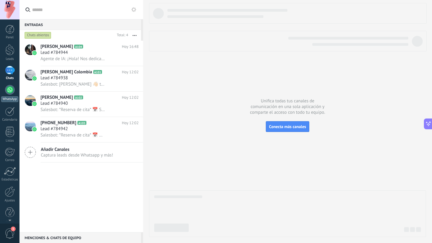
click at [7, 94] on link "WhatsApp" at bounding box center [9, 93] width 19 height 17
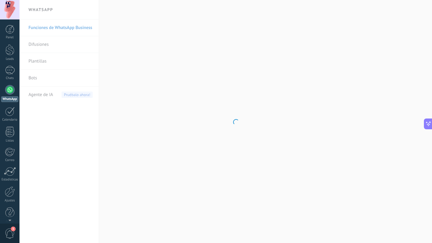
click at [40, 79] on body ".abccls-1,.abccls-2{fill-rule:evenodd}.abccls-2{fill:#fff} .abfcls-1{fill:none}…" at bounding box center [216, 121] width 432 height 243
click at [40, 79] on link "Bots" at bounding box center [60, 78] width 64 height 17
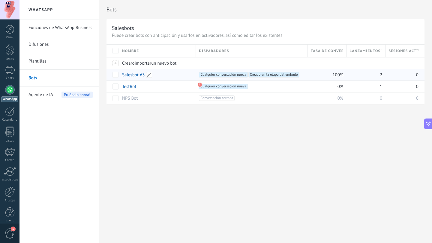
click at [132, 75] on link "Salesbot #3" at bounding box center [133, 75] width 22 height 6
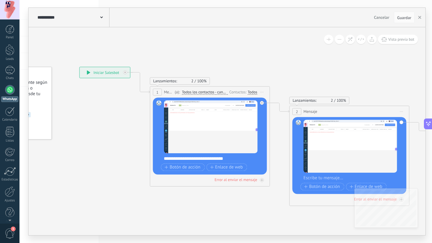
drag, startPoint x: 287, startPoint y: 54, endPoint x: 209, endPoint y: 49, distance: 77.5
click at [209, 49] on icon at bounding box center [270, 136] width 682 height 439
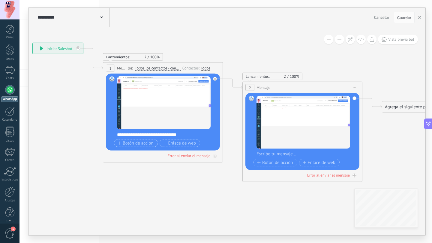
drag, startPoint x: 240, startPoint y: 62, endPoint x: 193, endPoint y: 38, distance: 52.4
click at [193, 38] on icon at bounding box center [223, 112] width 682 height 439
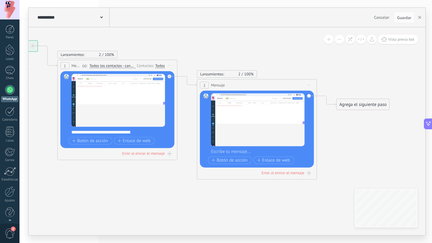
drag, startPoint x: 232, startPoint y: 45, endPoint x: 186, endPoint y: 43, distance: 45.6
click at [186, 43] on icon at bounding box center [178, 110] width 682 height 439
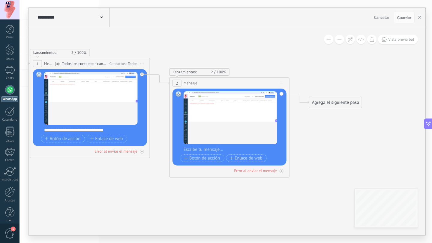
drag, startPoint x: 215, startPoint y: 52, endPoint x: 188, endPoint y: 51, distance: 27.3
click at [188, 50] on icon at bounding box center [151, 107] width 682 height 439
click at [335, 81] on icon at bounding box center [150, 108] width 682 height 439
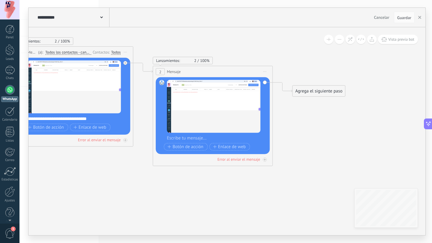
drag, startPoint x: 328, startPoint y: 82, endPoint x: 311, endPoint y: 70, distance: 20.3
click at [311, 70] on icon at bounding box center [134, 96] width 682 height 439
click at [313, 90] on div "Agrega el siguiente paso" at bounding box center [318, 92] width 52 height 10
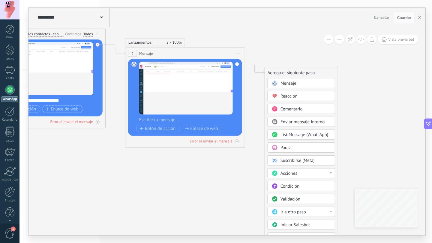
click at [290, 186] on span "Condición" at bounding box center [289, 187] width 19 height 6
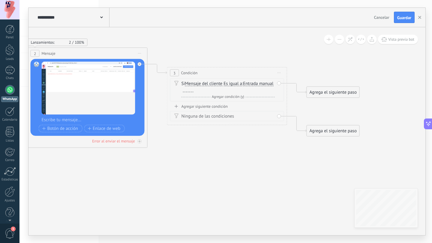
click at [243, 86] on span "Entrada manual" at bounding box center [258, 84] width 30 height 5
click at [240, 89] on button "Entrada manual" at bounding box center [277, 84] width 75 height 11
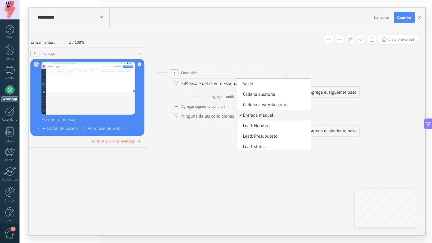
click at [215, 37] on icon at bounding box center [78, 78] width 821 height 439
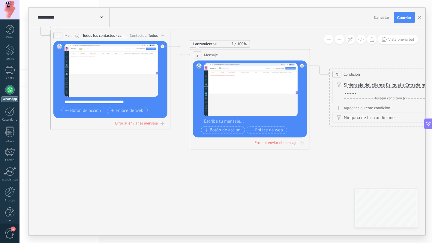
drag, startPoint x: 180, startPoint y: 49, endPoint x: 353, endPoint y: 51, distance: 172.4
click at [353, 51] on icon at bounding box center [240, 79] width 821 height 439
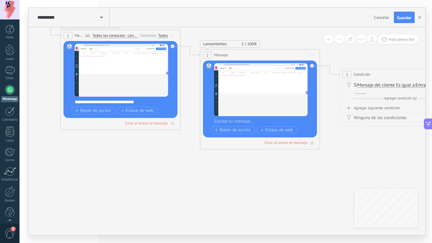
drag, startPoint x: 213, startPoint y: 25, endPoint x: 198, endPoint y: 61, distance: 39.7
click at [198, 61] on div "**********" at bounding box center [226, 122] width 397 height 228
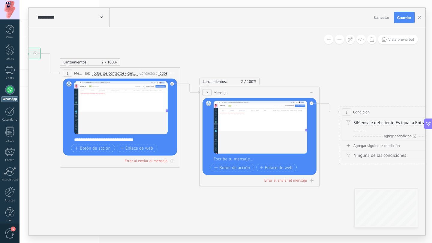
drag, startPoint x: 195, startPoint y: 33, endPoint x: 195, endPoint y: 72, distance: 39.6
click at [195, 72] on icon at bounding box center [250, 117] width 821 height 439
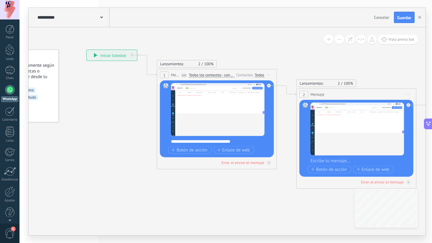
drag, startPoint x: 164, startPoint y: 46, endPoint x: 257, endPoint y: 46, distance: 93.8
click at [257, 46] on icon at bounding box center [346, 119] width 821 height 439
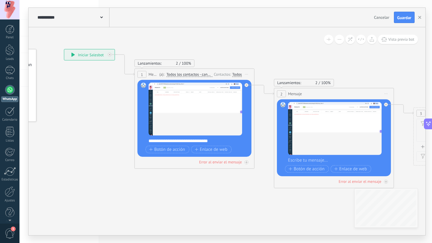
drag, startPoint x: 260, startPoint y: 46, endPoint x: 146, endPoint y: 46, distance: 113.6
click at [146, 46] on icon at bounding box center [324, 118] width 821 height 439
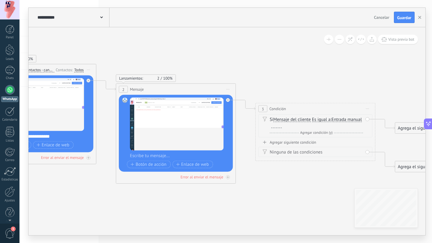
drag, startPoint x: 313, startPoint y: 82, endPoint x: 234, endPoint y: 74, distance: 79.2
click at [234, 74] on icon at bounding box center [166, 114] width 821 height 439
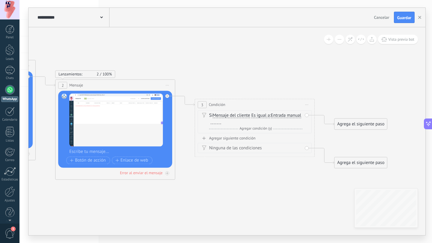
drag, startPoint x: 283, startPoint y: 85, endPoint x: 239, endPoint y: 85, distance: 43.8
click at [239, 85] on icon at bounding box center [105, 110] width 821 height 439
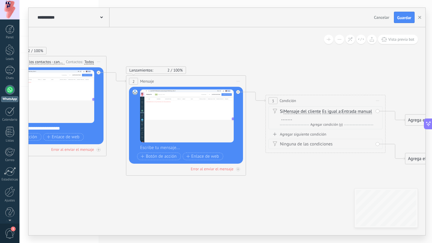
drag, startPoint x: 212, startPoint y: 75, endPoint x: 299, endPoint y: 72, distance: 87.3
click at [299, 72] on icon at bounding box center [176, 106] width 821 height 439
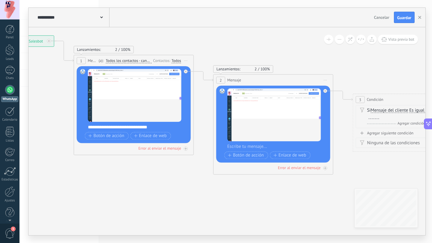
drag, startPoint x: 235, startPoint y: 47, endPoint x: 294, endPoint y: 47, distance: 59.7
click at [294, 47] on icon at bounding box center [263, 104] width 821 height 439
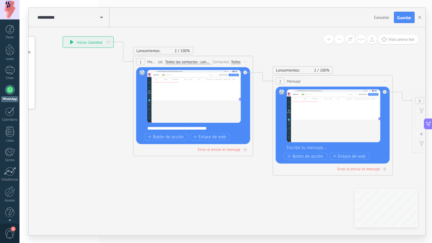
drag, startPoint x: 175, startPoint y: 41, endPoint x: 231, endPoint y: 41, distance: 56.4
click at [231, 41] on icon at bounding box center [323, 106] width 821 height 439
click at [246, 61] on span "Iniciar vista previa aquí Cambiar nombre Duplicar Borrar" at bounding box center [245, 62] width 10 height 9
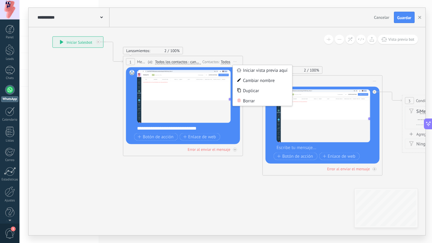
drag, startPoint x: 357, startPoint y: 62, endPoint x: 270, endPoint y: 60, distance: 86.9
click at [270, 60] on icon at bounding box center [313, 106] width 821 height 439
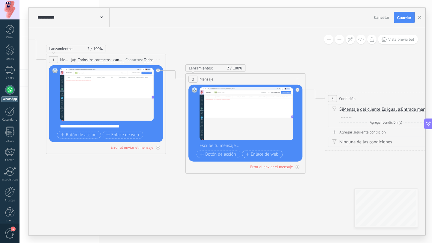
click at [298, 79] on icon at bounding box center [297, 79] width 3 height 1
click at [308, 116] on div "Borrar" at bounding box center [324, 118] width 59 height 10
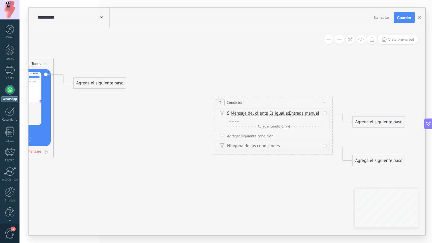
drag, startPoint x: 383, startPoint y: 70, endPoint x: 271, endPoint y: 74, distance: 112.2
click at [271, 74] on icon at bounding box center [123, 102] width 821 height 428
click at [327, 103] on span "Iniciar vista previa aquí Cambiar nombre Duplicar Borrar" at bounding box center [325, 102] width 10 height 9
click at [330, 139] on div "Borrar" at bounding box center [351, 142] width 59 height 10
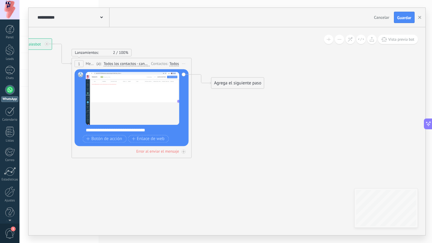
drag, startPoint x: 228, startPoint y: 112, endPoint x: 365, endPoint y: 112, distance: 136.4
click at [365, 112] on icon at bounding box center [261, 102] width 821 height 428
click at [184, 65] on span "Iniciar vista previa aquí Cambiar nombre Duplicar Borrar" at bounding box center [184, 63] width 10 height 9
click at [195, 103] on div "Borrar" at bounding box center [210, 103] width 59 height 10
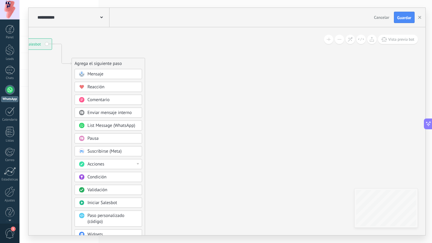
click at [109, 126] on span "List Message (WhatsApp)" at bounding box center [112, 126] width 48 height 6
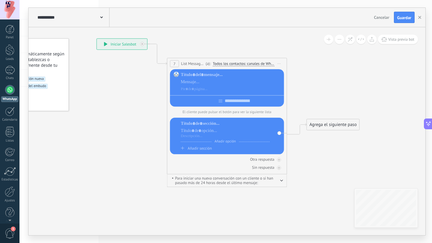
click at [195, 151] on span "Añadir sección" at bounding box center [200, 148] width 24 height 5
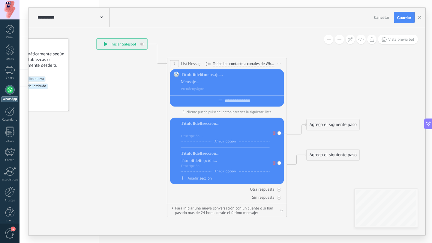
click at [207, 132] on div at bounding box center [225, 131] width 89 height 6
click at [240, 130] on div at bounding box center [225, 131] width 89 height 6
click at [219, 144] on span "Añadir opción" at bounding box center [224, 141] width 27 height 4
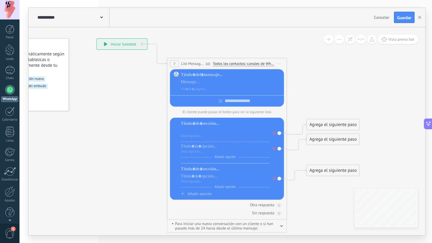
click at [208, 134] on div at bounding box center [225, 131] width 89 height 6
click at [272, 179] on icon at bounding box center [273, 179] width 3 height 4
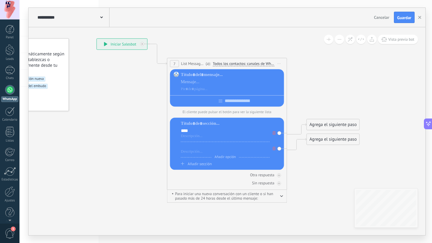
click at [199, 149] on div at bounding box center [225, 147] width 89 height 6
click at [198, 153] on div at bounding box center [225, 152] width 89 height 5
click at [244, 157] on div "Añadir opción" at bounding box center [225, 158] width 89 height 2
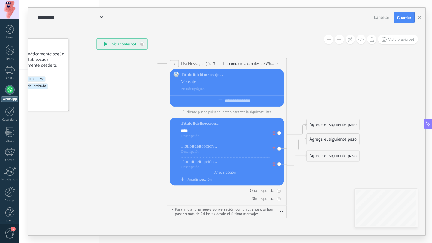
click at [275, 166] on icon at bounding box center [273, 164] width 3 height 4
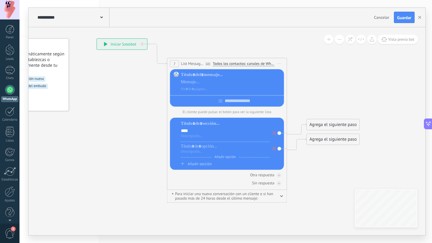
click at [274, 150] on icon at bounding box center [273, 149] width 3 height 4
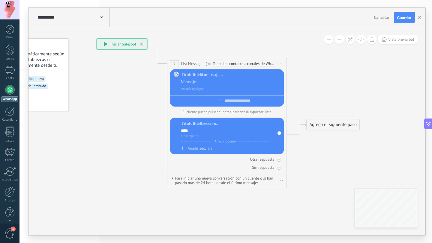
click at [282, 181] on icon "button" at bounding box center [281, 181] width 3 height 2
click at [282, 181] on icon "button" at bounding box center [281, 180] width 3 height 2
click at [279, 62] on span "Iniciar vista previa aquí Cambiar nombre Duplicar Borrar" at bounding box center [279, 63] width 10 height 9
click at [290, 100] on div "Borrar" at bounding box center [306, 103] width 59 height 10
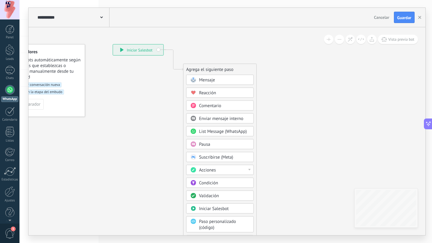
click at [208, 79] on span "Mensaje" at bounding box center [207, 80] width 16 height 6
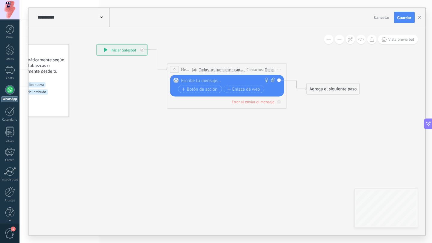
click at [215, 79] on div at bounding box center [225, 81] width 89 height 6
click at [182, 80] on div "**********" at bounding box center [228, 81] width 94 height 6
click at [292, 148] on icon at bounding box center [218, 72] width 542 height 356
click at [317, 87] on div "Agrega el siguiente paso" at bounding box center [333, 89] width 52 height 10
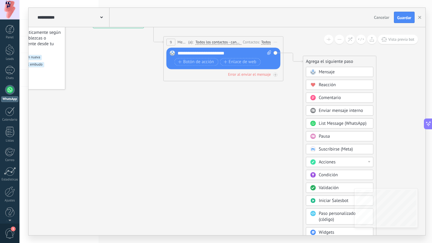
click at [326, 174] on span "Condición" at bounding box center [328, 175] width 19 height 6
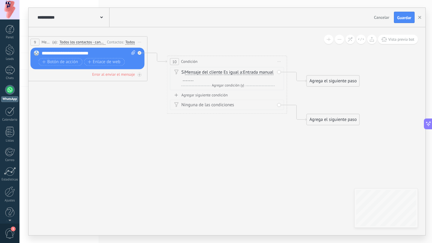
click at [243, 75] on span "Entrada manual" at bounding box center [258, 72] width 30 height 5
click at [240, 78] on button "Entrada manual" at bounding box center [277, 72] width 75 height 11
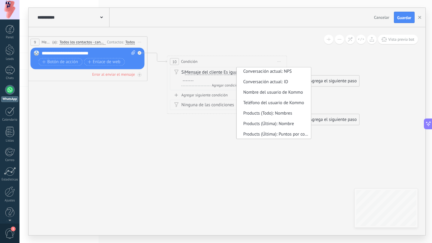
scroll to position [317, 0]
click at [256, 170] on icon at bounding box center [148, 71] width 682 height 409
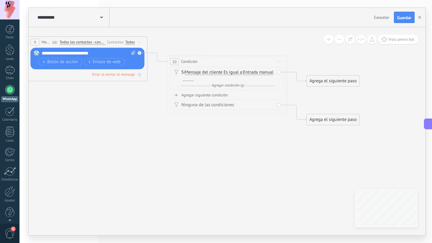
click at [243, 75] on span "Entrada manual" at bounding box center [258, 72] width 30 height 5
click at [240, 78] on button "Entrada manual" at bounding box center [277, 72] width 75 height 11
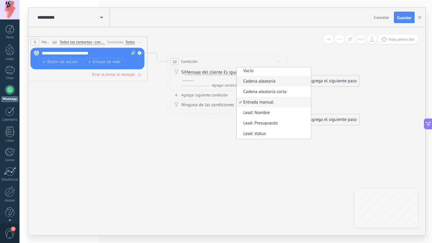
scroll to position [0, 0]
click at [270, 38] on icon at bounding box center [148, 71] width 682 height 409
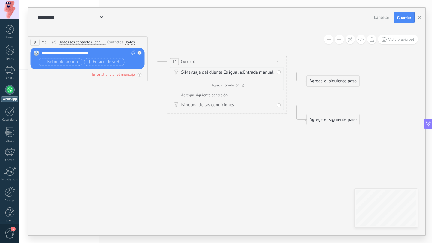
click at [213, 84] on span "Agregar condición (y)" at bounding box center [227, 85] width 35 height 4
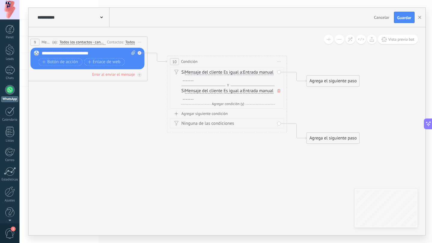
click at [213, 84] on div "Y Agregar condición (y)" at bounding box center [227, 86] width 93 height 6
click at [211, 84] on div "Y Agregar condición (y)" at bounding box center [227, 86] width 93 height 6
click at [204, 84] on div "Y Agregar condición (y)" at bounding box center [227, 86] width 93 height 6
click at [224, 84] on div "Y Agregar condición (y)" at bounding box center [227, 86] width 93 height 6
click at [236, 83] on div "Y Agregar condición (y)" at bounding box center [227, 86] width 93 height 6
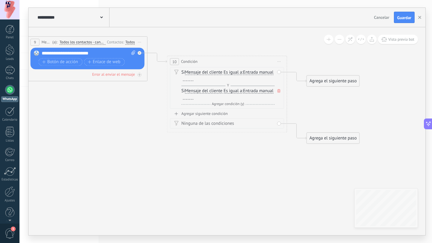
click at [243, 75] on span "Entrada manual" at bounding box center [258, 72] width 30 height 5
click at [240, 78] on button "Entrada manual" at bounding box center [277, 72] width 75 height 11
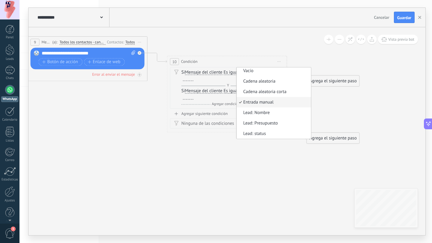
click at [269, 37] on icon at bounding box center [148, 71] width 682 height 409
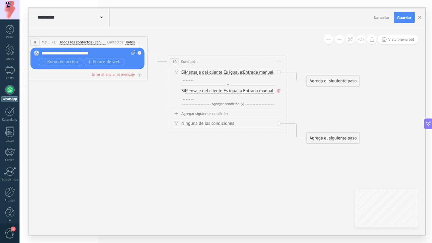
click at [193, 98] on div at bounding box center [188, 97] width 10 height 5
click at [193, 78] on div at bounding box center [188, 78] width 10 height 5
click at [278, 90] on icon at bounding box center [278, 91] width 3 height 4
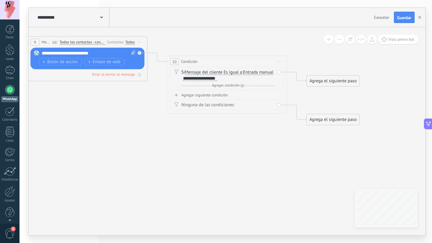
click at [329, 78] on div "Agrega el siguiente paso" at bounding box center [333, 81] width 52 height 10
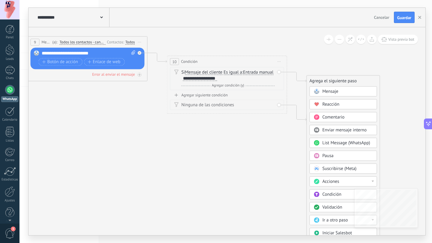
click at [338, 94] on span "Mensaje" at bounding box center [330, 92] width 16 height 6
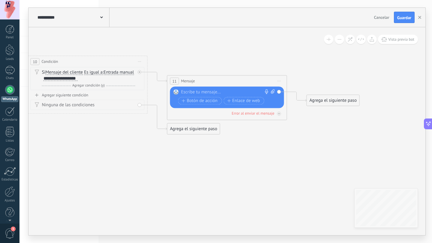
click at [210, 92] on div at bounding box center [225, 92] width 89 height 6
click at [224, 52] on icon at bounding box center [78, 76] width 821 height 418
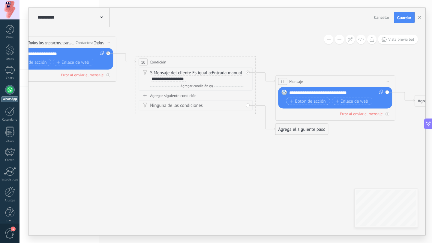
drag, startPoint x: 132, startPoint y: 44, endPoint x: 240, endPoint y: 44, distance: 107.9
click at [240, 44] on icon at bounding box center [186, 77] width 821 height 418
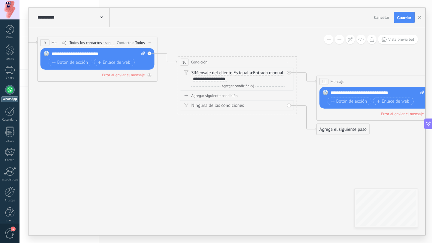
drag, startPoint x: 240, startPoint y: 44, endPoint x: 282, endPoint y: 44, distance: 41.4
click at [282, 44] on icon at bounding box center [227, 77] width 821 height 418
click at [103, 54] on div "**********" at bounding box center [99, 54] width 94 height 6
drag, startPoint x: 114, startPoint y: 54, endPoint x: 44, endPoint y: 54, distance: 69.8
click at [44, 54] on div "Reemplazar Quitar Convertir a mensaje de voz Arrastre la imagen aquí para adjun…" at bounding box center [97, 59] width 114 height 22
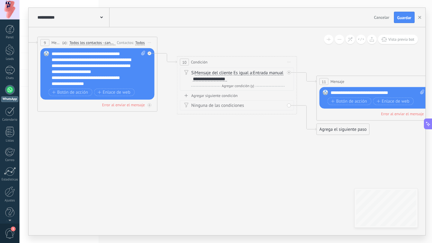
click at [91, 85] on div "**********" at bounding box center [96, 84] width 88 height 6
click at [95, 83] on div "**********" at bounding box center [96, 84] width 88 height 6
drag, startPoint x: 96, startPoint y: 82, endPoint x: 46, endPoint y: 82, distance: 49.8
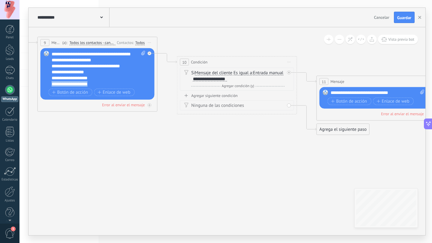
click at [46, 82] on div "Reemplazar Quitar Convertir a mensaje de voz Arrastre la imagen aquí para adjun…" at bounding box center [97, 74] width 114 height 52
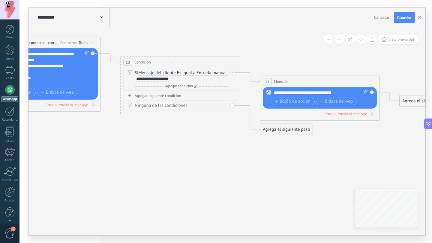
drag, startPoint x: 216, startPoint y: 35, endPoint x: 159, endPoint y: 35, distance: 56.7
click at [159, 35] on icon at bounding box center [170, 77] width 821 height 418
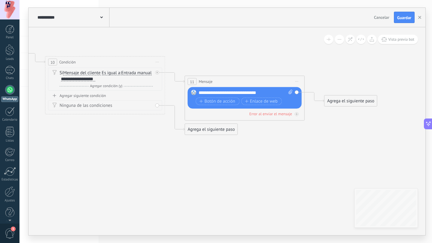
drag, startPoint x: 194, startPoint y: 38, endPoint x: 119, endPoint y: 38, distance: 75.2
click at [119, 38] on icon at bounding box center [95, 77] width 821 height 418
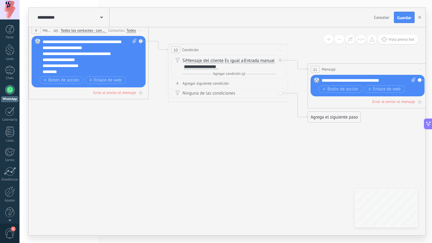
drag, startPoint x: 219, startPoint y: 46, endPoint x: 342, endPoint y: 34, distance: 123.8
click at [342, 34] on icon at bounding box center [218, 64] width 821 height 418
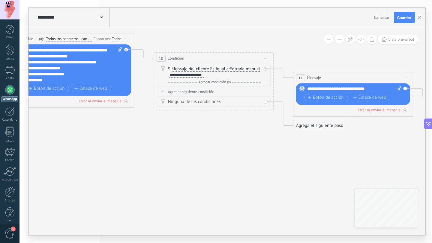
drag, startPoint x: 252, startPoint y: 141, endPoint x: 241, endPoint y: 150, distance: 14.1
click at [241, 150] on icon at bounding box center [204, 73] width 821 height 418
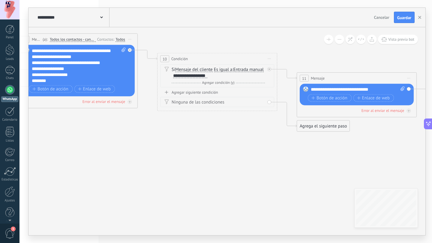
drag, startPoint x: 31, startPoint y: 70, endPoint x: 52, endPoint y: 71, distance: 20.4
click at [52, 71] on div "Reemplazar Quitar Convertir a mensaje de voz Arrastre la imagen aquí para adjun…" at bounding box center [78, 71] width 114 height 52
drag, startPoint x: 32, startPoint y: 70, endPoint x: 59, endPoint y: 79, distance: 28.2
click at [59, 79] on div "**********" at bounding box center [79, 66] width 94 height 36
copy div "**********"
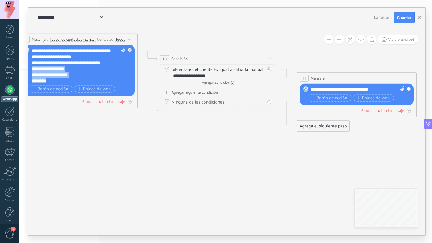
click at [225, 69] on span "Es igual a" at bounding box center [223, 69] width 19 height 5
click at [225, 69] on button "Es igual a" at bounding box center [248, 69] width 75 height 11
click at [224, 90] on span "Contiene" at bounding box center [243, 91] width 73 height 6
click at [214, 76] on div "Si Mensaje del cliente Mensaje del cliente Comentario del cliente El cliente Có…" at bounding box center [217, 73] width 93 height 12
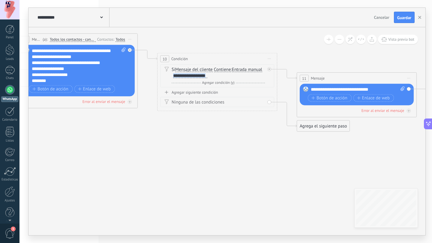
drag, startPoint x: 207, startPoint y: 76, endPoint x: 168, endPoint y: 75, distance: 38.7
click at [168, 75] on div "Si Mensaje del cliente Mensaje del cliente Comentario del cliente El cliente Có…" at bounding box center [217, 75] width 114 height 23
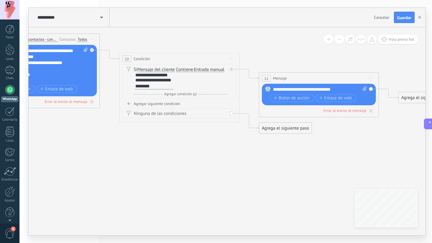
drag, startPoint x: 243, startPoint y: 37, endPoint x: 203, endPoint y: 37, distance: 40.2
click at [203, 37] on icon at bounding box center [170, 73] width 821 height 418
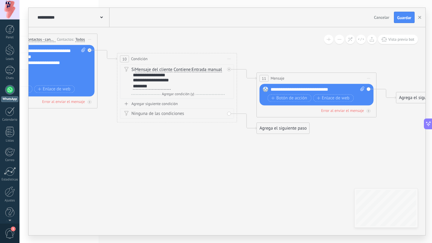
click at [198, 171] on icon at bounding box center [167, 73] width 821 height 418
drag, startPoint x: 172, startPoint y: 79, endPoint x: 131, endPoint y: 79, distance: 41.1
click at [131, 79] on div "Si Mensaje del cliente Mensaje del cliente Comentario del cliente El cliente Có…" at bounding box center [177, 78] width 93 height 23
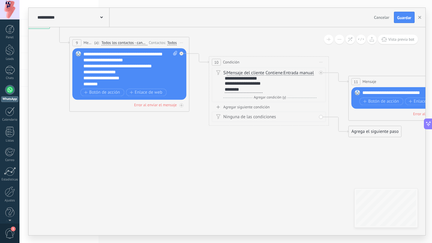
drag, startPoint x: 158, startPoint y: 157, endPoint x: 247, endPoint y: 161, distance: 89.4
click at [248, 161] on icon at bounding box center [259, 77] width 821 height 418
click at [259, 99] on span "Agregar condición (y)" at bounding box center [268, 97] width 35 height 4
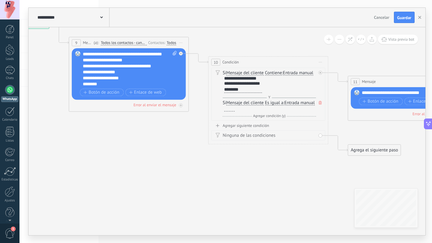
click at [279, 103] on span "Es igual a" at bounding box center [274, 103] width 19 height 5
click at [279, 103] on button "Es igual a" at bounding box center [299, 103] width 75 height 11
click at [278, 124] on span "Contiene" at bounding box center [294, 124] width 73 height 6
drag, startPoint x: 264, startPoint y: 85, endPoint x: 220, endPoint y: 85, distance: 44.1
click at [219, 85] on div "Si Mensaje del cliente Mensaje del cliente Comentario del cliente El cliente Có…" at bounding box center [268, 94] width 114 height 53
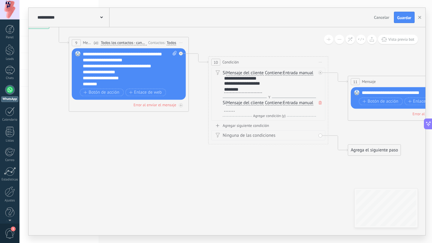
drag, startPoint x: 262, startPoint y: 83, endPoint x: 234, endPoint y: 83, distance: 28.2
click at [234, 83] on div "Si Mensaje del cliente Mensaje del cliente Comentario del cliente El cliente Có…" at bounding box center [268, 81] width 93 height 23
drag, startPoint x: 224, startPoint y: 83, endPoint x: 267, endPoint y: 87, distance: 43.0
click at [267, 87] on div "Si Mensaje del cliente Mensaje del cliente Comentario del cliente El cliente Có…" at bounding box center [268, 81] width 93 height 23
copy div "**********"
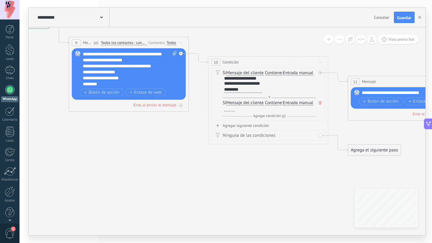
click at [231, 108] on div at bounding box center [229, 109] width 10 height 5
paste div
drag, startPoint x: 245, startPoint y: 90, endPoint x: 222, endPoint y: 90, distance: 23.1
click at [222, 90] on div "**********" at bounding box center [241, 84] width 39 height 17
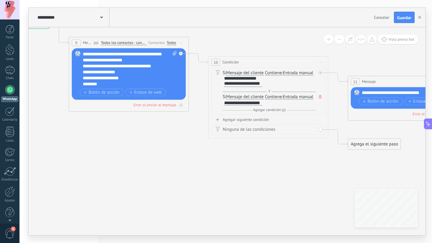
click at [261, 109] on span "Agregar condición (y)" at bounding box center [268, 110] width 35 height 4
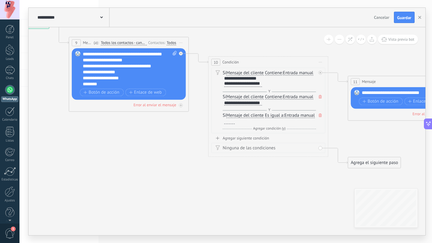
click at [246, 138] on div "Agregar siguiente condición" at bounding box center [268, 138] width 114 height 5
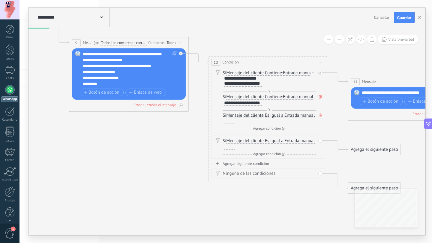
drag, startPoint x: 263, startPoint y: 85, endPoint x: 225, endPoint y: 85, distance: 38.7
click at [219, 85] on div "Si Mensaje del cliente Mensaje del cliente Comentario del cliente El cliente Có…" at bounding box center [268, 101] width 114 height 66
click at [249, 85] on div "**********" at bounding box center [243, 84] width 38 height 6
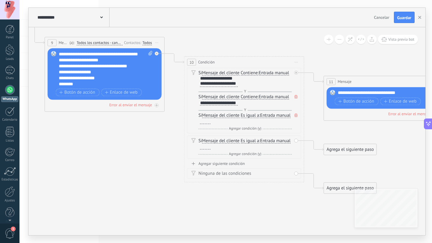
drag, startPoint x: 260, startPoint y: 39, endPoint x: 236, endPoint y: 39, distance: 24.3
click at [236, 39] on icon at bounding box center [234, 106] width 821 height 477
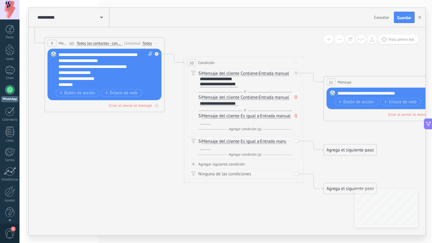
click at [254, 141] on span "Es igual a" at bounding box center [249, 141] width 19 height 5
click at [254, 141] on button "Es igual a" at bounding box center [274, 141] width 75 height 11
click at [255, 162] on span "Contiene" at bounding box center [270, 163] width 73 height 6
click at [210, 148] on div "Si Mensaje del cliente Mensaje del cliente Comentario del cliente El cliente Có…" at bounding box center [244, 145] width 93 height 12
click at [205, 147] on div at bounding box center [205, 147] width 10 height 5
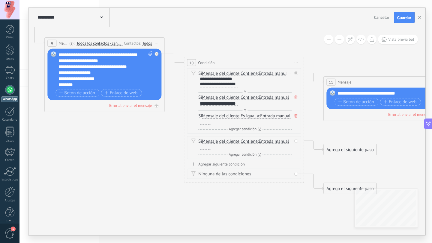
drag, startPoint x: 238, startPoint y: 103, endPoint x: 199, endPoint y: 105, distance: 39.0
click at [199, 105] on div "Si Mensaje del cliente Mensaje del cliente Comentario del cliente El cliente Có…" at bounding box center [244, 101] width 93 height 12
drag, startPoint x: 200, startPoint y: 103, endPoint x: 247, endPoint y: 102, distance: 47.1
click at [247, 102] on div "Si Mensaje del cliente Mensaje del cliente Comentario del cliente El cliente Có…" at bounding box center [244, 101] width 93 height 12
click at [204, 150] on div at bounding box center [205, 147] width 10 height 5
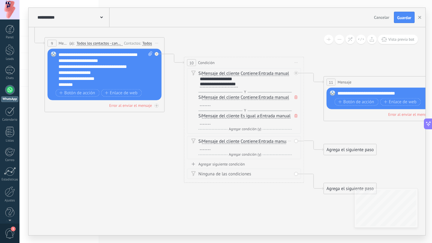
paste div
click at [295, 97] on icon at bounding box center [295, 98] width 3 height 4
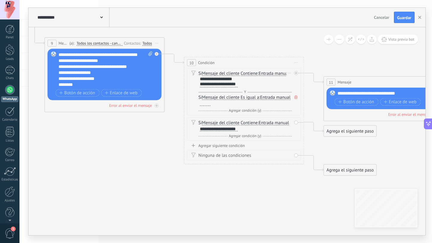
click at [298, 98] on span at bounding box center [296, 97] width 6 height 7
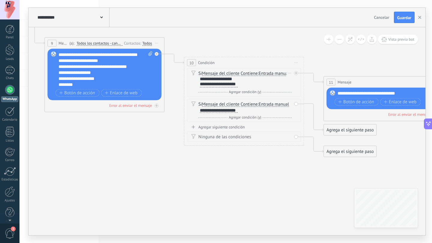
click at [224, 128] on div "Agregar siguiente condición" at bounding box center [244, 127] width 114 height 5
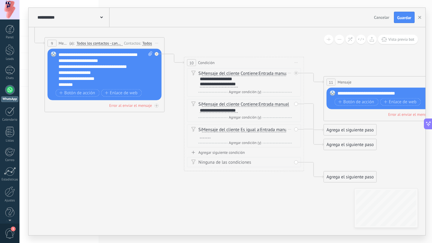
click at [253, 130] on span "Es igual a" at bounding box center [249, 130] width 19 height 5
click at [253, 130] on button "Es igual a" at bounding box center [274, 130] width 75 height 11
click at [255, 149] on span "Contiene" at bounding box center [270, 151] width 73 height 6
drag, startPoint x: 78, startPoint y: 84, endPoint x: 56, endPoint y: 84, distance: 21.9
click at [56, 84] on div "Reemplazar Quitar Convertir a mensaje de voz Arrastre la imagen aquí para adjun…" at bounding box center [104, 75] width 114 height 52
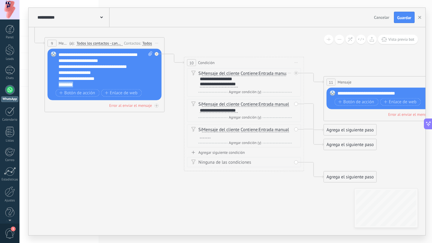
copy div "********"
click at [204, 135] on div at bounding box center [205, 136] width 10 height 5
paste div
click at [280, 200] on icon at bounding box center [234, 100] width 821 height 465
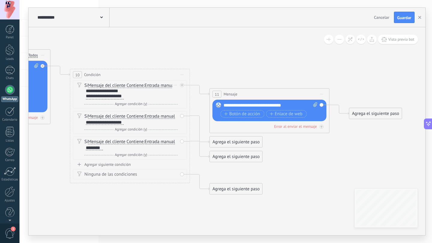
drag, startPoint x: 287, startPoint y: 192, endPoint x: 174, endPoint y: 204, distance: 114.3
click at [174, 204] on icon at bounding box center [120, 112] width 821 height 465
click at [285, 105] on div "**********" at bounding box center [270, 106] width 94 height 6
drag, startPoint x: 285, startPoint y: 105, endPoint x: 270, endPoint y: 106, distance: 15.3
click at [270, 106] on div "**********" at bounding box center [270, 106] width 94 height 6
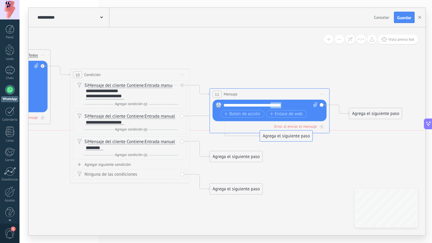
drag, startPoint x: 226, startPoint y: 141, endPoint x: 276, endPoint y: 136, distance: 50.3
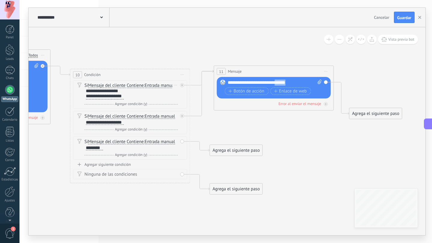
drag, startPoint x: 282, startPoint y: 94, endPoint x: 286, endPoint y: 72, distance: 22.9
click at [286, 72] on div "11 Mensaje ******* (a): Todos los contactos - canales seleccionados Todos los c…" at bounding box center [273, 71] width 119 height 11
click at [159, 123] on div "Si Mensaje del cliente Mensaje del cliente Comentario del cliente El cliente Có…" at bounding box center [130, 120] width 93 height 12
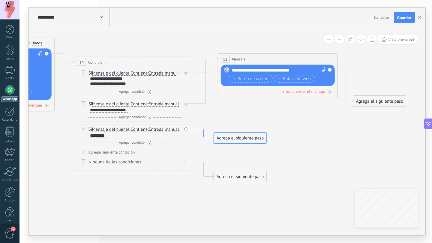
drag, startPoint x: 194, startPoint y: 141, endPoint x: 198, endPoint y: 129, distance: 12.9
click at [238, 135] on div "Agrega el siguiente paso" at bounding box center [240, 138] width 52 height 10
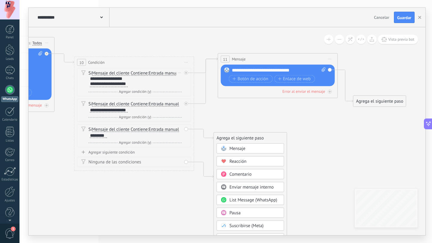
click at [251, 121] on icon at bounding box center [124, 100] width 821 height 465
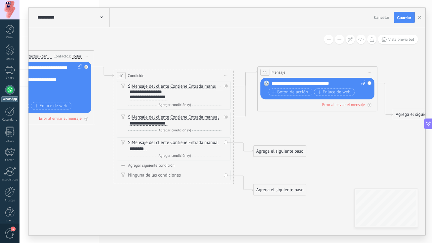
drag, startPoint x: 204, startPoint y: 101, endPoint x: 241, endPoint y: 114, distance: 39.1
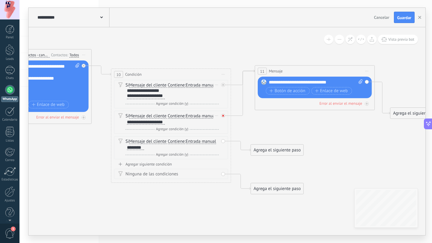
click at [223, 115] on icon at bounding box center [223, 116] width 2 height 2
drag, startPoint x: 257, startPoint y: 123, endPoint x: 286, endPoint y: 91, distance: 43.3
click at [224, 116] on icon at bounding box center [223, 116] width 2 height 2
click at [278, 119] on div "Agrega el siguiente paso" at bounding box center [277, 122] width 52 height 10
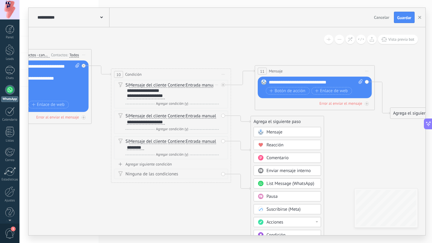
click at [321, 81] on div "**********" at bounding box center [316, 82] width 94 height 6
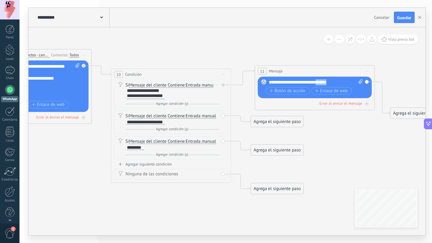
drag, startPoint x: 333, startPoint y: 82, endPoint x: 317, endPoint y: 82, distance: 16.5
click at [317, 82] on div "**********" at bounding box center [316, 82] width 94 height 6
click at [338, 82] on div "**********" at bounding box center [316, 82] width 94 height 6
drag, startPoint x: 338, startPoint y: 82, endPoint x: 270, endPoint y: 81, distance: 68.1
click at [270, 81] on div "**********" at bounding box center [316, 82] width 94 height 6
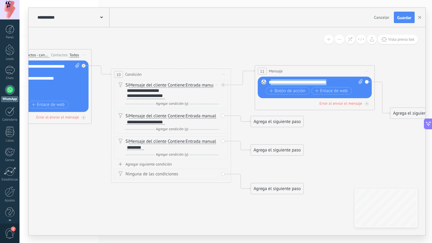
copy div "**********"
click at [263, 122] on div "Agrega el siguiente paso" at bounding box center [277, 122] width 52 height 10
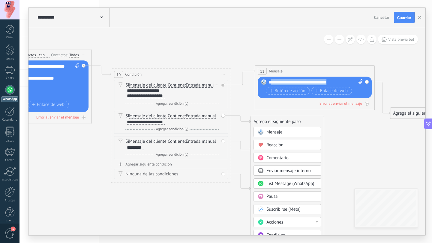
click at [281, 131] on span "Mensaje" at bounding box center [274, 132] width 16 height 6
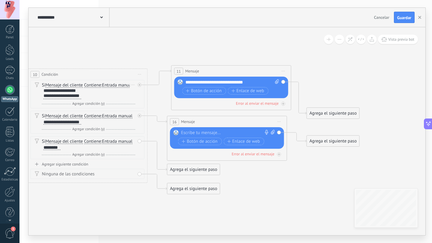
click at [220, 130] on div at bounding box center [225, 133] width 89 height 6
paste div
click at [180, 132] on span at bounding box center [176, 132] width 10 height 5
click at [182, 133] on div "**********" at bounding box center [228, 133] width 94 height 6
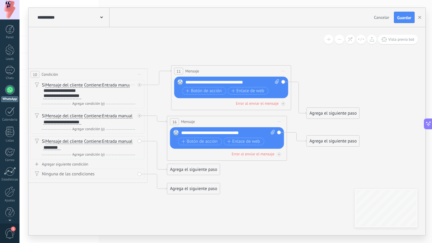
click at [232, 132] on div "**********" at bounding box center [228, 133] width 94 height 6
click at [247, 183] on icon at bounding box center [78, 112] width 821 height 465
click at [191, 171] on div "Agrega el siguiente paso" at bounding box center [193, 170] width 52 height 10
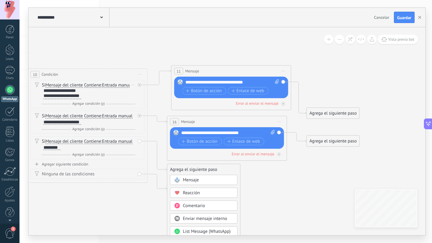
click at [188, 182] on span "Mensaje" at bounding box center [191, 180] width 16 height 6
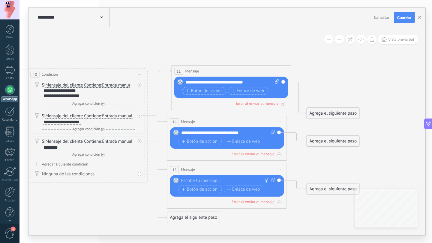
click at [213, 181] on div at bounding box center [225, 181] width 89 height 6
drag, startPoint x: 243, startPoint y: 132, endPoint x: 159, endPoint y: 133, distance: 84.5
copy div "**********"
click at [197, 180] on div at bounding box center [225, 181] width 89 height 6
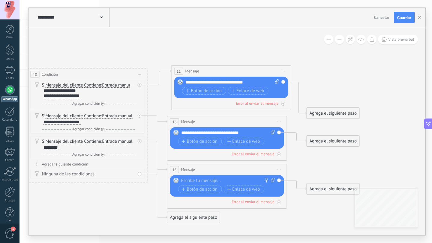
paste div
click at [248, 140] on span "Enlace de web" at bounding box center [243, 141] width 33 height 5
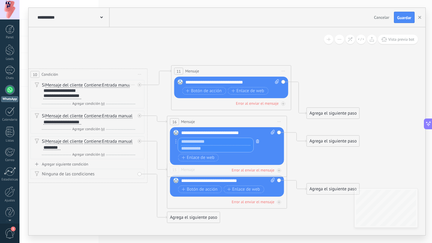
click at [256, 142] on icon "button" at bounding box center [257, 142] width 3 height 4
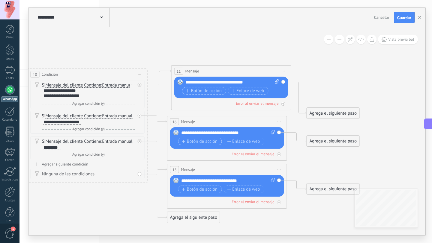
click at [207, 143] on span "Botón de acción" at bounding box center [200, 141] width 36 height 5
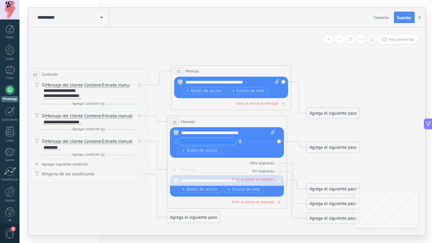
click at [240, 142] on icon "button" at bounding box center [240, 142] width 3 height 4
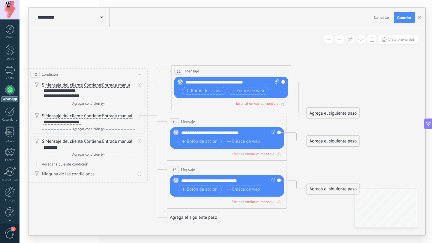
click at [317, 162] on icon at bounding box center [78, 127] width 821 height 495
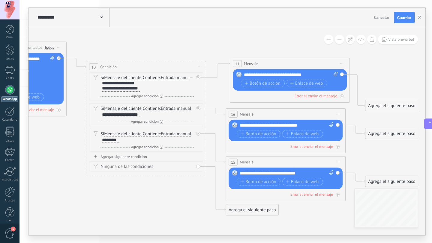
drag, startPoint x: 141, startPoint y: 55, endPoint x: 200, endPoint y: 48, distance: 59.2
click at [200, 48] on icon at bounding box center [136, 119] width 821 height 495
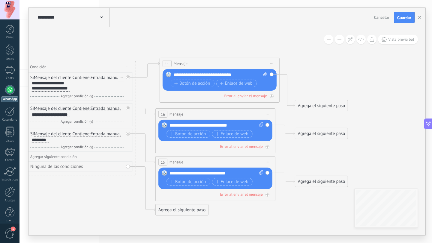
drag, startPoint x: 393, startPoint y: 80, endPoint x: 314, endPoint y: 79, distance: 79.4
click at [314, 79] on icon at bounding box center [66, 119] width 821 height 495
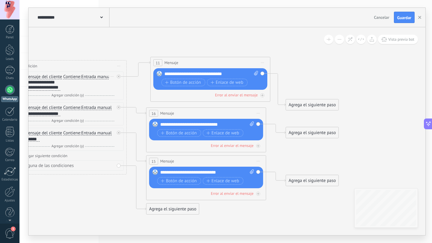
click at [388, 66] on icon at bounding box center [57, 118] width 821 height 495
click at [404, 16] on span "Guardar" at bounding box center [404, 18] width 14 height 4
click at [370, 60] on icon at bounding box center [57, 118] width 821 height 495
click at [417, 19] on button "button" at bounding box center [419, 17] width 9 height 11
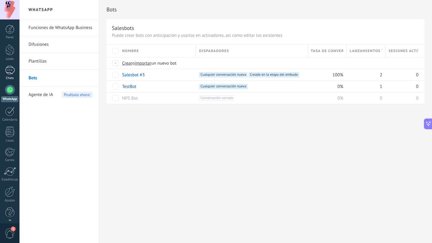
click at [6, 68] on div "1" at bounding box center [10, 70] width 10 height 9
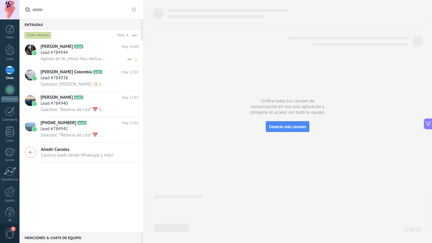
click at [65, 54] on span "Lead #784944" at bounding box center [53, 53] width 27 height 6
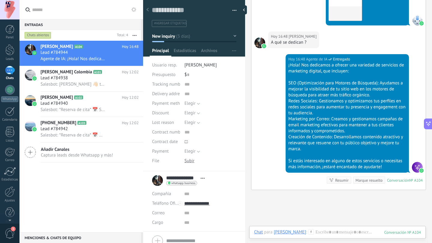
scroll to position [859, 0]
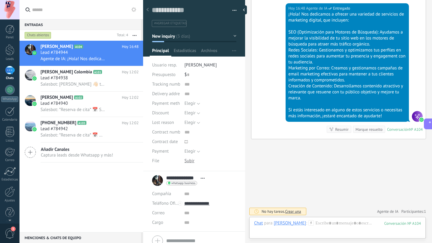
click at [297, 224] on div "[PERSON_NAME]" at bounding box center [289, 223] width 32 height 5
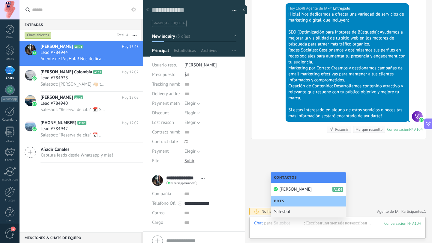
click at [297, 211] on div "Salesbot" at bounding box center [308, 212] width 75 height 10
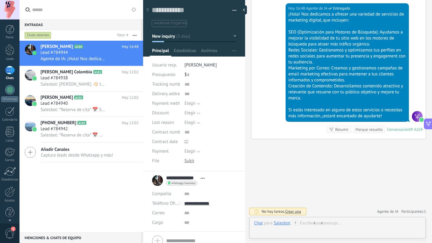
click at [293, 223] on icon at bounding box center [295, 223] width 5 height 5
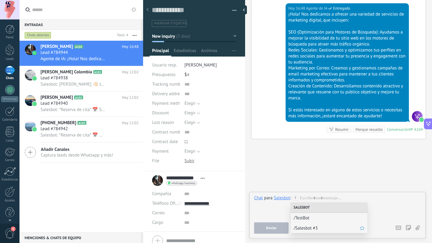
click at [314, 228] on span "/Salesbot #3" at bounding box center [326, 229] width 66 height 6
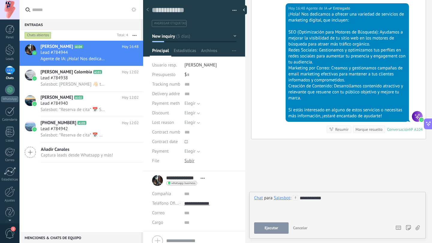
click at [272, 232] on button "Ejecutar" at bounding box center [271, 228] width 34 height 11
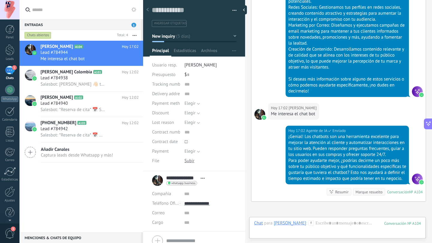
scroll to position [1212, 0]
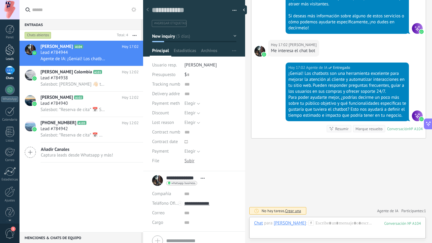
click at [8, 49] on div at bounding box center [9, 49] width 9 height 11
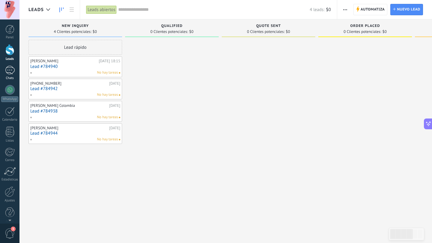
click at [7, 71] on div "1" at bounding box center [10, 70] width 10 height 9
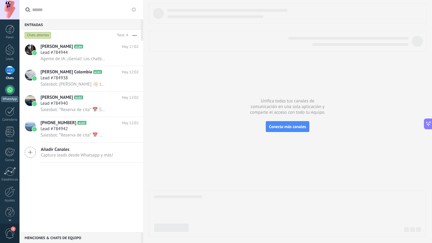
click at [10, 90] on div at bounding box center [10, 90] width 10 height 10
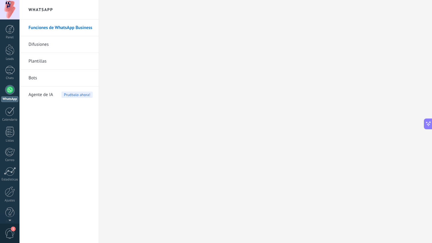
click at [48, 82] on link "Bots" at bounding box center [60, 78] width 64 height 17
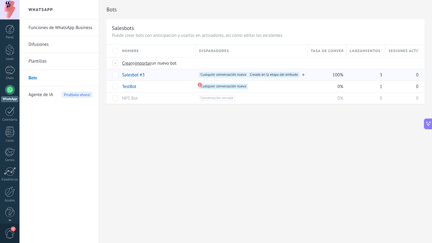
click at [211, 79] on div "+2 Cualquier conversación nueva +1 Creado en la etapa del embudo +0" at bounding box center [249, 79] width 99 height 14
click at [171, 72] on div "Salesbot #3" at bounding box center [156, 74] width 74 height 11
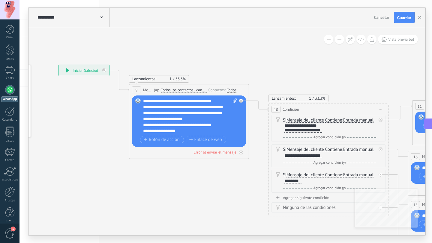
drag, startPoint x: 349, startPoint y: 62, endPoint x: 250, endPoint y: 54, distance: 99.2
click at [250, 54] on icon at bounding box center [321, 162] width 825 height 494
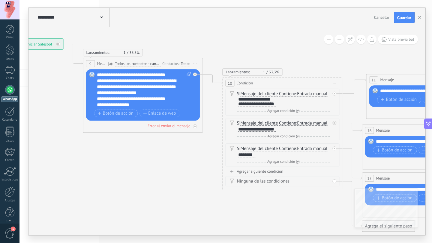
drag, startPoint x: 274, startPoint y: 67, endPoint x: 230, endPoint y: 40, distance: 51.7
click at [230, 40] on icon at bounding box center [274, 135] width 825 height 494
click at [195, 126] on icon at bounding box center [194, 126] width 3 height 3
click at [196, 127] on div at bounding box center [195, 127] width 4 height 4
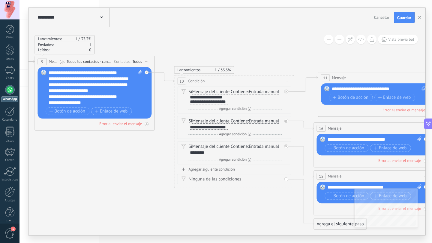
drag, startPoint x: 317, startPoint y: 34, endPoint x: 269, endPoint y: 32, distance: 48.0
click at [269, 32] on icon at bounding box center [226, 133] width 825 height 494
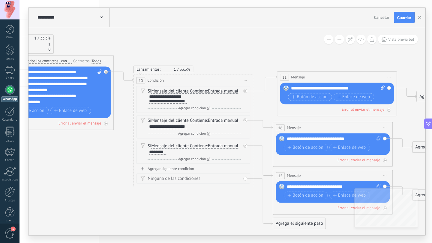
drag, startPoint x: 289, startPoint y: 41, endPoint x: 248, endPoint y: 40, distance: 41.1
click at [248, 40] on icon at bounding box center [185, 133] width 825 height 494
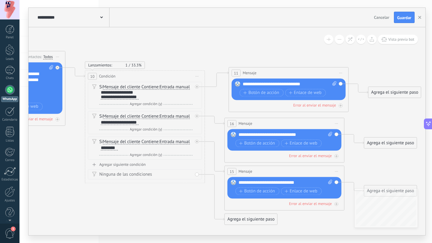
drag, startPoint x: 272, startPoint y: 46, endPoint x: 223, endPoint y: 41, distance: 49.6
click at [223, 41] on icon at bounding box center [137, 129] width 825 height 494
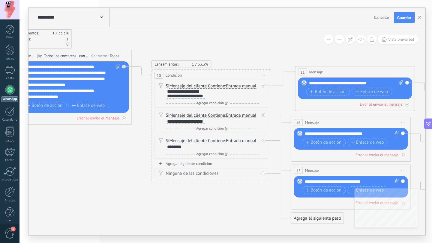
drag, startPoint x: 223, startPoint y: 41, endPoint x: 292, endPoint y: 40, distance: 69.3
click at [293, 40] on icon at bounding box center [203, 128] width 825 height 494
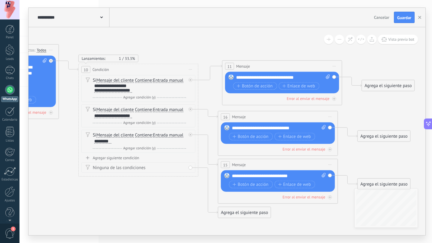
drag, startPoint x: 255, startPoint y: 47, endPoint x: 175, endPoint y: 42, distance: 79.9
click at [175, 42] on icon at bounding box center [131, 122] width 825 height 494
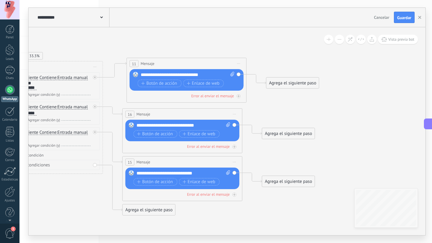
drag, startPoint x: 231, startPoint y: 50, endPoint x: 140, endPoint y: 47, distance: 90.9
click at [140, 47] on icon at bounding box center [35, 119] width 825 height 494
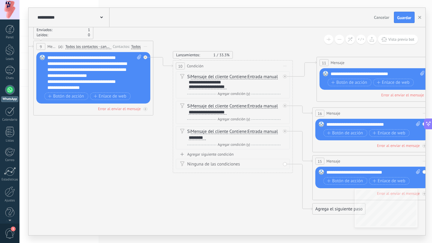
drag, startPoint x: 122, startPoint y: 44, endPoint x: 312, endPoint y: 43, distance: 190.0
click at [312, 43] on icon at bounding box center [225, 118] width 825 height 494
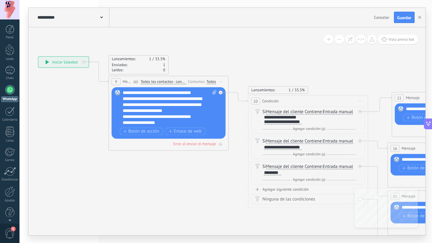
drag, startPoint x: 173, startPoint y: 38, endPoint x: 248, endPoint y: 73, distance: 82.7
click at [248, 73] on icon at bounding box center [300, 153] width 825 height 494
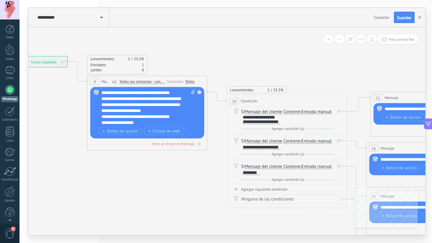
drag, startPoint x: 289, startPoint y: 55, endPoint x: 265, endPoint y: 55, distance: 24.0
click at [265, 55] on icon at bounding box center [279, 153] width 825 height 494
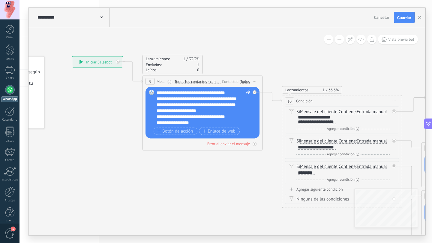
drag, startPoint x: 265, startPoint y: 55, endPoint x: 323, endPoint y: 55, distance: 57.9
click at [323, 55] on icon at bounding box center [334, 153] width 825 height 494
click at [99, 63] on div "**********" at bounding box center [97, 61] width 50 height 11
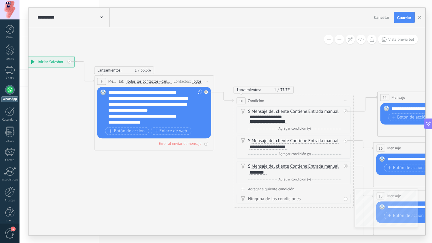
drag, startPoint x: 270, startPoint y: 43, endPoint x: 208, endPoint y: 43, distance: 61.4
click at [208, 43] on icon at bounding box center [286, 153] width 825 height 494
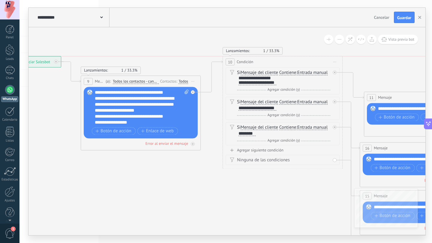
drag, startPoint x: 253, startPoint y: 97, endPoint x: 255, endPoint y: 57, distance: 40.2
click at [255, 57] on div "10 Condición ********* Iniciar vista previa aquí Cambiar nombre Duplicar Borrar" at bounding box center [282, 61] width 119 height 11
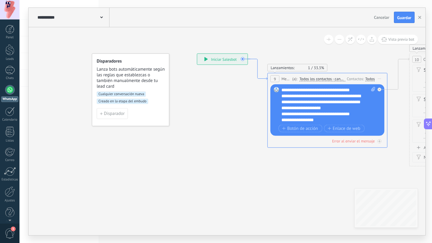
drag, startPoint x: 66, startPoint y: 63, endPoint x: 197, endPoint y: 65, distance: 131.3
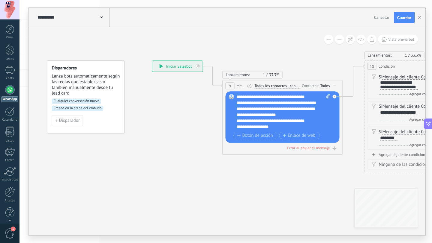
drag, startPoint x: 203, startPoint y: 65, endPoint x: 210, endPoint y: 68, distance: 7.5
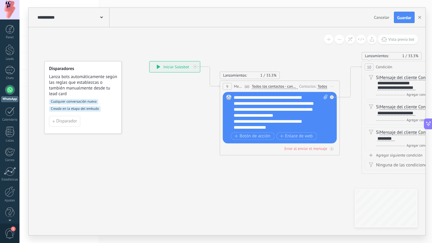
click at [333, 85] on span "Iniciar vista previa aquí Cambiar nombre Duplicar [GEOGRAPHIC_DATA]" at bounding box center [332, 86] width 10 height 9
click at [350, 124] on div "Borrar" at bounding box center [358, 125] width 59 height 10
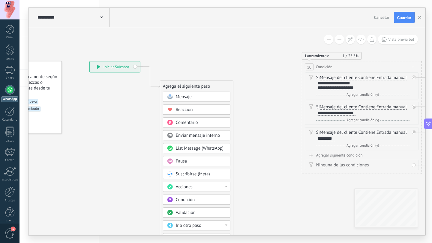
drag, startPoint x: 331, startPoint y: 80, endPoint x: 261, endPoint y: 85, distance: 69.4
click at [261, 85] on icon at bounding box center [351, 176] width 825 height 530
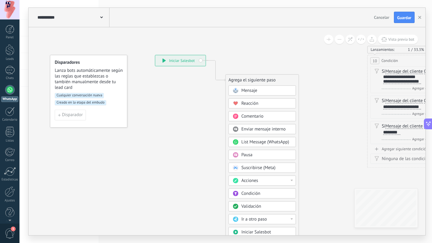
drag, startPoint x: 149, startPoint y: 90, endPoint x: 133, endPoint y: 89, distance: 16.2
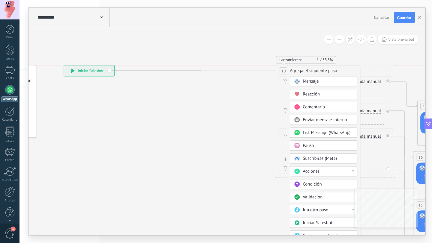
drag, startPoint x: 196, startPoint y: 90, endPoint x: 349, endPoint y: 70, distance: 154.1
click at [349, 70] on div "Agrega el siguiente paso" at bounding box center [323, 71] width 73 height 10
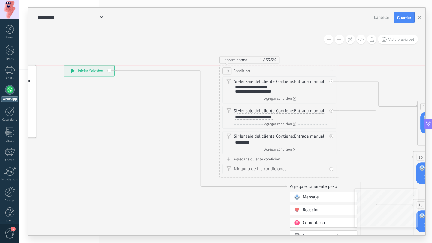
drag, startPoint x: 338, startPoint y: 66, endPoint x: 281, endPoint y: 67, distance: 56.7
click at [281, 66] on div "10 Condición ********* Iniciar vista previa aquí Cambiar nombre Duplicar Borrar" at bounding box center [278, 70] width 119 height 11
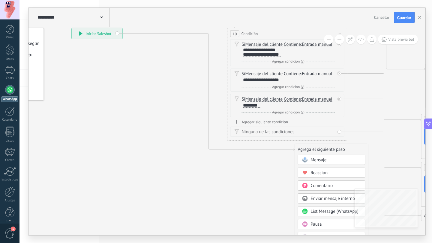
drag, startPoint x: 232, startPoint y: 188, endPoint x: 237, endPoint y: 161, distance: 27.1
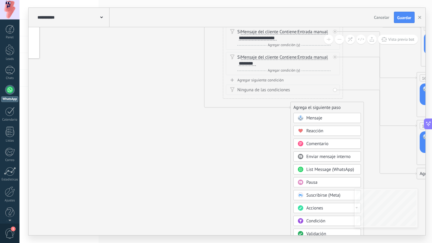
click at [320, 207] on span "Acciones" at bounding box center [314, 209] width 17 height 6
click at [254, 183] on icon at bounding box center [329, 149] width 825 height 627
click at [308, 225] on div "Condición" at bounding box center [326, 221] width 67 height 10
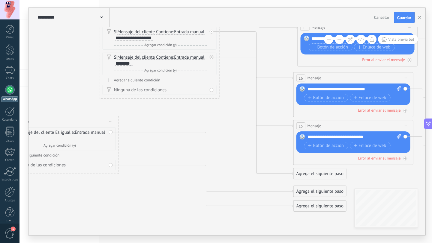
drag, startPoint x: 282, startPoint y: 106, endPoint x: 114, endPoint y: 119, distance: 169.0
click at [114, 119] on span "Iniciar vista previa aquí Cambiar nombre Duplicar [GEOGRAPHIC_DATA]" at bounding box center [111, 122] width 10 height 9
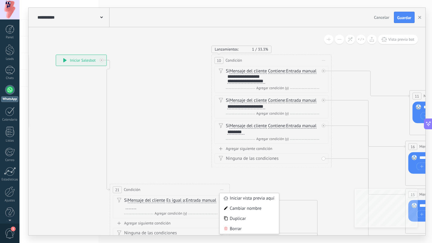
drag, startPoint x: 85, startPoint y: 67, endPoint x: 176, endPoint y: 129, distance: 110.0
click at [176, 129] on icon at bounding box center [318, 168] width 825 height 526
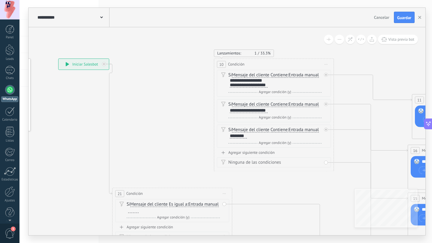
drag, startPoint x: 173, startPoint y: 188, endPoint x: 171, endPoint y: 100, distance: 88.5
click at [58, 58] on div "**********" at bounding box center [58, 58] width 0 height 0
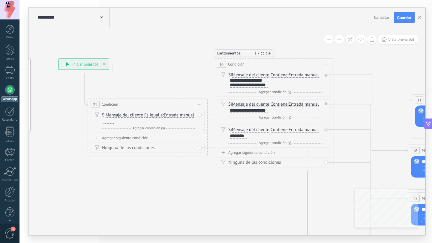
drag, startPoint x: 168, startPoint y: 196, endPoint x: 144, endPoint y: 107, distance: 92.4
click at [143, 107] on div "21 Condición ********* Iniciar vista previa aquí Cambiar nombre Duplicar Borrar" at bounding box center [147, 104] width 119 height 11
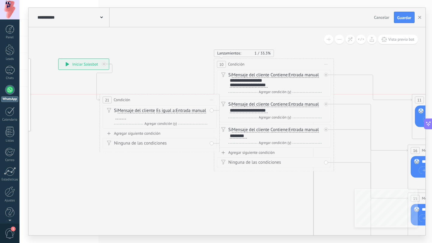
drag, startPoint x: 144, startPoint y: 107, endPoint x: 156, endPoint y: 104, distance: 12.4
click at [156, 104] on div "21 Condición ********* Iniciar vista previa aquí Cambiar nombre Duplicar Borrar" at bounding box center [159, 99] width 119 height 11
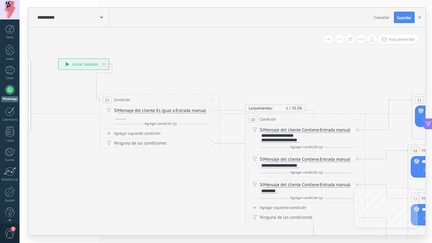
drag, startPoint x: 321, startPoint y: 64, endPoint x: 352, endPoint y: 116, distance: 60.6
click at [352, 116] on div "10 Condición ********* Iniciar vista previa aquí Cambiar nombre Duplicar Borrar" at bounding box center [304, 119] width 119 height 11
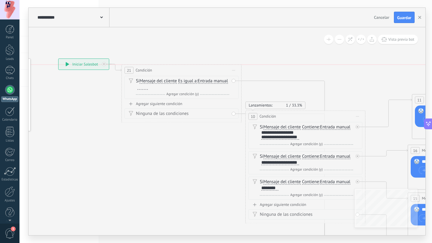
drag, startPoint x: 180, startPoint y: 99, endPoint x: 202, endPoint y: 67, distance: 38.8
click at [202, 67] on div "21 Condición ********* Iniciar vista previa aquí Cambiar nombre Duplicar Borrar" at bounding box center [181, 70] width 119 height 11
click at [104, 63] on icon at bounding box center [104, 64] width 2 height 2
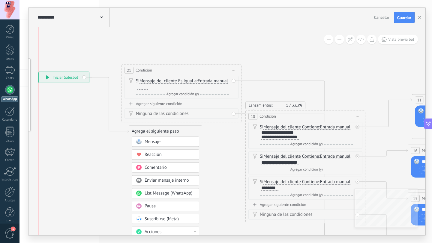
drag, startPoint x: 104, startPoint y: 63, endPoint x: 83, endPoint y: 73, distance: 22.8
click at [83, 73] on div "**********" at bounding box center [64, 77] width 50 height 11
click at [110, 125] on icon at bounding box center [108, 103] width 39 height 58
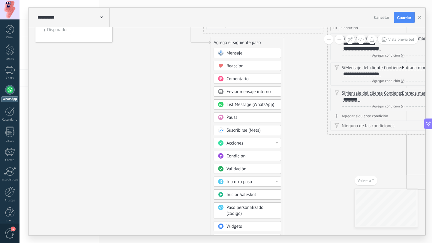
drag, startPoint x: 181, startPoint y: 88, endPoint x: 181, endPoint y: 180, distance: 92.9
click at [181, 180] on icon at bounding box center [392, 112] width 845 height 572
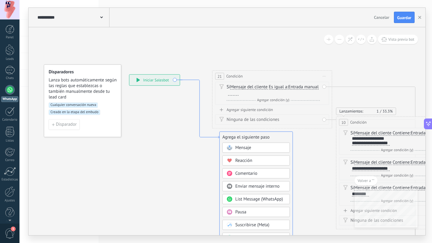
drag, startPoint x: 191, startPoint y: 119, endPoint x: 199, endPoint y: 132, distance: 15.1
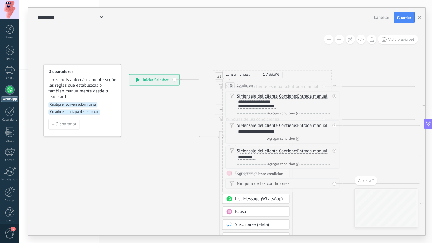
drag, startPoint x: 393, startPoint y: 126, endPoint x: 274, endPoint y: 89, distance: 124.1
click at [274, 88] on div "10 Condición ********* Iniciar vista previa aquí Cambiar nombre Duplicar Borrar" at bounding box center [281, 85] width 119 height 11
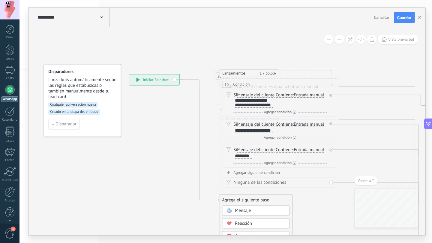
click at [330, 82] on span "Iniciar vista previa aquí Cambiar nombre Duplicar [GEOGRAPHIC_DATA]" at bounding box center [331, 84] width 10 height 9
click at [325, 86] on div "10 Condición ********* Iniciar vista previa aquí Cambiar nombre Duplicar Borrar" at bounding box center [278, 84] width 119 height 11
click at [327, 86] on span "Iniciar vista previa aquí Cambiar nombre Duplicar [GEOGRAPHIC_DATA]" at bounding box center [331, 84] width 10 height 9
click at [334, 85] on span "Iniciar vista previa aquí Cambiar nombre Duplicar [GEOGRAPHIC_DATA]" at bounding box center [331, 84] width 10 height 9
click at [341, 123] on div "Borrar" at bounding box center [358, 123] width 59 height 10
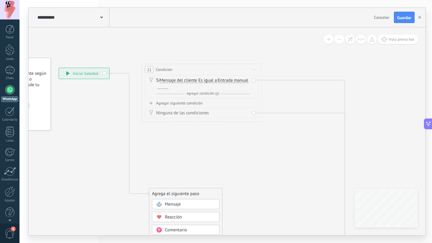
drag, startPoint x: 226, startPoint y: 53, endPoint x: 156, endPoint y: 47, distance: 70.1
click at [156, 47] on icon at bounding box center [331, 200] width 845 height 572
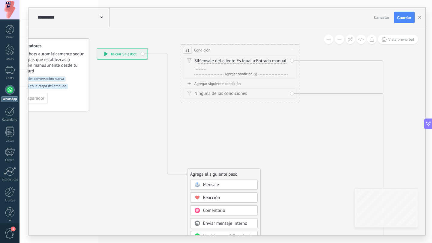
drag, startPoint x: 134, startPoint y: 56, endPoint x: 172, endPoint y: 37, distance: 42.4
click at [172, 37] on icon at bounding box center [369, 180] width 845 height 572
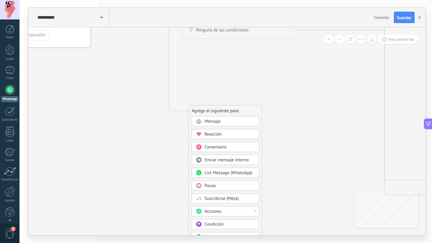
click at [11, 94] on div at bounding box center [10, 90] width 10 height 10
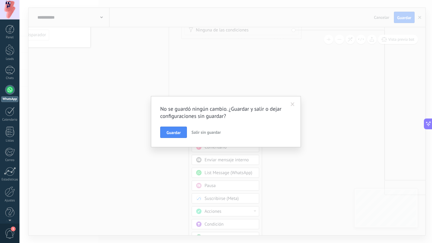
click at [206, 131] on span "Salir sin guardar" at bounding box center [205, 132] width 29 height 5
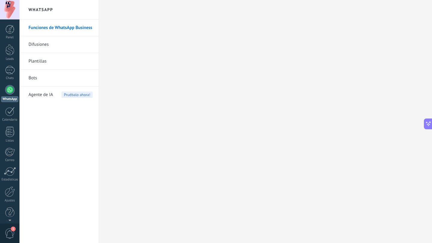
click at [35, 94] on span "Agente de IA" at bounding box center [40, 95] width 25 height 17
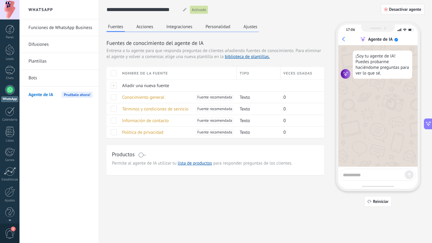
click at [398, 13] on button "Desactivar agente" at bounding box center [402, 9] width 44 height 11
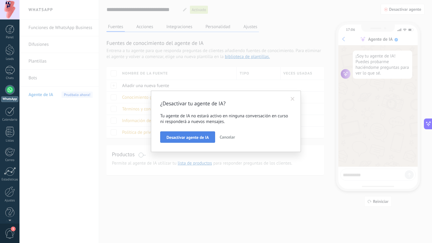
click at [188, 135] on span "Desactivar agente de IA" at bounding box center [187, 137] width 42 height 4
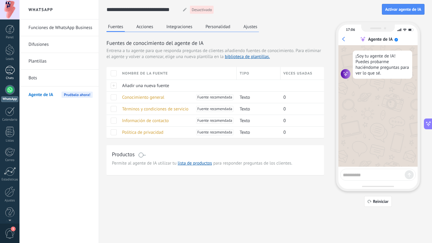
click at [8, 72] on div "1" at bounding box center [10, 70] width 10 height 9
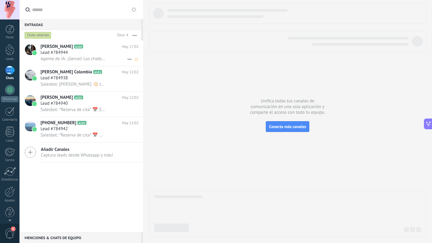
click at [79, 56] on div "Lead #784944" at bounding box center [89, 53] width 98 height 6
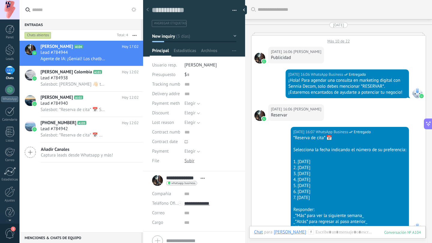
scroll to position [1058, 0]
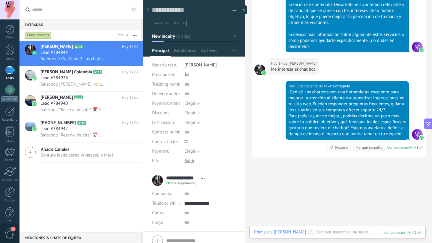
click at [287, 231] on div "[PERSON_NAME]" at bounding box center [289, 232] width 32 height 5
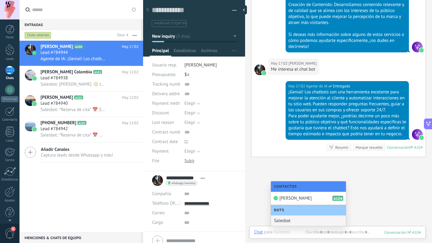
click at [287, 218] on div "Salesbot" at bounding box center [308, 221] width 75 height 10
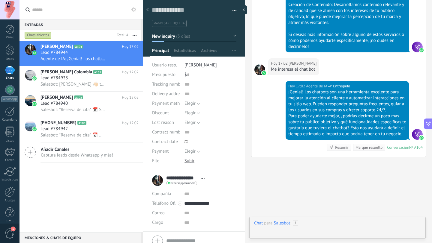
scroll to position [1082, 0]
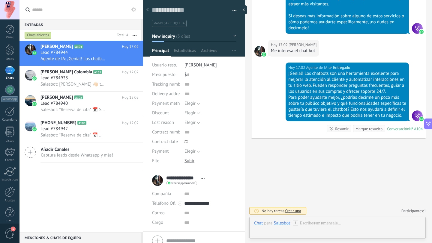
click at [295, 224] on icon at bounding box center [295, 223] width 5 height 5
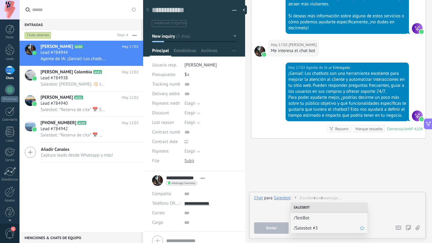
click at [310, 227] on span "/Salesbot #3" at bounding box center [326, 229] width 66 height 6
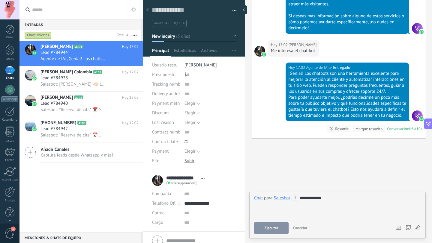
click at [271, 227] on span "Ejecutar" at bounding box center [270, 228] width 13 height 4
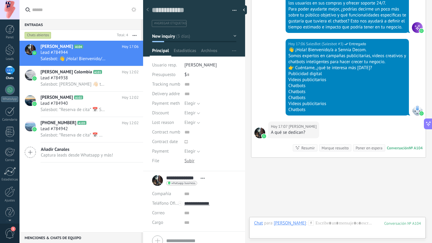
scroll to position [1189, 0]
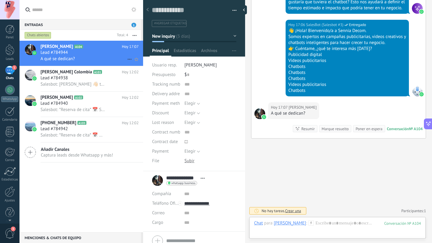
click at [47, 47] on span "[PERSON_NAME]" at bounding box center [56, 47] width 32 height 6
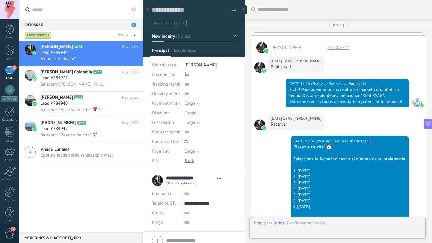
type textarea "**********"
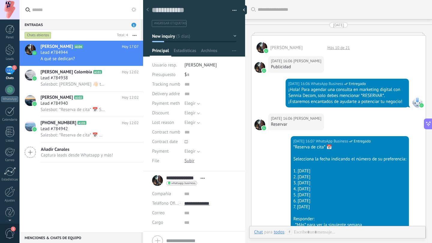
scroll to position [1119, 0]
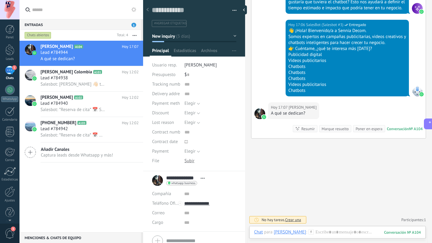
click at [8, 84] on div "Panel Leads 1 Chats WhatsApp Clientes" at bounding box center [9, 127] width 19 height 205
click at [12, 91] on div at bounding box center [10, 90] width 10 height 10
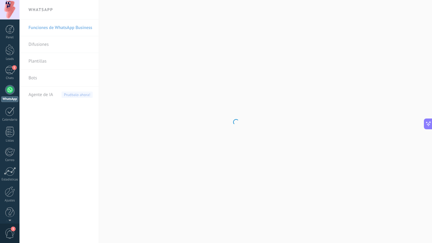
click at [12, 91] on div at bounding box center [10, 90] width 10 height 10
click at [49, 81] on body ".abccls-1,.abccls-2{fill-rule:evenodd}.abccls-2{fill:#fff} .abfcls-1{fill:none}…" at bounding box center [216, 121] width 432 height 243
click at [45, 80] on link "Bots" at bounding box center [60, 78] width 64 height 17
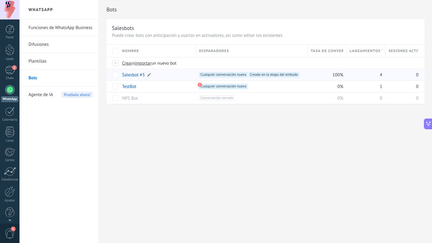
click at [129, 74] on link "Salesbot #3" at bounding box center [133, 75] width 22 height 6
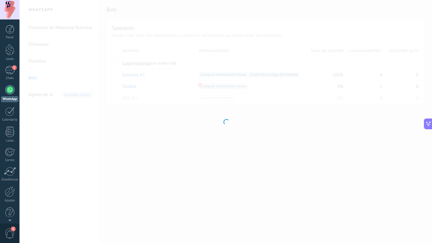
type input "**********"
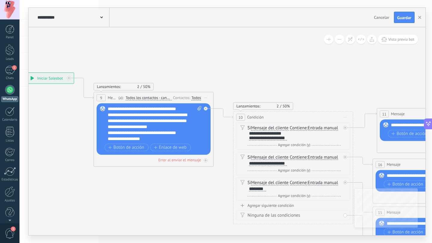
drag, startPoint x: 384, startPoint y: 70, endPoint x: 182, endPoint y: 70, distance: 201.7
click at [185, 70] on icon at bounding box center [285, 170] width 825 height 494
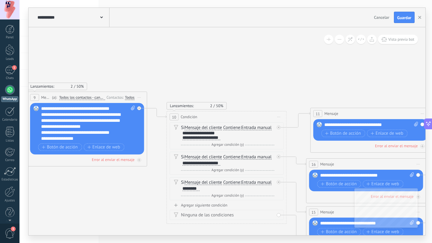
drag, startPoint x: 303, startPoint y: 80, endPoint x: 116, endPoint y: 51, distance: 188.9
click at [117, 51] on icon at bounding box center [219, 169] width 825 height 494
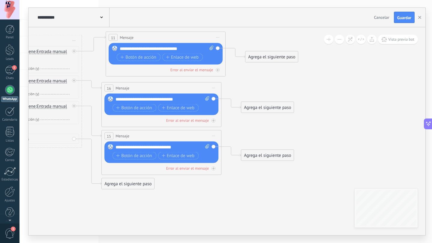
drag, startPoint x: 323, startPoint y: 132, endPoint x: 305, endPoint y: 85, distance: 50.9
click at [305, 85] on icon at bounding box center [14, 93] width 825 height 494
click at [282, 50] on icon at bounding box center [14, 93] width 825 height 494
click at [282, 52] on div "Agrega el siguiente paso Mensaje Mensaje Mensaje Reacción Comentario Enviar men…" at bounding box center [271, 56] width 53 height 11
click at [281, 58] on div "Agrega el siguiente paso" at bounding box center [271, 57] width 52 height 10
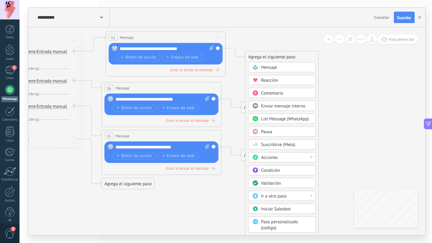
click at [276, 120] on span "List Message (WhatsApp)" at bounding box center [285, 119] width 48 height 6
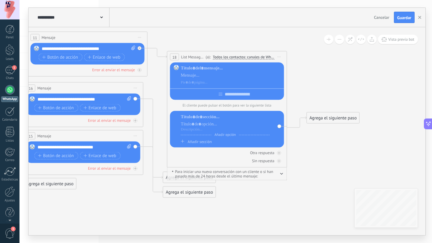
click at [280, 56] on span "Iniciar vista previa aquí Cambiar nombre Duplicar [GEOGRAPHIC_DATA]" at bounding box center [279, 57] width 10 height 9
click at [290, 98] on div "Borrar" at bounding box center [306, 96] width 59 height 10
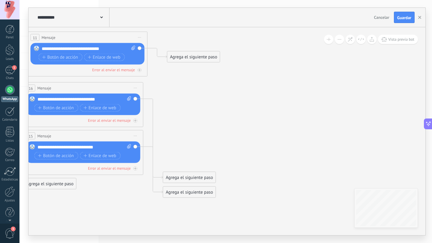
click at [188, 55] on div "Agrega el siguiente paso" at bounding box center [193, 57] width 52 height 10
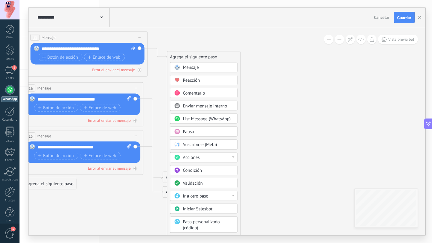
click at [208, 145] on span "Suscribirse (Meta)" at bounding box center [200, 145] width 34 height 6
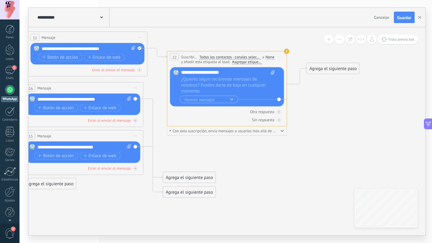
click at [281, 57] on span "Iniciar vista previa aquí Cambiar nombre Duplicar [GEOGRAPHIC_DATA]" at bounding box center [279, 57] width 10 height 9
click at [285, 96] on div "Borrar" at bounding box center [306, 96] width 59 height 10
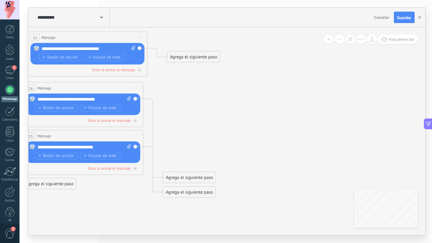
click at [207, 52] on div "Agrega el siguiente paso" at bounding box center [193, 57] width 52 height 10
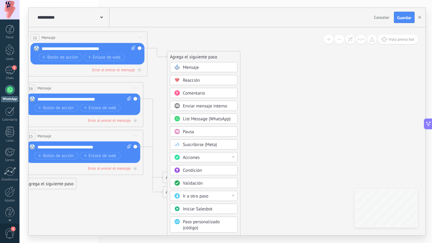
click at [205, 184] on div "Validación" at bounding box center [208, 184] width 50 height 6
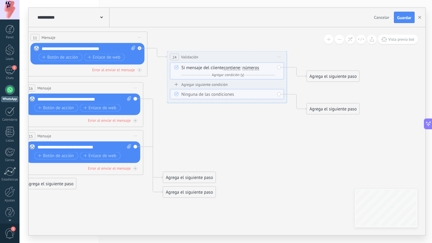
click at [278, 56] on span "Iniciar vista previa aquí Cambiar nombre Duplicar [GEOGRAPHIC_DATA]" at bounding box center [279, 57] width 10 height 9
click at [285, 97] on div "Borrar" at bounding box center [306, 96] width 59 height 10
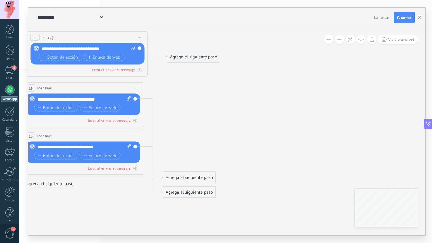
click at [214, 53] on div "Agrega el siguiente paso" at bounding box center [193, 57] width 52 height 10
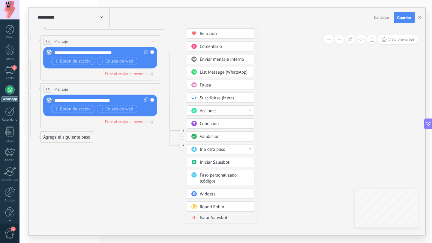
click at [230, 177] on span "Paso personalizado (código)" at bounding box center [218, 179] width 37 height 12
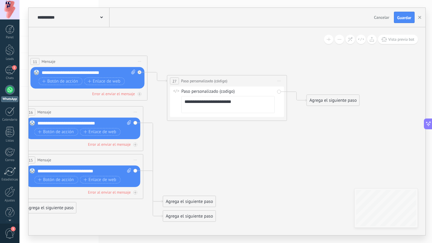
click at [280, 81] on span "Iniciar vista previa aquí Cambiar nombre Duplicar [GEOGRAPHIC_DATA]" at bounding box center [279, 81] width 10 height 9
click at [287, 120] on div "Borrar" at bounding box center [306, 120] width 59 height 10
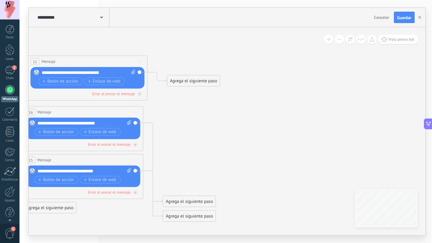
click at [213, 80] on div "Agrega el siguiente paso" at bounding box center [193, 81] width 52 height 10
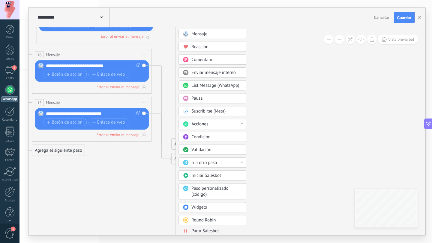
click at [207, 164] on span "Ir a otro paso" at bounding box center [203, 163] width 25 height 6
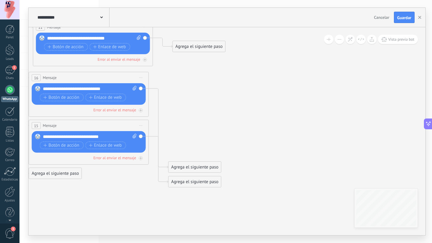
click at [206, 51] on div "Agrega el siguiente paso" at bounding box center [199, 47] width 52 height 10
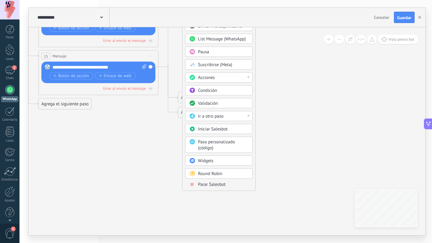
click at [228, 185] on div "Parar Salesbot" at bounding box center [223, 185] width 50 height 6
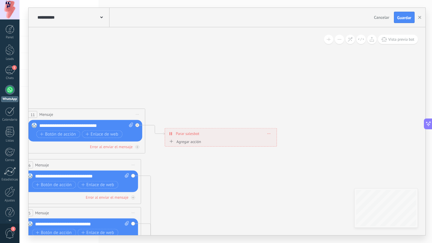
click at [268, 134] on icon at bounding box center [268, 133] width 3 height 1
click at [247, 138] on div "**********" at bounding box center [221, 134] width 112 height 10
click at [194, 143] on div "Agregar acción" at bounding box center [184, 141] width 33 height 4
click at [194, 143] on button "Conversación marcada como cerrada" at bounding box center [202, 141] width 75 height 11
click at [194, 152] on span "Iniciar Salesbot" at bounding box center [201, 152] width 73 height 6
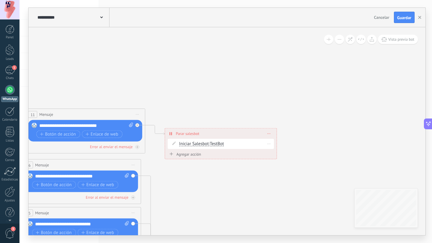
click at [219, 144] on span "TestBot" at bounding box center [217, 144] width 14 height 6
click at [217, 143] on span "TestBot" at bounding box center [217, 144] width 14 height 6
click at [176, 156] on div "Agregar acción" at bounding box center [184, 154] width 33 height 4
click at [176, 156] on button "Iniciar Salesbot" at bounding box center [202, 154] width 75 height 11
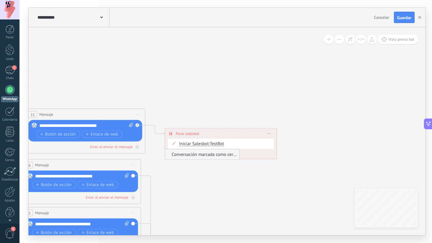
click at [188, 154] on span "Conversación marcada como cerrada" at bounding box center [201, 155] width 73 height 6
click at [196, 157] on span "Conversación marcada como cerrada" at bounding box center [214, 156] width 70 height 5
click at [196, 157] on button "Conversación marcada como cerrada" at bounding box center [213, 156] width 75 height 11
click at [270, 156] on div "Borrar" at bounding box center [268, 156] width 9 height 9
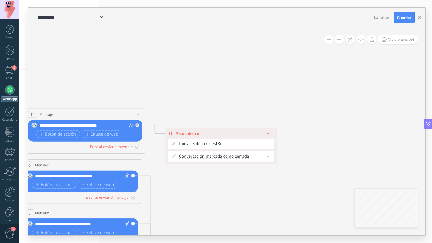
click at [270, 157] on div "Borrar" at bounding box center [268, 156] width 9 height 9
click at [272, 161] on div "Borrar" at bounding box center [279, 165] width 27 height 10
click at [273, 135] on div "**********" at bounding box center [221, 134] width 112 height 10
click at [268, 135] on span at bounding box center [268, 133] width 3 height 3
click at [269, 138] on div "Borrar" at bounding box center [279, 142] width 27 height 10
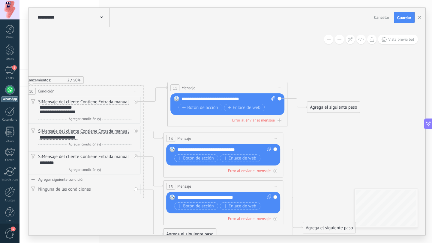
drag, startPoint x: 59, startPoint y: 36, endPoint x: 184, endPoint y: 37, distance: 124.7
click at [184, 37] on icon at bounding box center [76, 148] width 825 height 502
click at [105, 19] on div "**********" at bounding box center [72, 17] width 73 height 19
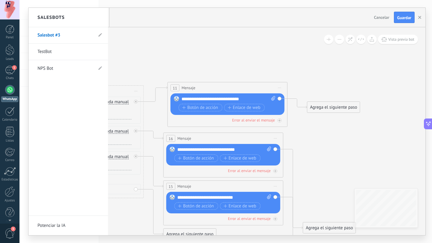
click at [61, 226] on link "Potenciar la IA" at bounding box center [67, 225] width 79 height 19
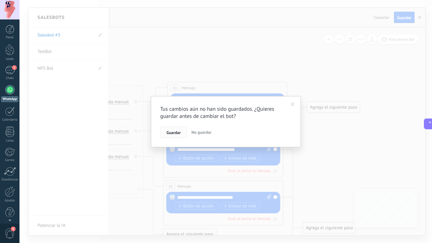
click at [175, 135] on span "Guardar" at bounding box center [173, 133] width 14 height 4
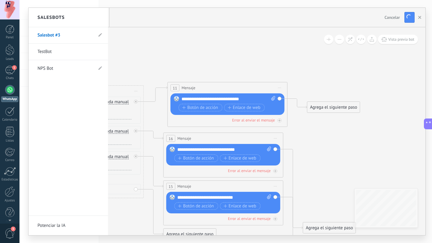
type input "**********"
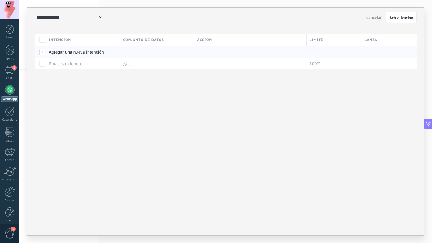
click at [82, 53] on div "Agregar una nueva intención" at bounding box center [81, 51] width 71 height 11
click at [43, 51] on div at bounding box center [42, 51] width 7 height 5
click at [44, 51] on div at bounding box center [42, 51] width 7 height 5
click at [63, 48] on div "Agregar una nueva intención" at bounding box center [81, 51] width 71 height 11
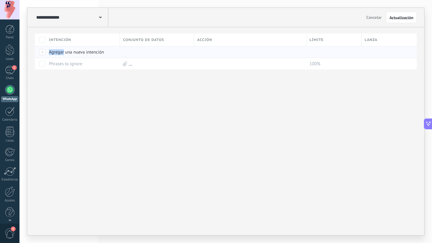
click at [63, 48] on div "Agregar una nueva intención" at bounding box center [81, 51] width 71 height 11
click at [70, 48] on div "Agregar una nueva intención" at bounding box center [81, 51] width 71 height 11
click at [401, 19] on div at bounding box center [216, 9] width 432 height 19
click at [401, 19] on span "Actualización" at bounding box center [401, 18] width 24 height 4
click at [86, 53] on div "Agregar una nueva intención" at bounding box center [81, 51] width 71 height 11
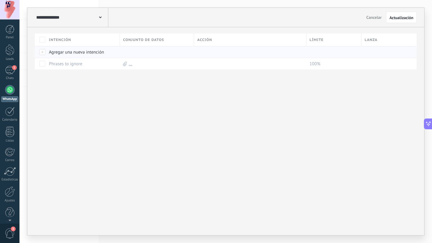
click at [45, 53] on div at bounding box center [42, 51] width 7 height 5
click at [57, 41] on span "Intención" at bounding box center [60, 40] width 22 height 6
click at [67, 45] on div "Intención" at bounding box center [83, 40] width 74 height 13
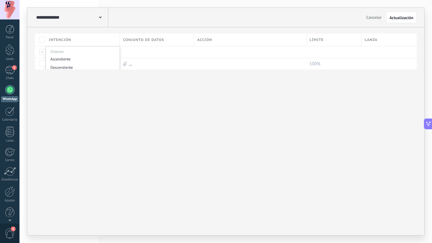
click at [67, 49] on div "Ordenar" at bounding box center [83, 50] width 74 height 8
click at [74, 49] on div "Agregar una nueva intención" at bounding box center [81, 51] width 71 height 11
click at [43, 50] on div at bounding box center [42, 51] width 7 height 5
click at [131, 65] on link "..." at bounding box center [131, 64] width 4 height 6
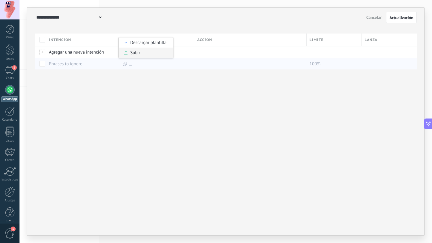
click at [139, 53] on div "Subir" at bounding box center [146, 53] width 54 height 10
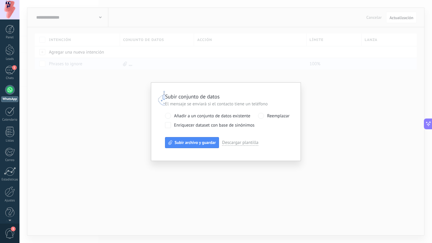
click at [270, 118] on span "Reemplazar" at bounding box center [278, 116] width 22 height 6
click at [240, 141] on link "Descargar plantilla" at bounding box center [240, 143] width 36 height 6
click at [83, 105] on div "Subir conjunto de datos El mensaje se enviará si el contacto tiene un teléfono …" at bounding box center [225, 121] width 412 height 243
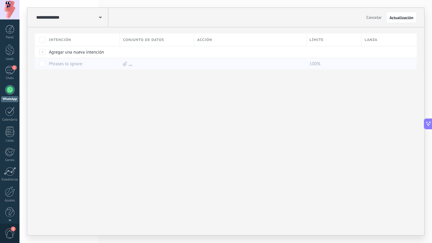
click at [164, 91] on div "Intención Conjunto de datos Acción Límite Lanza Agregar una nueva intención Phr…" at bounding box center [225, 131] width 397 height 208
click at [186, 109] on div "Intención Conjunto de datos Acción Límite Lanza Agregar una nueva intención Phr…" at bounding box center [225, 131] width 397 height 208
click at [100, 13] on div "**********" at bounding box center [71, 17] width 73 height 19
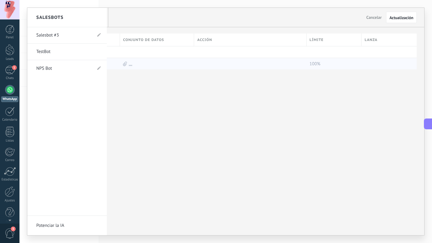
click at [275, 92] on div at bounding box center [225, 122] width 397 height 228
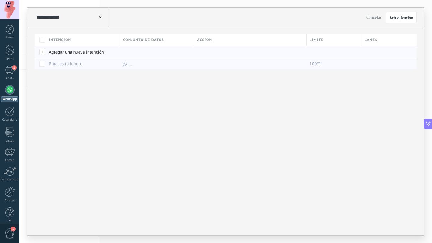
click at [39, 53] on div at bounding box center [42, 51] width 7 height 5
click at [40, 53] on div at bounding box center [42, 51] width 7 height 5
click at [41, 53] on div at bounding box center [42, 51] width 7 height 5
click at [56, 53] on div "Agregar una nueva intención" at bounding box center [81, 51] width 71 height 11
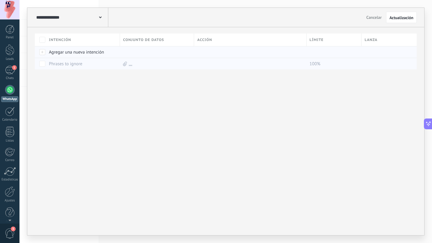
click at [59, 53] on div "Agregar una nueva intención" at bounding box center [81, 51] width 71 height 11
click at [60, 53] on div "Agregar una nueva intención" at bounding box center [81, 51] width 71 height 11
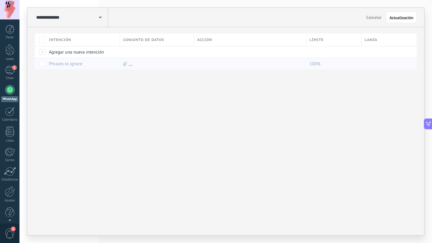
click at [63, 43] on span "Intención" at bounding box center [60, 40] width 22 height 6
click at [49, 38] on div "Intención" at bounding box center [83, 40] width 74 height 13
click at [381, 14] on button "Cancelar" at bounding box center [374, 17] width 20 height 9
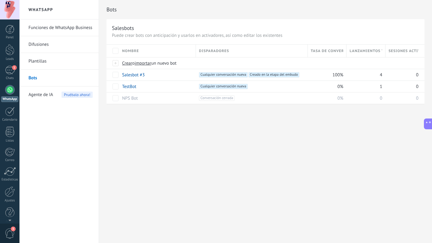
click at [46, 96] on span "Agente de IA" at bounding box center [40, 95] width 25 height 17
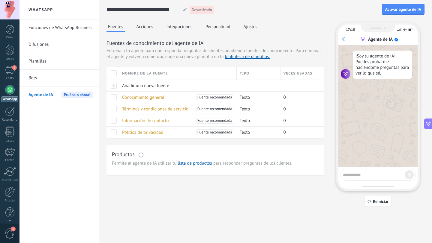
click at [55, 76] on link "Bots" at bounding box center [60, 78] width 64 height 17
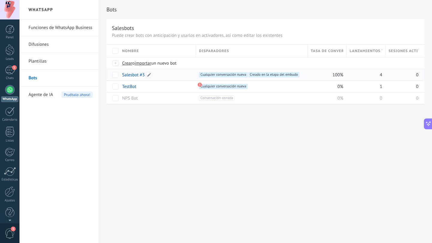
click at [132, 74] on link "Salesbot #3" at bounding box center [133, 75] width 22 height 6
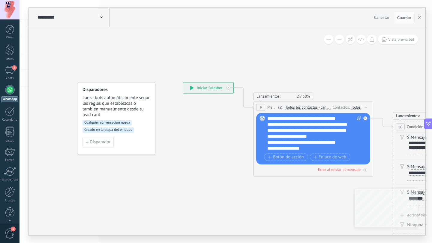
drag, startPoint x: 170, startPoint y: 173, endPoint x: 196, endPoint y: 183, distance: 28.2
click at [104, 140] on span "Disparador" at bounding box center [99, 142] width 21 height 4
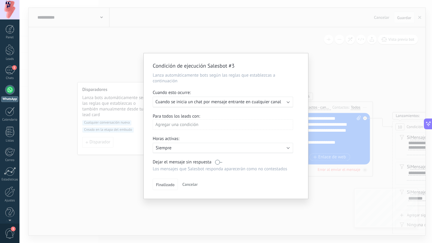
click at [227, 106] on div "Ejecutar: Cuando se inicia un chat por mensaje entrante en cualquier canal" at bounding box center [223, 102] width 140 height 11
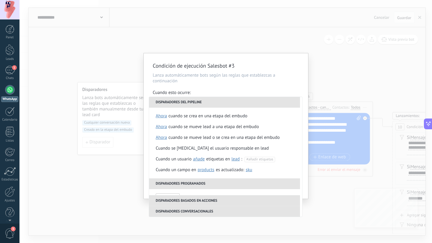
scroll to position [17, 0]
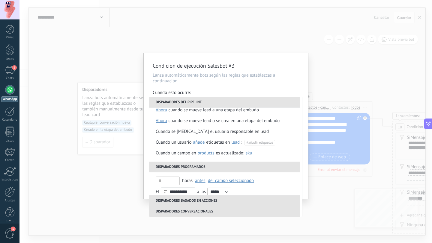
click at [210, 213] on li "Disparadores conversacionales" at bounding box center [224, 211] width 151 height 11
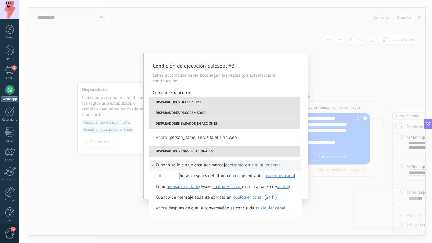
click at [204, 124] on li "Disparadores basados en acciones" at bounding box center [224, 124] width 151 height 11
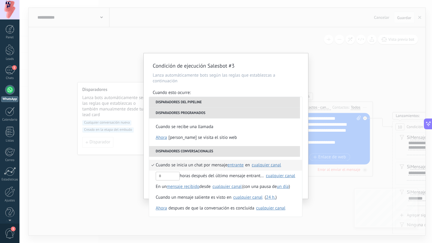
scroll to position [109, 0]
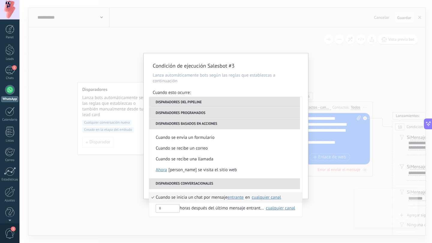
click at [204, 114] on li "Disparadores programados" at bounding box center [224, 113] width 151 height 11
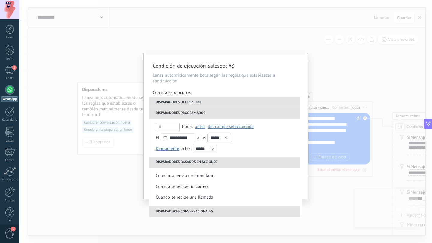
click at [198, 104] on li "Disparadores del pipeline" at bounding box center [224, 102] width 151 height 11
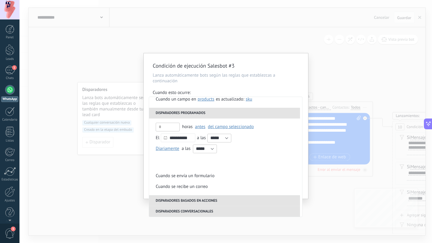
scroll to position [0, 0]
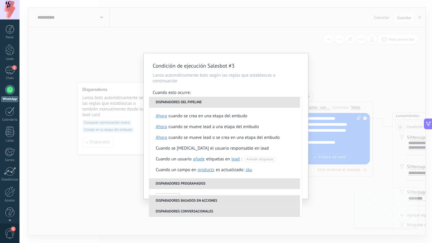
click at [251, 58] on div "Condición de ejecución Salesbot #3 Lanza automáticamente bots según las reglas …" at bounding box center [226, 126] width 164 height 146
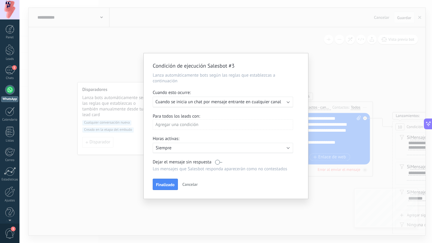
click at [309, 55] on div "Condición de ejecución Salesbot #3 Lanza automáticamente bots según las reglas …" at bounding box center [225, 121] width 412 height 243
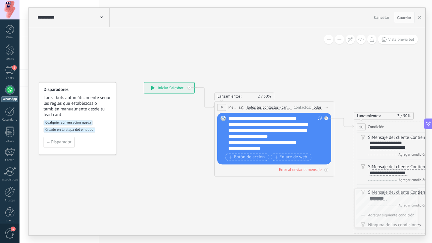
drag, startPoint x: 287, startPoint y: 70, endPoint x: 248, endPoint y: 70, distance: 39.0
click at [248, 70] on icon at bounding box center [406, 179] width 825 height 494
click at [171, 87] on div "**********" at bounding box center [169, 87] width 50 height 11
click at [274, 72] on icon at bounding box center [405, 179] width 825 height 494
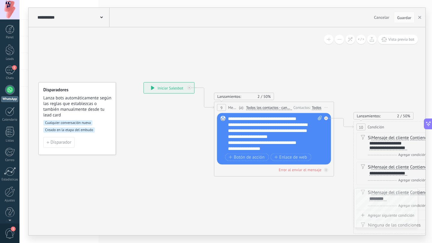
click at [320, 68] on icon at bounding box center [405, 180] width 825 height 494
click at [420, 17] on icon "button" at bounding box center [419, 17] width 3 height 3
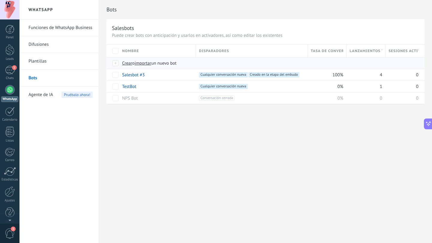
click at [129, 62] on span "Crear" at bounding box center [127, 64] width 10 height 6
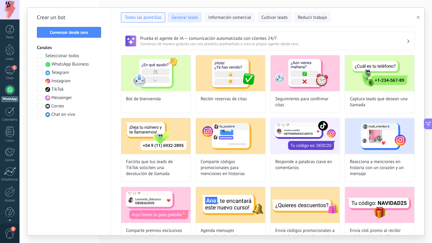
click at [186, 18] on span "Generar leads" at bounding box center [184, 18] width 26 height 6
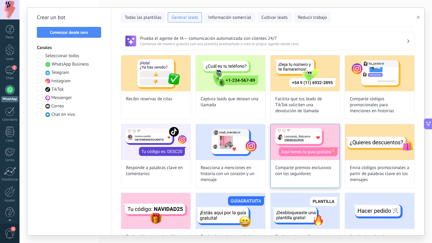
scroll to position [9, 0]
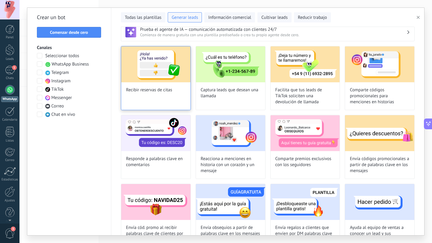
click at [176, 94] on div "Recibir reservas de citas" at bounding box center [156, 78] width 70 height 64
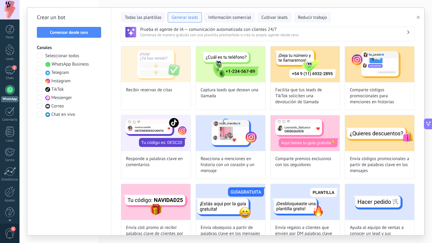
type input "**********"
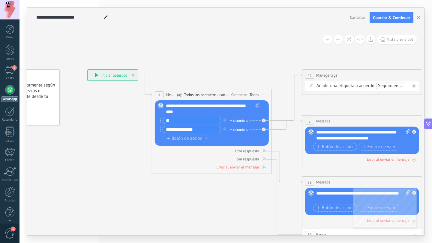
drag, startPoint x: 310, startPoint y: 72, endPoint x: 242, endPoint y: 70, distance: 67.5
drag, startPoint x: 247, startPoint y: 46, endPoint x: 212, endPoint y: 41, distance: 34.8
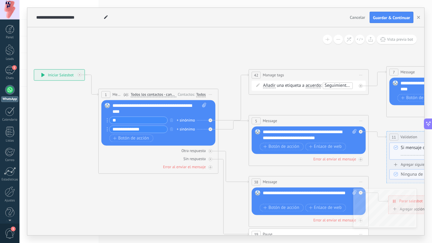
drag, startPoint x: 232, startPoint y: 52, endPoint x: 178, endPoint y: 52, distance: 53.7
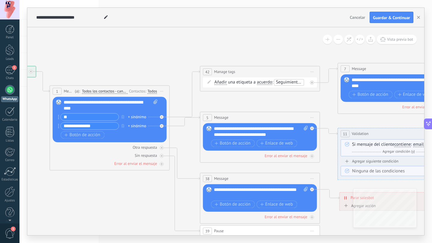
drag, startPoint x: 186, startPoint y: 52, endPoint x: 157, endPoint y: 49, distance: 28.6
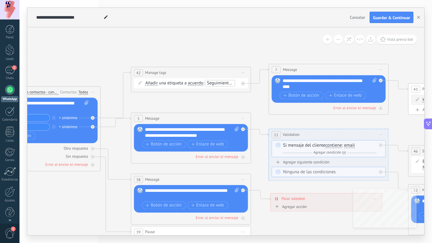
drag, startPoint x: 221, startPoint y: 42, endPoint x: 153, endPoint y: 43, distance: 67.5
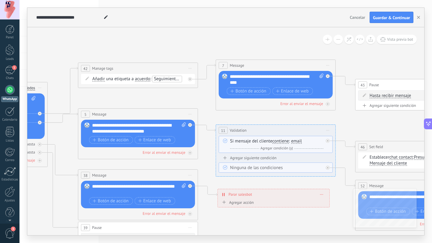
drag, startPoint x: 222, startPoint y: 38, endPoint x: 167, endPoint y: 36, distance: 55.2
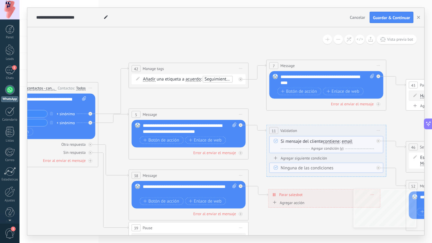
drag, startPoint x: 128, startPoint y: 37, endPoint x: 177, endPoint y: 37, distance: 49.2
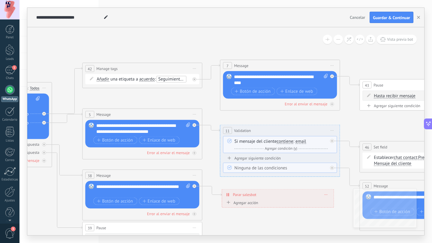
drag, startPoint x: 195, startPoint y: 40, endPoint x: 149, endPoint y: 41, distance: 46.2
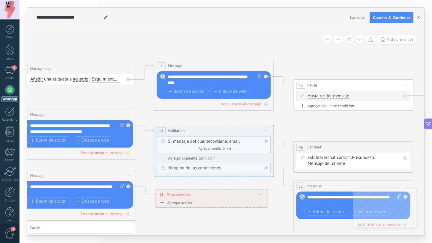
drag, startPoint x: 232, startPoint y: 41, endPoint x: 139, endPoint y: 43, distance: 93.5
click at [139, 43] on icon at bounding box center [381, 172] width 1461 height 524
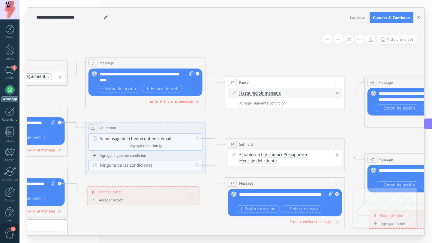
drag, startPoint x: 294, startPoint y: 64, endPoint x: 158, endPoint y: 49, distance: 137.3
click at [159, 49] on icon at bounding box center [313, 169] width 1461 height 524
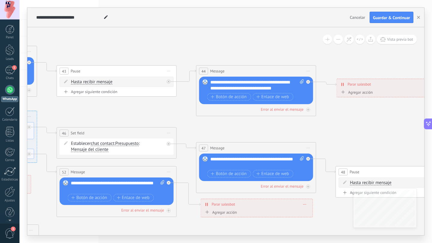
drag, startPoint x: 258, startPoint y: 46, endPoint x: 185, endPoint y: 46, distance: 72.8
click at [185, 46] on icon at bounding box center [145, 158] width 1461 height 524
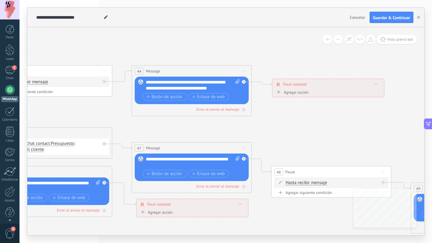
drag, startPoint x: 256, startPoint y: 44, endPoint x: 192, endPoint y: 44, distance: 64.1
click at [192, 44] on icon at bounding box center [81, 158] width 1461 height 524
click at [302, 94] on div "Agregar acción" at bounding box center [291, 92] width 33 height 4
click at [302, 94] on button "Conversación marcada como cerrada" at bounding box center [309, 92] width 75 height 11
click at [316, 104] on span "Iniciar Salesbot" at bounding box center [308, 103] width 73 height 6
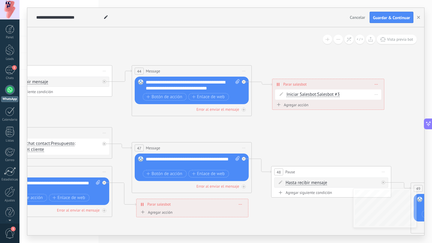
click at [376, 95] on icon at bounding box center [376, 94] width 3 height 1
click at [379, 102] on icon at bounding box center [379, 103] width 3 height 4
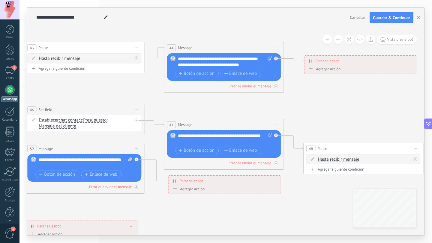
drag, startPoint x: 296, startPoint y: 135, endPoint x: 335, endPoint y: 111, distance: 46.3
click at [335, 111] on icon at bounding box center [113, 135] width 1461 height 524
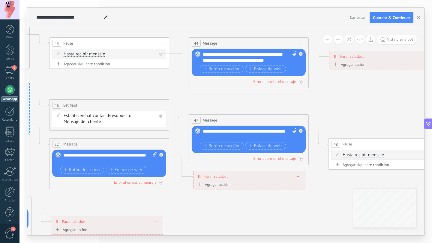
drag, startPoint x: 318, startPoint y: 107, endPoint x: 343, endPoint y: 104, distance: 24.5
click at [343, 104] on icon at bounding box center [138, 130] width 1461 height 524
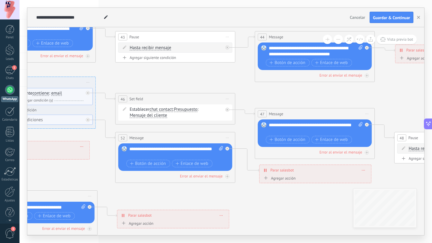
drag, startPoint x: 200, startPoint y: 219, endPoint x: 257, endPoint y: 213, distance: 58.1
click at [257, 213] on icon at bounding box center [204, 124] width 1461 height 524
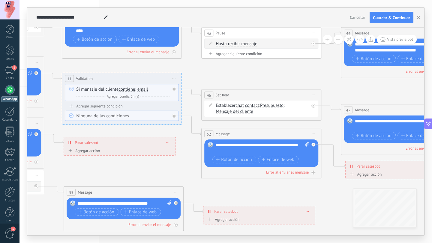
drag, startPoint x: 141, startPoint y: 190, endPoint x: 244, endPoint y: 180, distance: 103.8
click at [244, 180] on icon at bounding box center [290, 120] width 1461 height 524
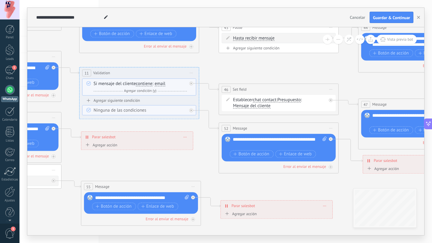
click at [324, 207] on span at bounding box center [324, 205] width 3 height 3
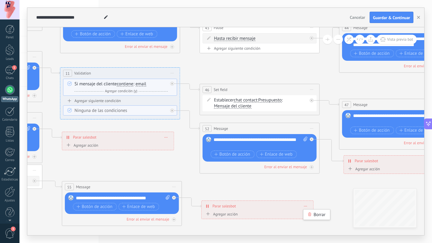
drag, startPoint x: 107, startPoint y: 162, endPoint x: 88, endPoint y: 162, distance: 19.2
click at [88, 162] on icon at bounding box center [288, 115] width 1461 height 524
click at [305, 206] on span at bounding box center [305, 206] width 3 height 3
click at [311, 213] on div "Borrar" at bounding box center [316, 215] width 27 height 10
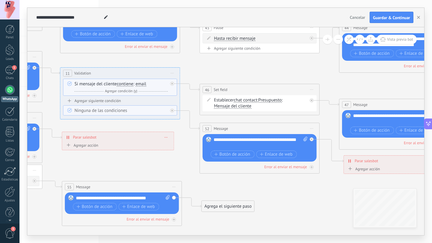
click at [232, 207] on div "Agrega el siguiente paso" at bounding box center [227, 207] width 52 height 10
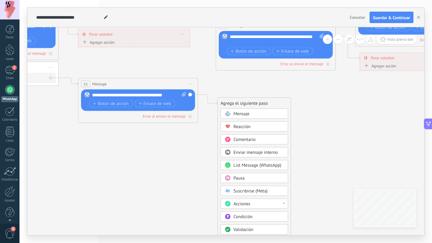
click at [241, 128] on span "Reacción" at bounding box center [241, 127] width 17 height 6
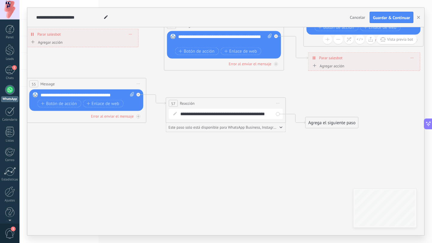
click at [251, 113] on div "**********" at bounding box center [229, 114] width 99 height 6
click at [248, 113] on div "**********" at bounding box center [229, 114] width 99 height 6
click at [279, 106] on span "Iniciar vista previa aquí Cambiar nombre Duplicar [GEOGRAPHIC_DATA]" at bounding box center [278, 103] width 10 height 9
click at [285, 141] on div "Borrar" at bounding box center [304, 143] width 59 height 10
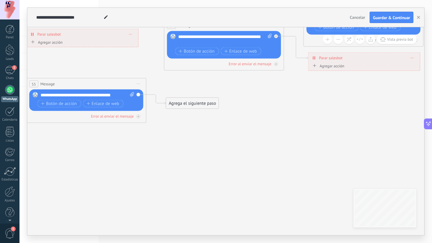
click at [193, 101] on div "Agrega el siguiente paso" at bounding box center [192, 104] width 52 height 10
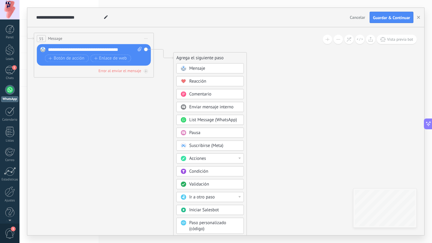
click at [195, 161] on span "Acciones" at bounding box center [197, 159] width 17 height 6
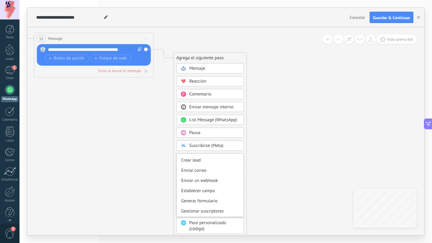
scroll to position [80, 0]
click at [221, 211] on div "Meta Conversions API" at bounding box center [210, 212] width 67 height 10
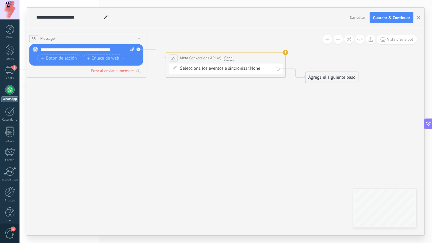
click at [256, 69] on div "None" at bounding box center [255, 68] width 10 height 5
click at [228, 58] on span "Canal" at bounding box center [228, 58] width 9 height 5
click at [228, 58] on button "Canal" at bounding box center [258, 58] width 75 height 11
click at [238, 72] on div "Selecciona los eventos a sincronizar: Ninguno Lead Compra Lead" at bounding box center [226, 69] width 114 height 10
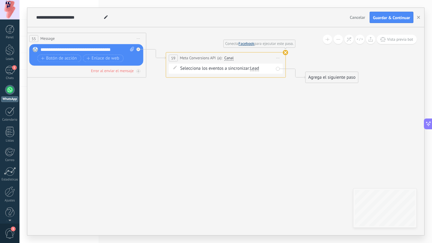
click at [242, 45] on link "Facebook" at bounding box center [246, 43] width 16 height 5
click at [287, 52] on use at bounding box center [285, 52] width 5 height 5
click at [283, 54] on use at bounding box center [285, 52] width 5 height 5
click at [278, 58] on icon at bounding box center [277, 58] width 3 height 1
click at [291, 87] on div "Borrar" at bounding box center [304, 87] width 59 height 10
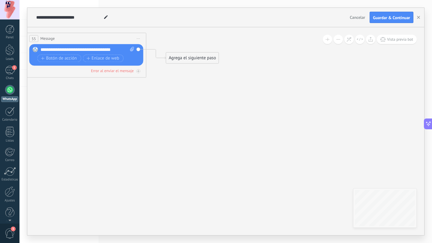
click at [201, 61] on div "Agrega el siguiente paso" at bounding box center [192, 58] width 52 height 10
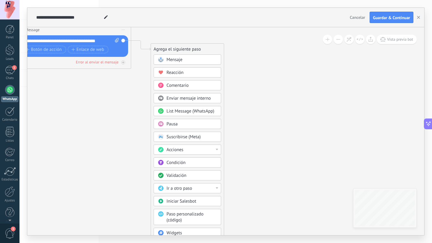
click at [194, 149] on div "Acciones" at bounding box center [191, 150] width 50 height 6
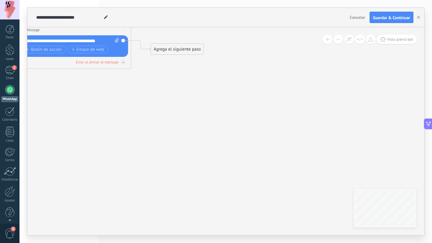
click at [203, 49] on div "Agrega el siguiente paso" at bounding box center [177, 49] width 52 height 10
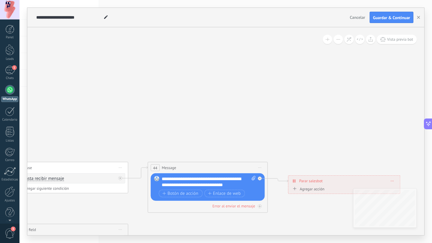
click at [356, 17] on span "Cancelar" at bounding box center [357, 17] width 15 height 5
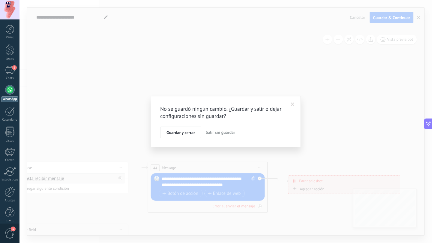
click at [230, 133] on span "Salir sin guardar" at bounding box center [220, 132] width 29 height 5
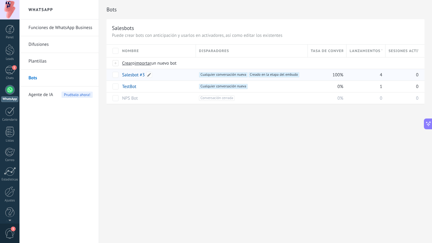
click at [135, 76] on link "Salesbot #3" at bounding box center [133, 75] width 22 height 6
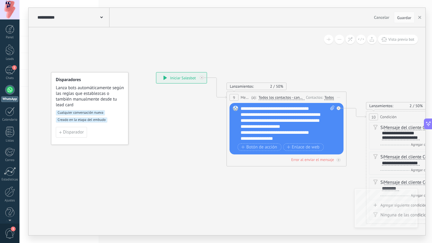
click at [185, 80] on div "**********" at bounding box center [181, 78] width 50 height 11
click at [182, 76] on div "**********" at bounding box center [181, 78] width 50 height 11
click at [283, 99] on span "Todos los contactos - canales seleccionados" at bounding box center [281, 97] width 46 height 5
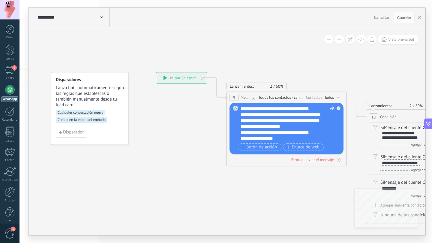
click at [283, 99] on button "Todos los contactos - canales seleccionados" at bounding box center [292, 97] width 75 height 11
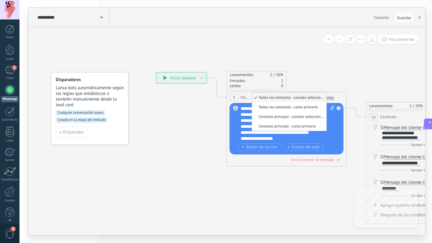
click at [319, 72] on div "Lanzamientos: 2 50% Enviados: 2 Leídos: 0" at bounding box center [286, 80] width 120 height 19
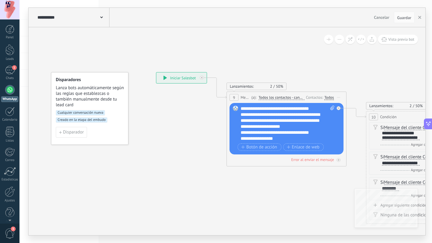
click at [330, 99] on div "Todos" at bounding box center [329, 97] width 10 height 5
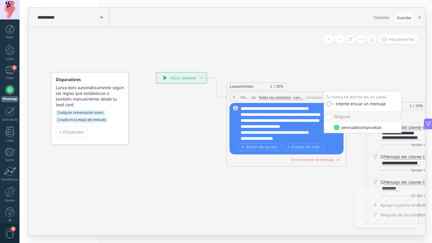
click at [329, 76] on icon at bounding box center [418, 169] width 825 height 494
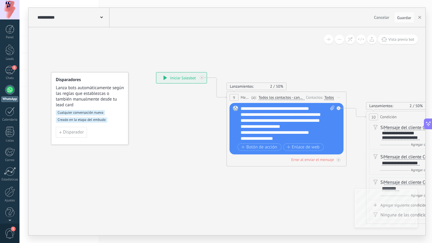
click at [339, 99] on span "Iniciar vista previa aquí Cambiar nombre Duplicar [GEOGRAPHIC_DATA]" at bounding box center [339, 97] width 10 height 9
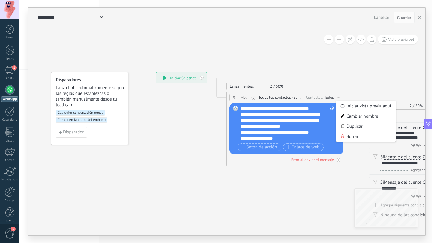
click at [326, 79] on icon at bounding box center [418, 169] width 825 height 494
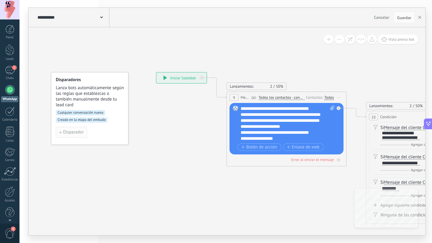
click at [83, 132] on span "Disparador" at bounding box center [73, 132] width 21 height 4
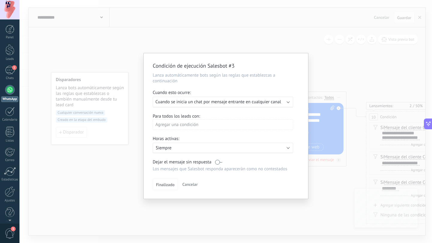
click at [104, 125] on div "Condición de ejecución Salesbot #3 Lanza automáticamente bots según las reglas …" at bounding box center [225, 121] width 412 height 243
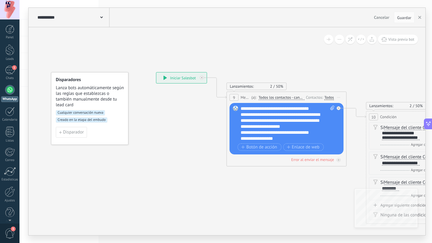
click at [99, 114] on span "Cualquier conversación nueva" at bounding box center [80, 112] width 49 height 5
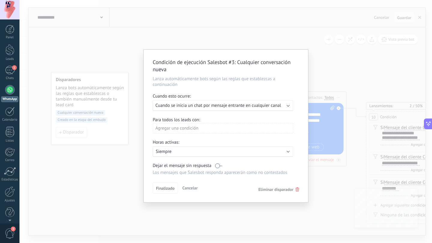
click at [275, 108] on span "Cuando se inicia un chat por mensaje entrante en cualquier canal" at bounding box center [218, 106] width 126 height 6
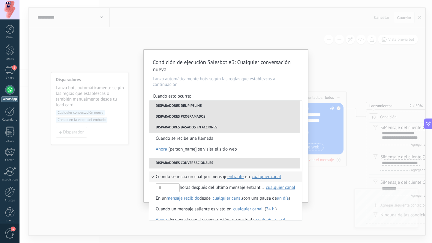
scroll to position [141, 0]
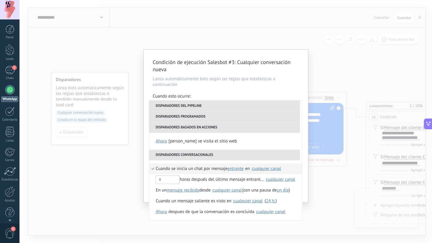
click at [219, 153] on li "Disparadores conversacionales" at bounding box center [224, 155] width 151 height 11
click at [179, 152] on li "Disparadores conversacionales" at bounding box center [224, 155] width 151 height 11
click at [177, 162] on div "Cuando se inicia un chat por mensaje entrante saliente cualquiera entrante en S…" at bounding box center [225, 191] width 153 height 60
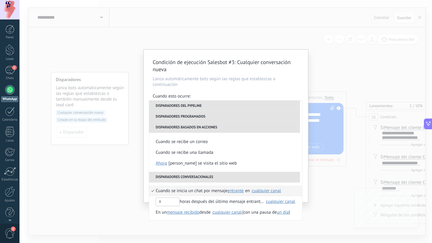
scroll to position [118, 0]
click at [202, 127] on li "Disparadores basados en acciones" at bounding box center [224, 127] width 151 height 11
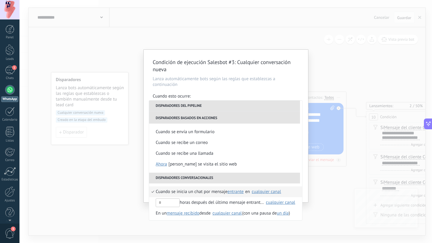
scroll to position [109, 0]
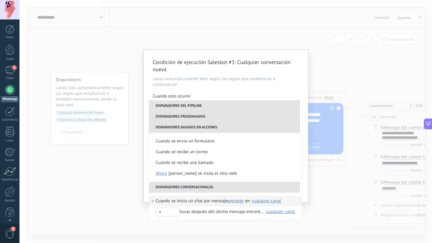
click at [191, 106] on li "Disparadores del pipeline" at bounding box center [224, 106] width 151 height 11
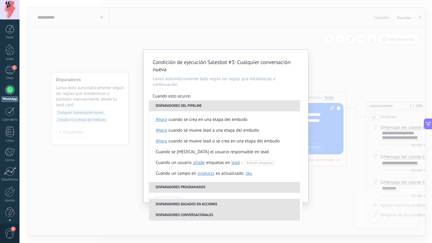
click at [329, 74] on div "Condición de ejecución Salesbot #3 : Cualquier conversación nueva Lanza automát…" at bounding box center [225, 121] width 412 height 243
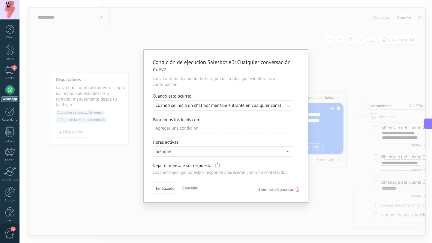
click at [329, 74] on div "Condición de ejecución Salesbot #3 : Cualquier conversación nueva Lanza automát…" at bounding box center [225, 121] width 412 height 243
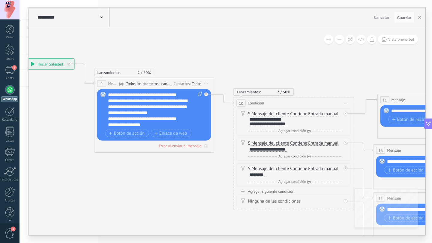
drag, startPoint x: 352, startPoint y: 78, endPoint x: 212, endPoint y: 66, distance: 140.5
click at [212, 65] on icon at bounding box center [286, 156] width 825 height 494
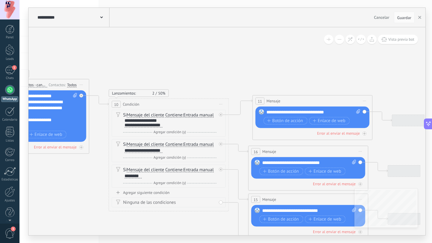
drag, startPoint x: 251, startPoint y: 76, endPoint x: 174, endPoint y: 76, distance: 77.0
click at [174, 76] on icon at bounding box center [161, 157] width 825 height 494
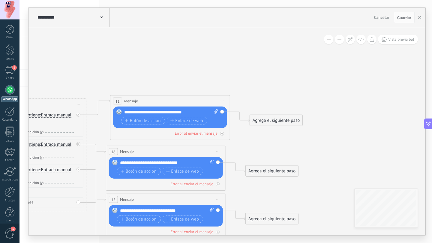
drag, startPoint x: 295, startPoint y: 92, endPoint x: 180, endPoint y: 92, distance: 115.1
click at [180, 92] on icon at bounding box center [19, 157] width 825 height 494
click at [267, 119] on div "Agrega el siguiente paso" at bounding box center [276, 121] width 52 height 10
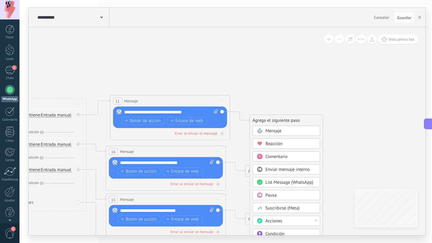
click at [281, 129] on span "Mensaje" at bounding box center [273, 131] width 16 height 6
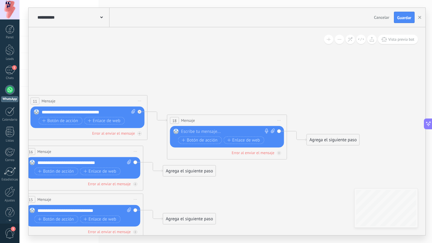
click at [219, 132] on div at bounding box center [225, 132] width 89 height 6
click at [273, 130] on icon at bounding box center [272, 131] width 4 height 4
click input "Subir" at bounding box center [0, 0] width 0 height 0
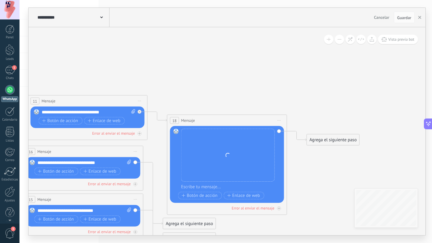
click at [281, 120] on span "Iniciar vista previa aquí Cambiar nombre Duplicar [GEOGRAPHIC_DATA]" at bounding box center [279, 120] width 10 height 9
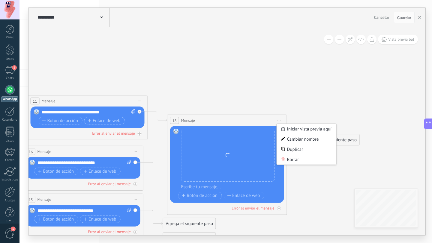
click at [344, 107] on icon at bounding box center [6, 157] width 965 height 494
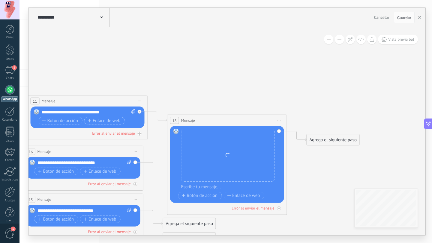
click at [277, 120] on span "Iniciar vista previa aquí Cambiar nombre Duplicar [GEOGRAPHIC_DATA]" at bounding box center [279, 120] width 10 height 9
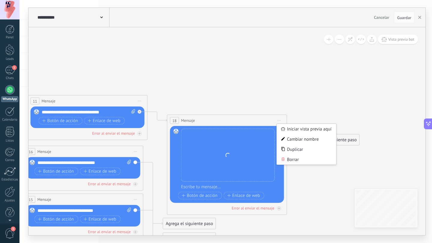
click at [341, 169] on icon at bounding box center [6, 157] width 965 height 494
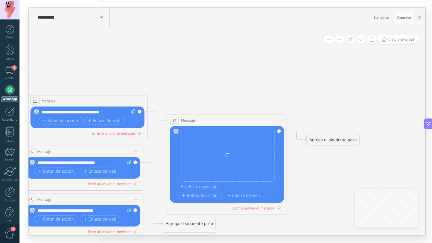
click at [345, 145] on div "Agrega el siguiente paso" at bounding box center [333, 140] width 52 height 10
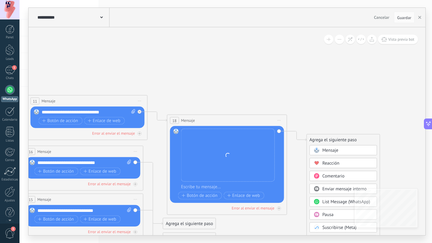
click at [332, 150] on span "Mensaje" at bounding box center [330, 151] width 16 height 6
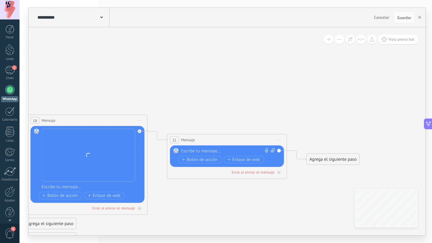
click at [273, 151] on icon at bounding box center [272, 150] width 4 height 4
click input "Subir" at bounding box center [0, 0] width 0 height 0
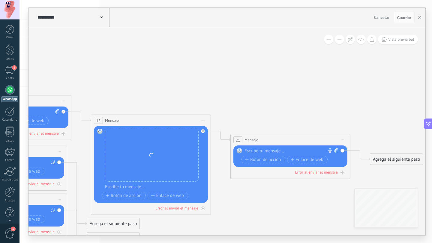
drag, startPoint x: 160, startPoint y: 91, endPoint x: 216, endPoint y: 90, distance: 55.8
click at [216, 90] on icon at bounding box center [0, 157] width 1104 height 494
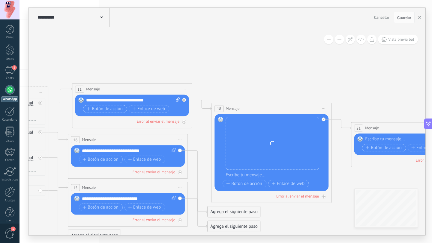
drag, startPoint x: 144, startPoint y: 76, endPoint x: 263, endPoint y: 64, distance: 120.1
click at [265, 64] on icon at bounding box center [121, 145] width 1104 height 494
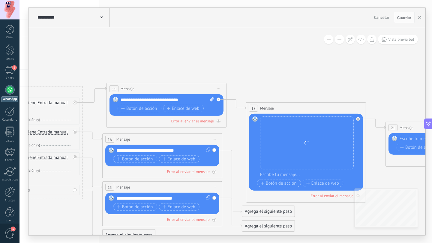
drag, startPoint x: 241, startPoint y: 65, endPoint x: 277, endPoint y: 65, distance: 35.4
click at [277, 65] on icon at bounding box center [155, 144] width 1104 height 494
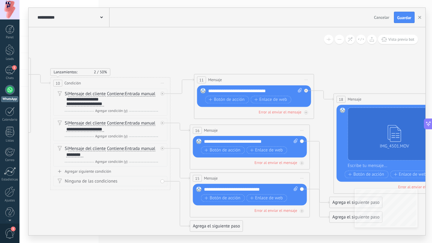
drag, startPoint x: 184, startPoint y: 62, endPoint x: 291, endPoint y: 53, distance: 107.4
click at [291, 53] on icon at bounding box center [243, 135] width 1104 height 494
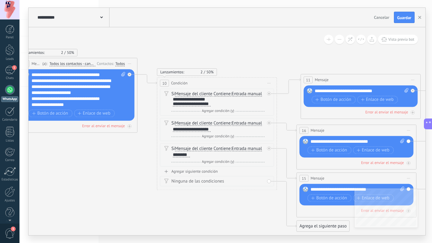
drag, startPoint x: 140, startPoint y: 46, endPoint x: 227, endPoint y: 46, distance: 87.2
click at [227, 46] on icon at bounding box center [349, 135] width 1104 height 494
click at [269, 82] on span "Iniciar vista previa aquí Cambiar nombre Duplicar [GEOGRAPHIC_DATA]" at bounding box center [269, 83] width 10 height 9
click at [281, 123] on div "Borrar" at bounding box center [295, 122] width 59 height 10
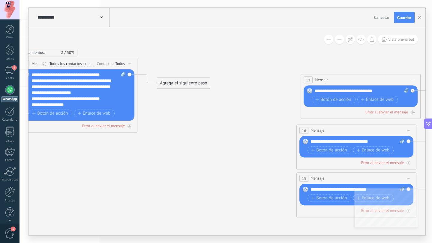
click at [164, 83] on div "Agrega el siguiente paso" at bounding box center [183, 83] width 52 height 10
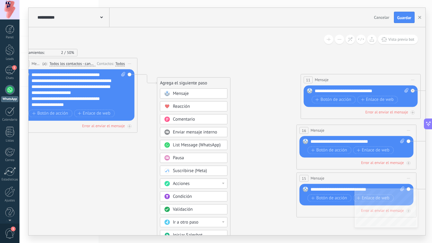
click at [239, 118] on icon at bounding box center [349, 130] width 1104 height 485
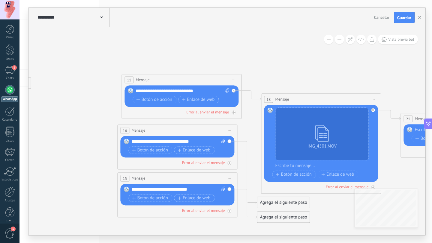
drag, startPoint x: 263, startPoint y: 104, endPoint x: 84, endPoint y: 104, distance: 179.3
click at [84, 104] on icon at bounding box center [170, 130] width 1104 height 485
click at [232, 79] on span "Iniciar vista previa aquí Cambiar nombre Duplicar [GEOGRAPHIC_DATA]" at bounding box center [233, 80] width 10 height 9
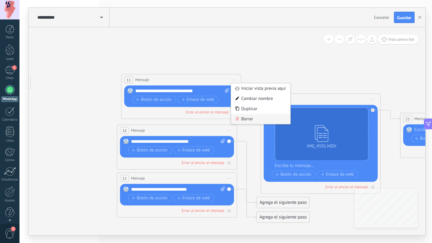
click at [241, 118] on div "Borrar" at bounding box center [260, 119] width 59 height 10
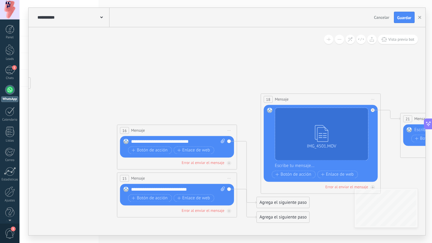
click at [231, 130] on span "Iniciar vista previa aquí Cambiar nombre Duplicar [GEOGRAPHIC_DATA]" at bounding box center [229, 130] width 10 height 9
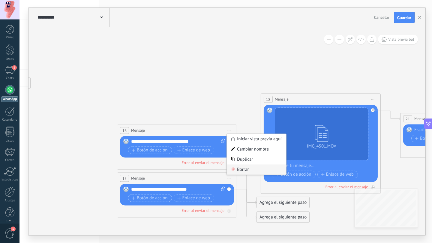
click at [240, 168] on div "Borrar" at bounding box center [256, 170] width 59 height 10
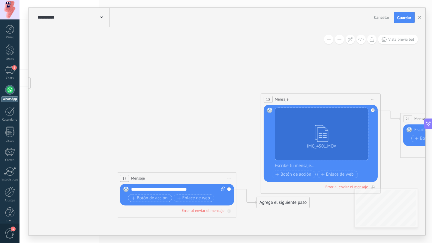
click at [234, 176] on div "15 Mensaje ******* (a): Todos los contactos - canales seleccionados Todos los c…" at bounding box center [176, 178] width 119 height 11
click at [228, 181] on span "Iniciar vista previa aquí Cambiar nombre Duplicar [GEOGRAPHIC_DATA]" at bounding box center [229, 178] width 10 height 9
click at [240, 216] on div "Borrar" at bounding box center [256, 218] width 59 height 10
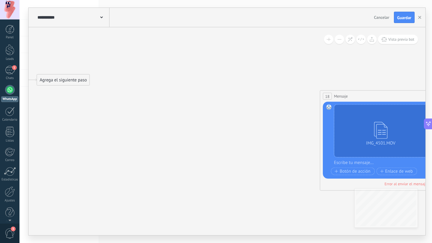
drag, startPoint x: 225, startPoint y: 105, endPoint x: 303, endPoint y: 105, distance: 78.2
click at [303, 105] on icon at bounding box center [229, 127] width 1104 height 485
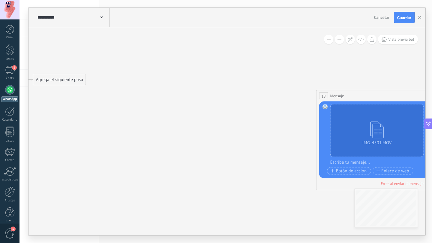
drag, startPoint x: 217, startPoint y: 121, endPoint x: 144, endPoint y: 120, distance: 72.5
click at [144, 120] on icon at bounding box center [225, 127] width 1104 height 485
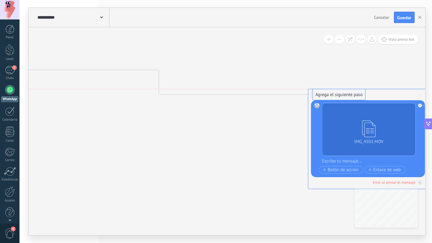
drag, startPoint x: 58, startPoint y: 79, endPoint x: 346, endPoint y: 97, distance: 288.1
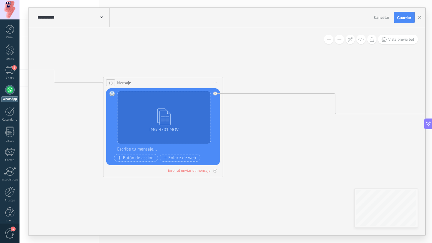
drag, startPoint x: 341, startPoint y: 92, endPoint x: 137, endPoint y: 80, distance: 204.8
click at [137, 80] on div "18 Mensaje ******* (a): Todos los contactos - canales seleccionados Todos los c…" at bounding box center [162, 82] width 119 height 11
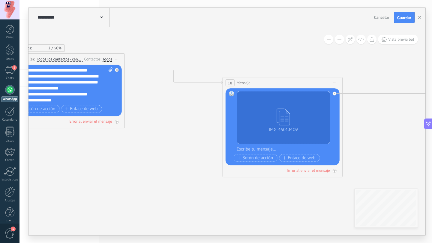
drag, startPoint x: 130, startPoint y: 55, endPoint x: 250, endPoint y: 55, distance: 119.9
click at [250, 55] on icon at bounding box center [336, 105] width 1104 height 443
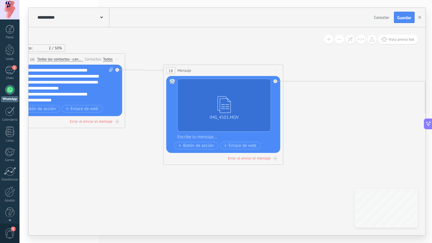
drag, startPoint x: 249, startPoint y: 83, endPoint x: 189, endPoint y: 70, distance: 61.6
click at [189, 70] on span "Mensaje" at bounding box center [184, 71] width 14 height 6
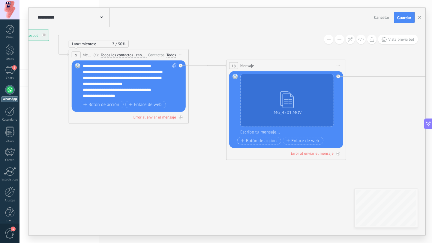
drag, startPoint x: 219, startPoint y: 46, endPoint x: 289, endPoint y: 41, distance: 70.3
click at [289, 41] on icon at bounding box center [400, 95] width 1104 height 430
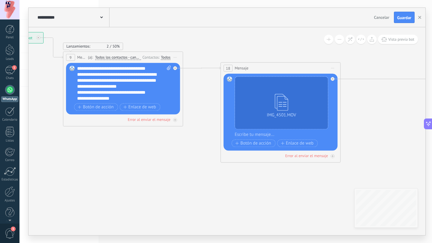
drag, startPoint x: 275, startPoint y: 46, endPoint x: 263, endPoint y: 50, distance: 12.9
click at [263, 50] on icon at bounding box center [395, 97] width 1104 height 430
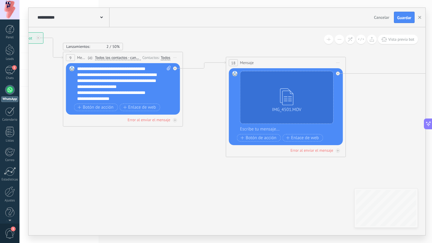
drag, startPoint x: 278, startPoint y: 70, endPoint x: 284, endPoint y: 64, distance: 8.5
click at [284, 64] on div "18 Mensaje ******* (a): Todos los contactos - canales seleccionados Todos los c…" at bounding box center [285, 62] width 119 height 11
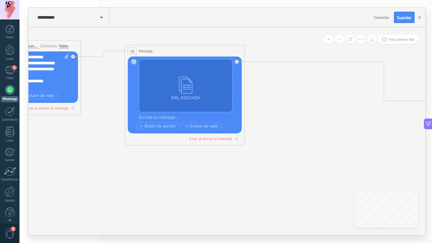
drag, startPoint x: 375, startPoint y: 98, endPoint x: 268, endPoint y: 85, distance: 108.0
click at [268, 85] on icon at bounding box center [293, 83] width 1104 height 425
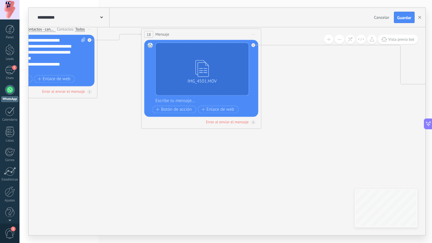
drag, startPoint x: 303, startPoint y: 126, endPoint x: 327, endPoint y: 111, distance: 28.3
click at [327, 111] on icon at bounding box center [309, 66] width 1104 height 425
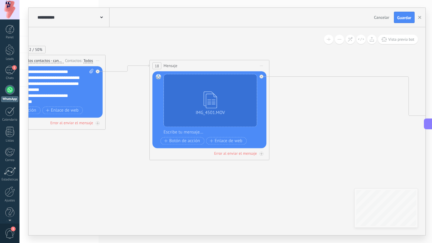
drag, startPoint x: 305, startPoint y: 86, endPoint x: 313, endPoint y: 118, distance: 33.4
click at [313, 119] on icon at bounding box center [317, 97] width 1104 height 425
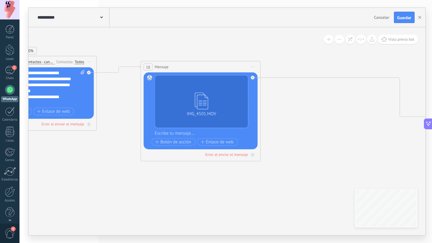
drag, startPoint x: 327, startPoint y: 111, endPoint x: 278, endPoint y: 95, distance: 51.9
click at [278, 95] on icon at bounding box center [309, 99] width 1104 height 425
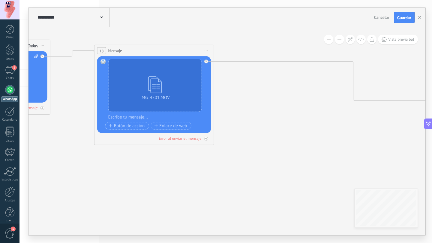
drag, startPoint x: 296, startPoint y: 108, endPoint x: 255, endPoint y: 110, distance: 40.5
click at [255, 110] on icon at bounding box center [262, 83] width 1104 height 425
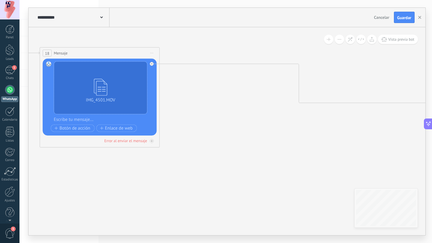
drag, startPoint x: 319, startPoint y: 120, endPoint x: 301, endPoint y: 120, distance: 17.7
click at [301, 120] on icon at bounding box center [208, 85] width 1104 height 425
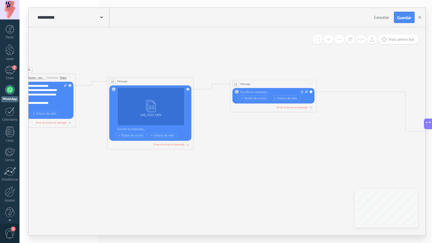
drag, startPoint x: 408, startPoint y: 116, endPoint x: 244, endPoint y: 82, distance: 167.3
click at [244, 82] on span "Mensaje" at bounding box center [245, 84] width 10 height 4
click at [279, 143] on icon at bounding box center [228, 105] width 795 height 306
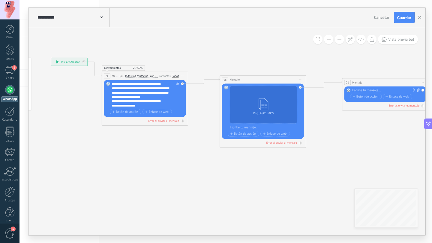
drag, startPoint x: 134, startPoint y: 51, endPoint x: 245, endPoint y: 49, distance: 111.5
click at [246, 49] on icon at bounding box center [340, 103] width 795 height 306
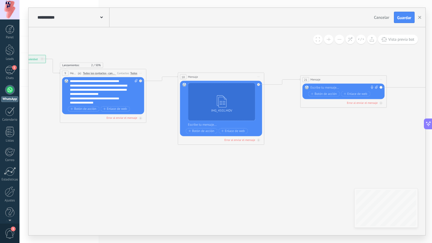
drag, startPoint x: 226, startPoint y: 51, endPoint x: 185, endPoint y: 49, distance: 41.4
click at [185, 49] on icon at bounding box center [298, 100] width 795 height 306
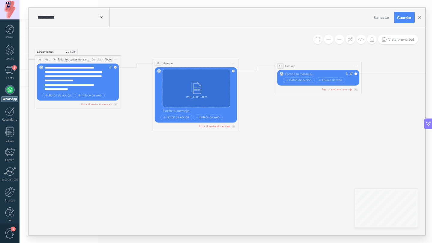
drag, startPoint x: 180, startPoint y: 51, endPoint x: 155, endPoint y: 37, distance: 28.6
click at [155, 37] on icon at bounding box center [273, 86] width 795 height 306
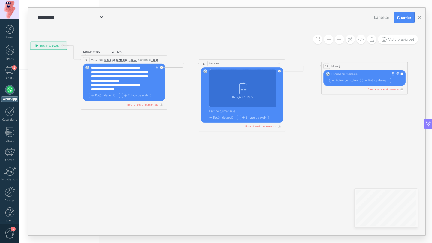
drag, startPoint x: 129, startPoint y: 39, endPoint x: 175, endPoint y: 39, distance: 46.5
click at [175, 39] on icon at bounding box center [319, 87] width 795 height 306
click at [168, 43] on icon at bounding box center [319, 87] width 795 height 306
click at [145, 38] on icon at bounding box center [319, 87] width 795 height 306
click at [53, 45] on div "**********" at bounding box center [48, 46] width 36 height 8
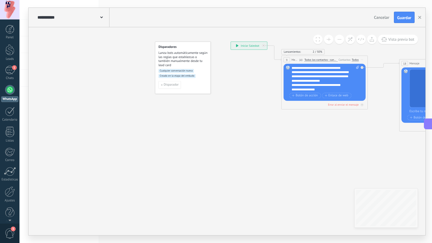
drag, startPoint x: 147, startPoint y: 85, endPoint x: 242, endPoint y: 84, distance: 95.3
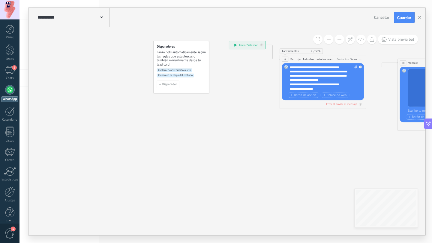
click at [168, 72] on div "Cualquier conversación nueva Creado en la etapa del embudo" at bounding box center [181, 74] width 49 height 12
click at [168, 70] on span "Cualquier conversación nueva" at bounding box center [174, 70] width 35 height 4
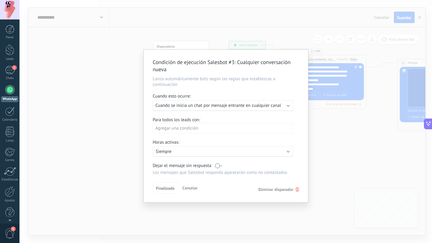
click at [285, 108] on div "Ejecutar: Cuando se inicia un chat por mensaje entrante en cualquier canal" at bounding box center [223, 105] width 140 height 11
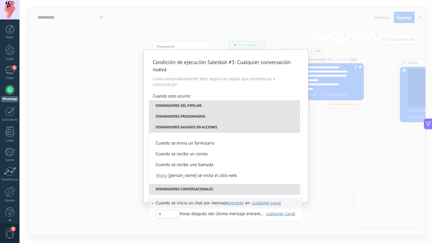
scroll to position [132, 0]
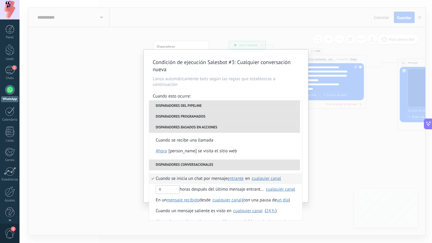
click at [222, 35] on div "Condición de ejecución Salesbot #3 : Cualquier conversación nueva Lanza automát…" at bounding box center [225, 121] width 412 height 243
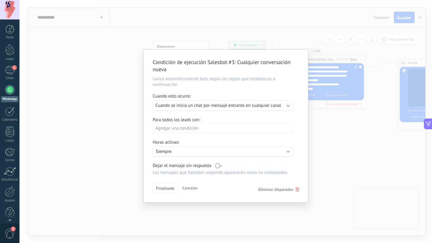
click at [291, 191] on span "Eliminar disparador" at bounding box center [275, 189] width 35 height 5
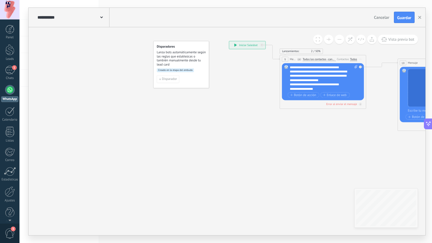
click at [183, 67] on div "Disparadores Lanza bots automáticamente según las reglas que establezcas o tamb…" at bounding box center [181, 64] width 56 height 47
click at [183, 69] on span "Creado en la etapa del embudo" at bounding box center [175, 70] width 37 height 4
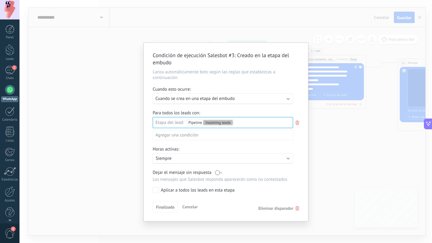
click at [279, 210] on span "Eliminar disparador" at bounding box center [275, 208] width 35 height 5
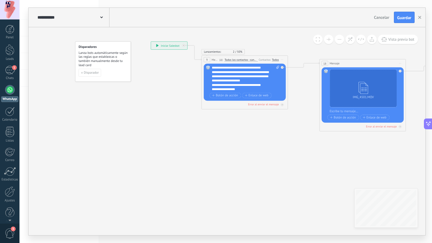
drag, startPoint x: 278, startPoint y: 152, endPoint x: 197, endPoint y: 154, distance: 81.9
click at [196, 154] on icon at bounding box center [440, 87] width 795 height 306
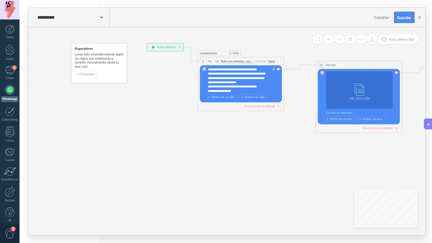
click at [197, 154] on icon at bounding box center [436, 88] width 795 height 306
click at [10, 74] on div "1" at bounding box center [10, 70] width 10 height 9
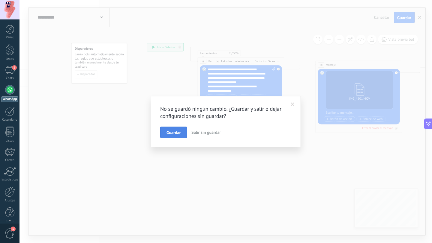
click at [173, 133] on span "Guardar" at bounding box center [173, 133] width 14 height 4
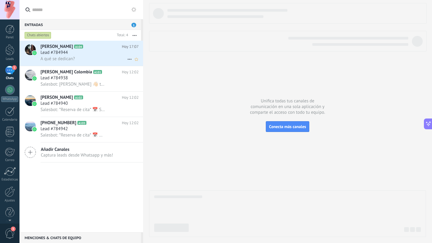
click at [126, 59] on icon at bounding box center [129, 59] width 7 height 7
click at [111, 36] on div at bounding box center [216, 121] width 432 height 243
click at [74, 153] on span "Añadir Canales" at bounding box center [77, 150] width 72 height 6
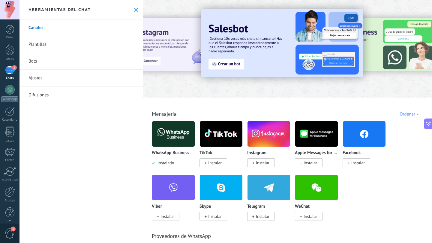
drag, startPoint x: 374, startPoint y: 217, endPoint x: 344, endPoint y: 199, distance: 35.5
click at [344, 199] on div "WhatsApp Business Instalado TikTok Instalar Instagram Instalar Apple Messages f…" at bounding box center [291, 174] width 278 height 107
drag, startPoint x: 354, startPoint y: 202, endPoint x: 354, endPoint y: 196, distance: 6.0
click at [354, 196] on div "WhatsApp Business Instalado TikTok Instalar Instagram Instalar Apple Messages f…" at bounding box center [291, 174] width 278 height 107
click at [13, 88] on div at bounding box center [10, 90] width 10 height 10
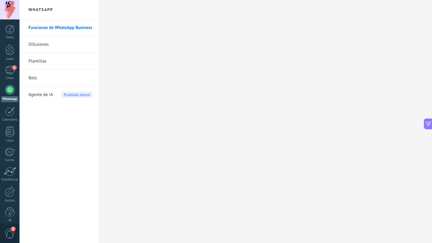
click at [44, 97] on span "Agente de IA" at bounding box center [40, 95] width 25 height 17
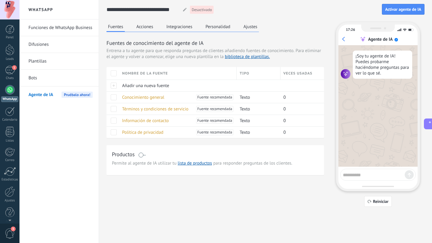
click at [222, 27] on button "Personalidad" at bounding box center [218, 26] width 28 height 9
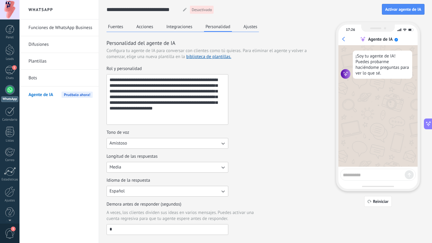
click at [242, 25] on button "Ajustes" at bounding box center [250, 26] width 17 height 9
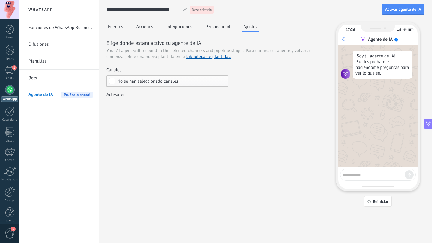
click at [221, 23] on button "Personalidad" at bounding box center [218, 26] width 28 height 9
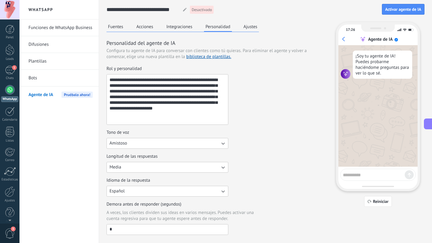
click at [137, 29] on button "Acciones" at bounding box center [145, 26] width 20 height 9
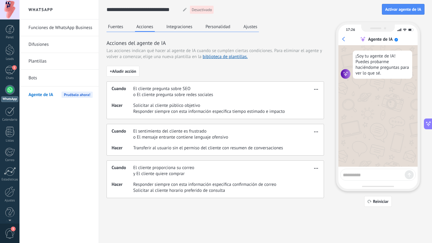
click at [317, 89] on use "button" at bounding box center [316, 89] width 4 height 1
click at [310, 98] on div "Editar" at bounding box center [302, 98] width 31 height 12
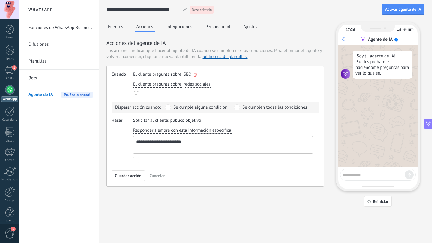
click at [169, 75] on span "El cliente pregunta sobre" at bounding box center [157, 75] width 48 height 6
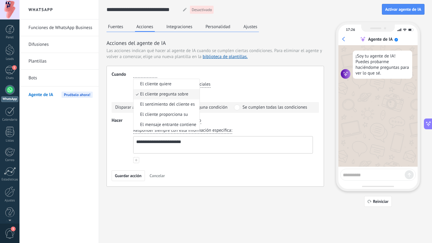
click at [281, 38] on div "**********" at bounding box center [214, 104] width 217 height 165
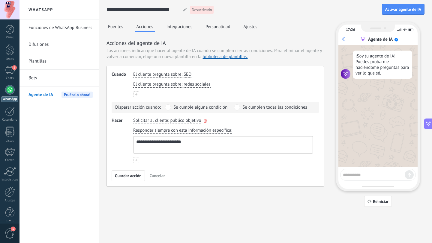
click at [186, 121] on span "público objetivo" at bounding box center [185, 121] width 31 height 6
click at [230, 121] on div "**********" at bounding box center [223, 121] width 182 height 9
click at [205, 121] on icon "button" at bounding box center [205, 121] width 3 height 4
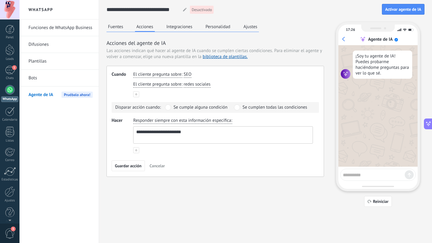
click at [137, 152] on button at bounding box center [136, 150] width 6 height 6
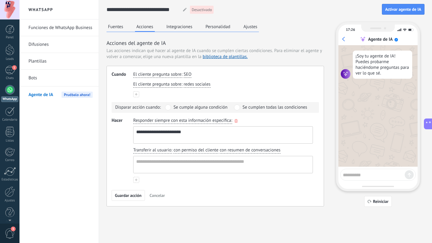
click at [152, 122] on span "Responder siempre con esta información específica" at bounding box center [182, 121] width 98 height 6
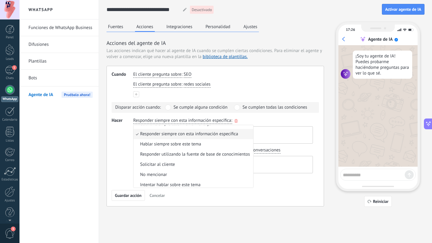
scroll to position [19, 0]
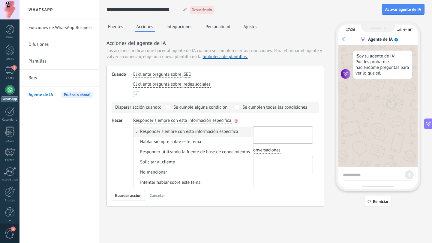
click at [199, 122] on span "Responder siempre con esta información específica" at bounding box center [182, 121] width 98 height 6
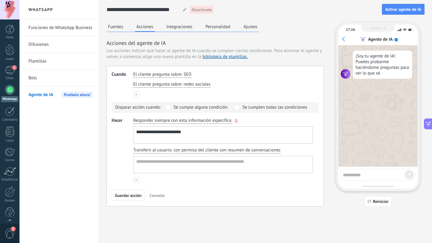
click at [239, 119] on div "**********" at bounding box center [223, 131] width 182 height 28
click at [234, 120] on icon "button" at bounding box center [235, 121] width 3 height 4
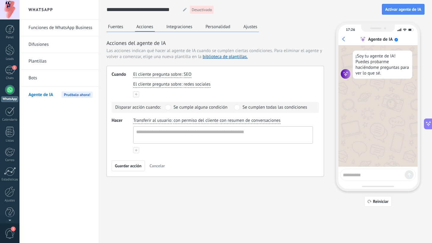
click at [161, 120] on span "Transferir al usuario" at bounding box center [152, 121] width 38 height 6
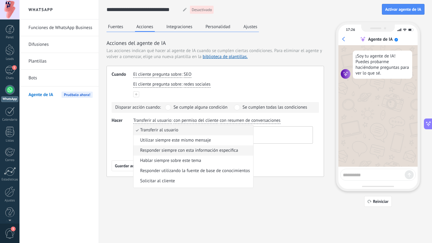
click at [173, 151] on span "Responder siempre con esta información específica" at bounding box center [189, 151] width 98 height 6
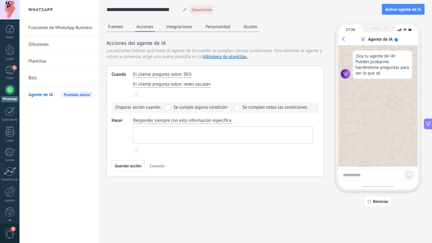
click at [158, 132] on textarea at bounding box center [222, 135] width 178 height 17
click at [157, 165] on span "Cancelar" at bounding box center [157, 166] width 15 height 4
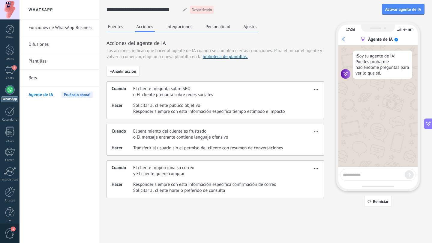
click at [118, 28] on button "Fuentes" at bounding box center [115, 26] width 18 height 9
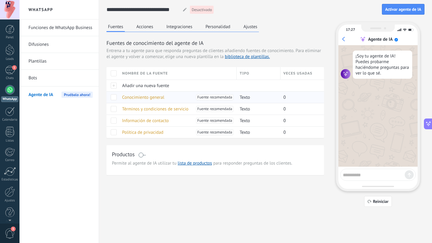
click at [156, 98] on span "Conocimiento general" at bounding box center [143, 98] width 42 height 6
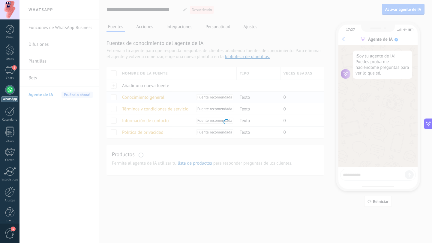
type input "**********"
type textarea "**********"
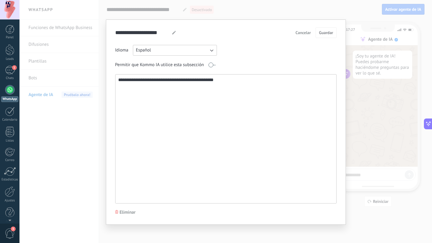
click at [301, 33] on span "Cancelar" at bounding box center [302, 33] width 15 height 4
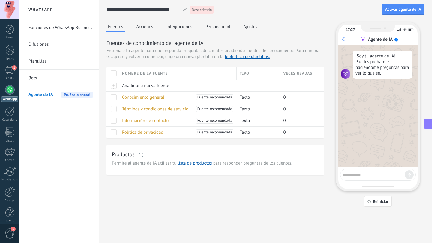
click at [141, 156] on span at bounding box center [141, 155] width 7 height 5
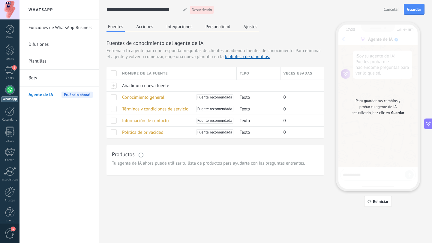
click at [148, 29] on button "Acciones" at bounding box center [145, 26] width 20 height 9
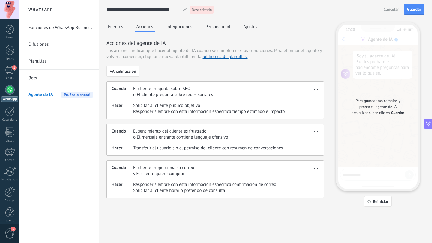
click at [313, 88] on button "button" at bounding box center [315, 88] width 7 height 7
click at [306, 99] on span "Editar" at bounding box center [303, 98] width 11 height 6
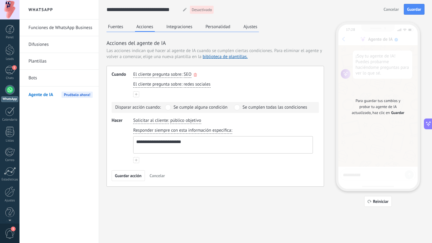
click at [144, 74] on span "El cliente pregunta sobre" at bounding box center [157, 75] width 48 height 6
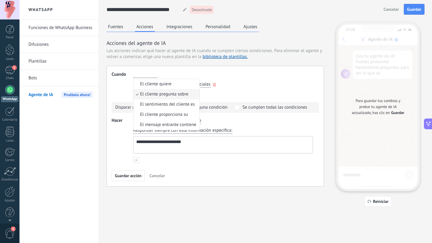
click at [272, 86] on div "El cliente pregunta sobre : redes sociales" at bounding box center [223, 84] width 182 height 9
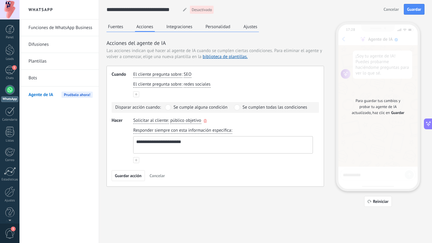
click at [202, 121] on div "Solicitar al cliente : público objetivo" at bounding box center [223, 121] width 182 height 9
click at [202, 120] on div "Solicitar al cliente : público objetivo" at bounding box center [223, 121] width 182 height 9
click at [205, 120] on icon "button" at bounding box center [205, 121] width 3 height 4
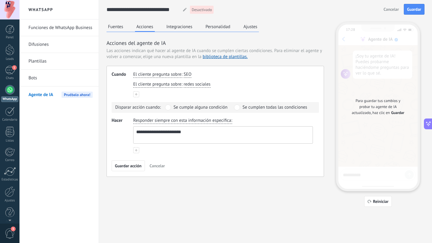
click at [164, 122] on span "Responder siempre con esta información específica" at bounding box center [182, 121] width 98 height 6
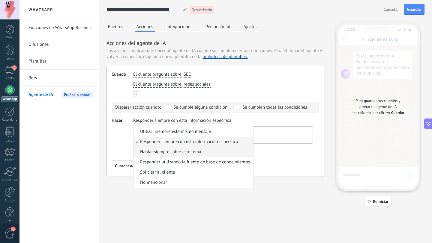
scroll to position [7, 0]
click at [165, 163] on span "Responder utilizando la fuente de base de conocimientos" at bounding box center [195, 164] width 110 height 6
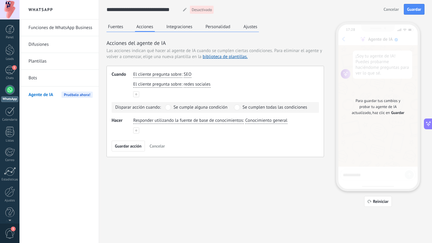
click at [137, 127] on div "Responder utilizando la fuente de base de conocimientos : Conocimiento general" at bounding box center [223, 126] width 180 height 16
click at [137, 130] on icon at bounding box center [136, 130] width 2 height 2
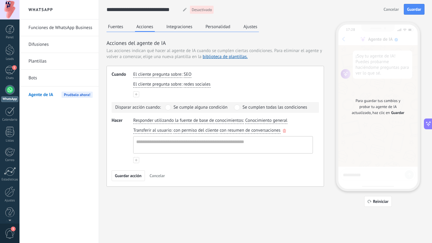
click at [283, 132] on icon "button" at bounding box center [284, 131] width 3 height 4
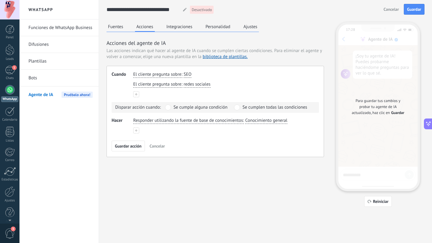
click at [126, 30] on div "Fuentes Acciones Integraciones Personalidad Ajustes" at bounding box center [182, 27] width 152 height 10
click at [118, 30] on button "Fuentes" at bounding box center [115, 26] width 18 height 9
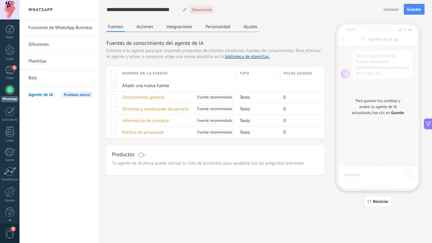
click at [150, 162] on span "Tu agente de IA ahora puede utilizar tu lista de productos para ayudarte con la…" at bounding box center [215, 164] width 207 height 6
click at [151, 162] on span "Tu agente de IA ahora puede utilizar tu lista de productos para ayudarte con la…" at bounding box center [215, 164] width 207 height 6
click at [123, 156] on h3 "Productos" at bounding box center [123, 154] width 23 height 7
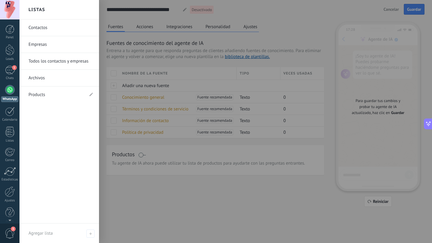
click at [51, 89] on link "Products" at bounding box center [55, 95] width 55 height 17
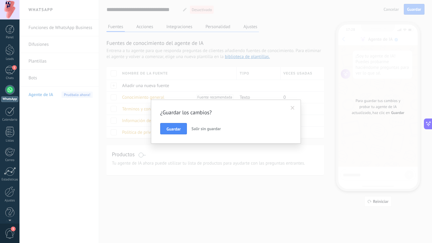
click at [195, 128] on span "Salir sin guardar" at bounding box center [205, 128] width 29 height 5
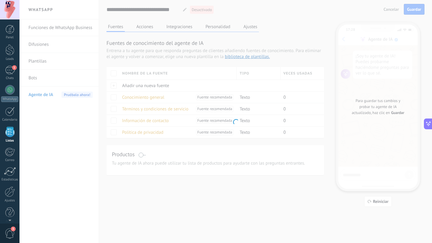
scroll to position [6, 0]
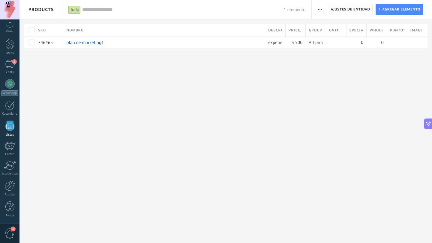
click at [350, 10] on span "Ajustes de entidad" at bounding box center [349, 9] width 39 height 11
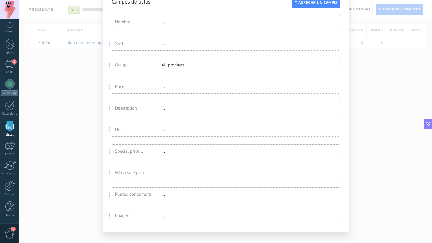
scroll to position [41, 0]
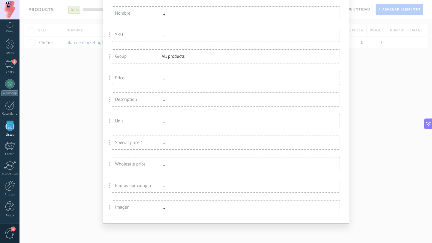
click at [135, 208] on div "Imagen" at bounding box center [138, 208] width 46 height 6
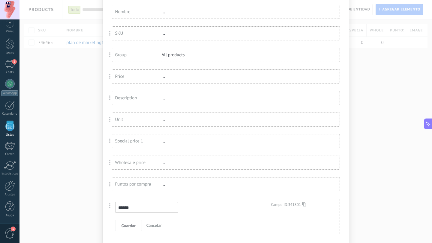
scroll to position [0, 0]
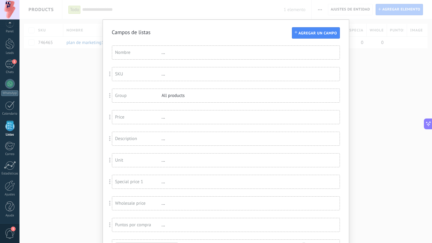
click at [302, 27] on div "Campos de listas Agregar un campo Usted ha alcanzado la cantidad máxima de los …" at bounding box center [226, 151] width 246 height 265
click at [302, 29] on button "Agregar un campo" at bounding box center [316, 32] width 48 height 11
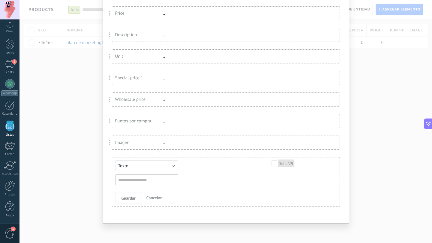
click at [155, 199] on span "Cancelar" at bounding box center [153, 197] width 15 height 5
click at [44, 66] on div "Campos de listas Agregar un campo Usted ha alcanzado la cantidad máxima de los …" at bounding box center [225, 121] width 412 height 243
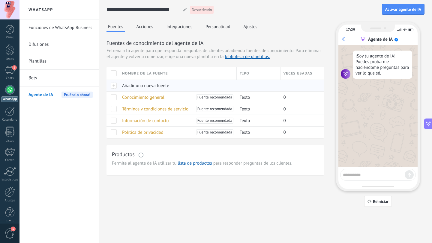
click at [149, 84] on span "Añadir una nueva fuente" at bounding box center [145, 86] width 47 height 6
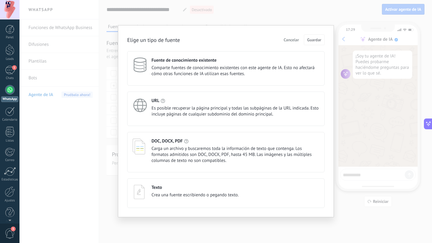
click at [200, 147] on span "Carga un archivo y buscaremos toda la información de texto que contenga. Los fo…" at bounding box center [235, 155] width 168 height 18
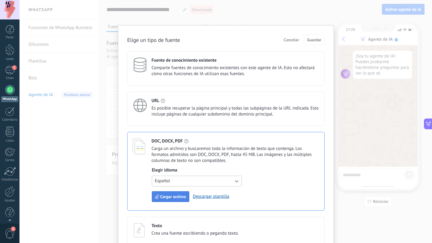
click at [173, 196] on span "Cargar archivo" at bounding box center [173, 197] width 26 height 4
click at [295, 39] on span "Cancelar" at bounding box center [291, 40] width 15 height 4
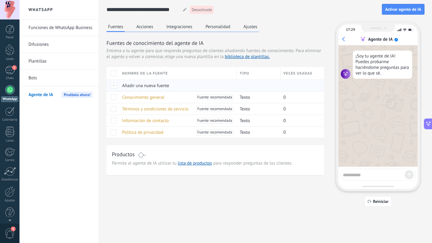
click at [145, 85] on span "Añadir una nueva fuente" at bounding box center [145, 86] width 47 height 6
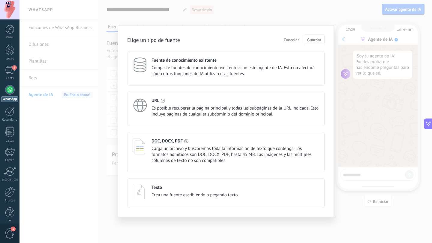
click at [291, 39] on span "Cancelar" at bounding box center [291, 40] width 15 height 4
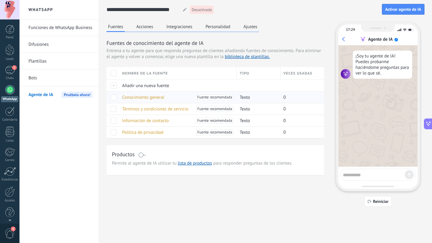
click at [159, 97] on span "Conocimiento general" at bounding box center [143, 98] width 42 height 6
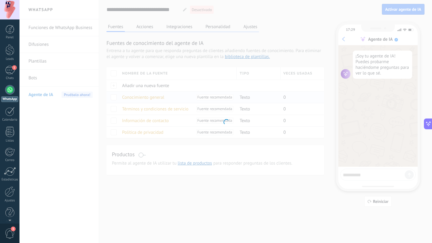
type input "**********"
type textarea "**********"
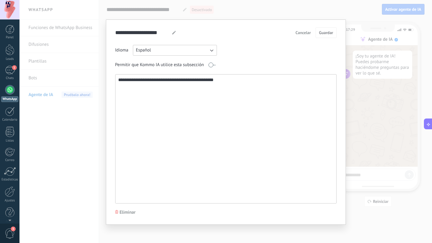
click at [309, 33] on span "Cancelar" at bounding box center [302, 33] width 15 height 4
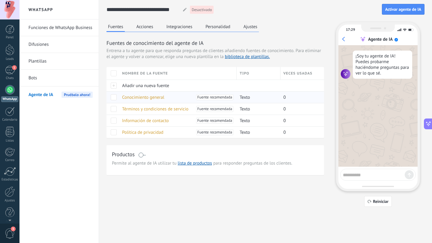
click at [135, 96] on span "Conocimiento general" at bounding box center [143, 98] width 42 height 6
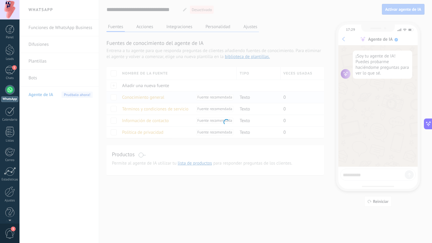
type input "**********"
type textarea "**********"
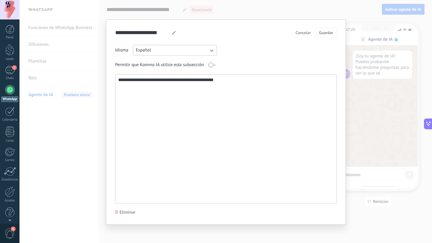
click at [298, 35] on span "Cancelar" at bounding box center [302, 33] width 15 height 4
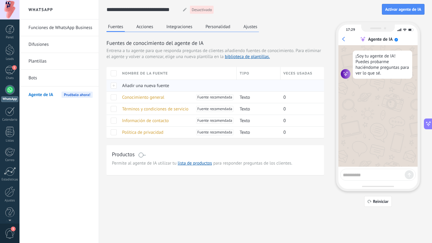
click at [124, 88] on span "Añadir una nueva fuente" at bounding box center [145, 86] width 47 height 6
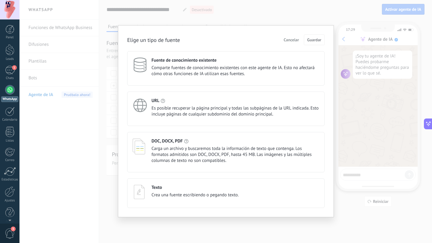
click at [179, 196] on span "Crea una fuente escribiendo o pegando texto." at bounding box center [194, 195] width 87 height 6
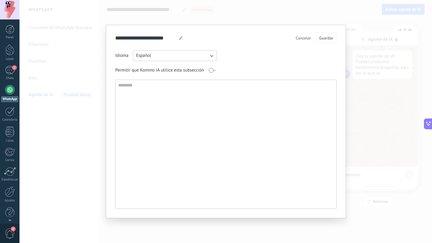
click at [298, 43] on div "**********" at bounding box center [225, 121] width 221 height 177
click at [300, 36] on span "Cancelar" at bounding box center [303, 38] width 15 height 4
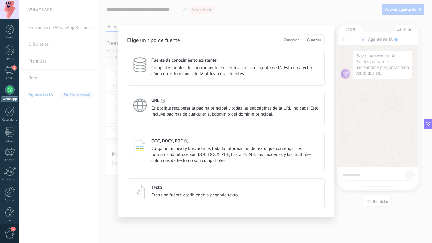
click at [180, 54] on div "Fuente de conocimiento existente Comparte fuentes de conocimiento existentes co…" at bounding box center [225, 68] width 197 height 34
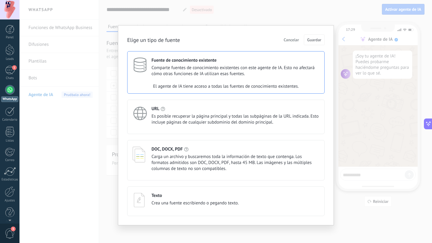
click at [172, 198] on div "Texto" at bounding box center [194, 196] width 87 height 6
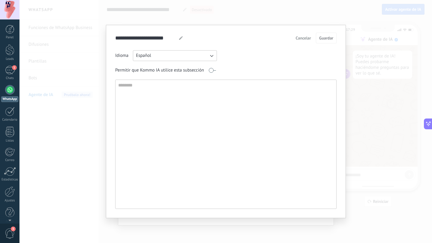
click at [213, 70] on span at bounding box center [211, 70] width 7 height 5
click at [192, 58] on button "Español" at bounding box center [175, 55] width 84 height 11
click at [191, 67] on li "Español" at bounding box center [172, 66] width 87 height 10
click at [215, 71] on span at bounding box center [211, 70] width 7 height 5
click at [301, 40] on span "Cancelar" at bounding box center [303, 38] width 15 height 4
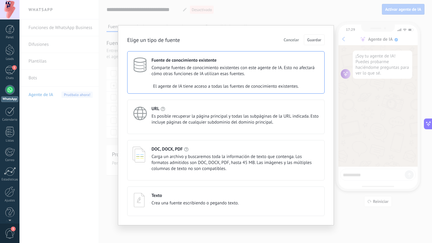
click at [290, 36] on button "Cancelar" at bounding box center [291, 39] width 21 height 9
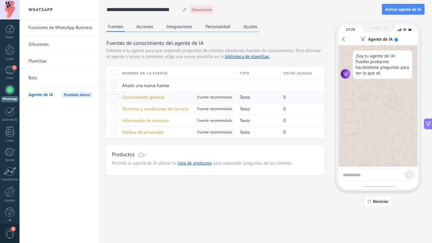
click at [226, 99] on span "Fuente recomendada" at bounding box center [214, 97] width 35 height 6
click at [249, 57] on link "biblioteca de plantillas." at bounding box center [247, 57] width 45 height 6
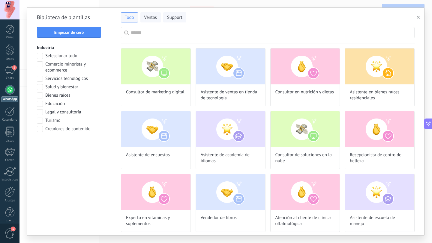
click at [419, 18] on use "button" at bounding box center [417, 17] width 3 height 3
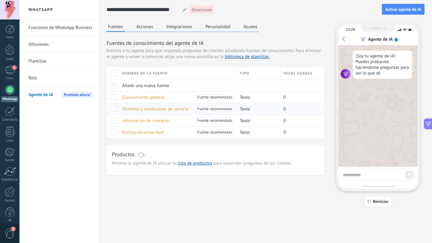
click at [142, 109] on span "Términos y condiciones de servicio" at bounding box center [155, 109] width 66 height 6
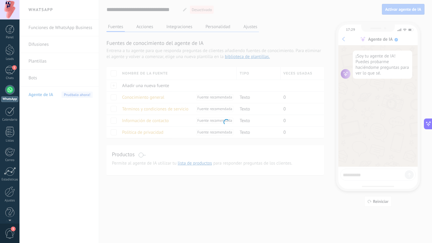
type input "**********"
type textarea "**********"
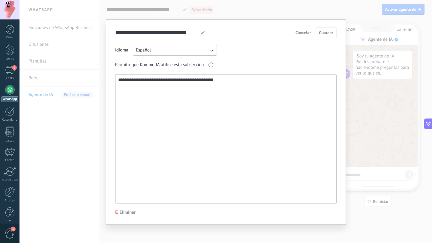
click at [300, 32] on span "Cancelar" at bounding box center [302, 33] width 15 height 4
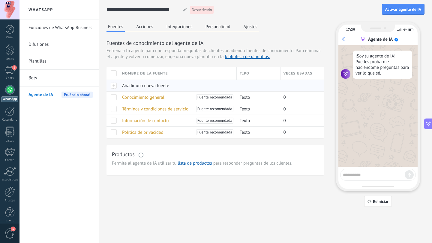
click at [138, 81] on div "Añadir una nueva fuente" at bounding box center [176, 85] width 115 height 11
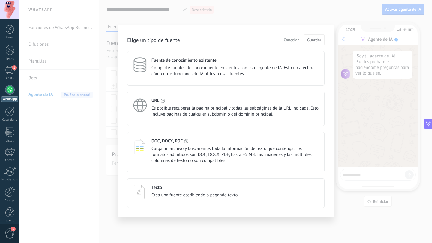
click at [173, 180] on div "Texto Crea una fuente escribiendo o pegando texto." at bounding box center [225, 194] width 197 height 30
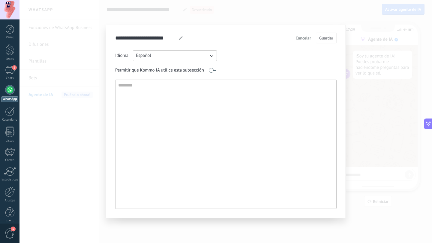
click at [176, 91] on textarea at bounding box center [224, 144] width 219 height 129
type textarea "**********"
click at [333, 36] on span "Guardar" at bounding box center [326, 38] width 14 height 4
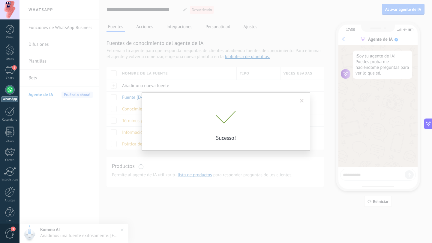
click at [303, 101] on span at bounding box center [302, 101] width 4 height 4
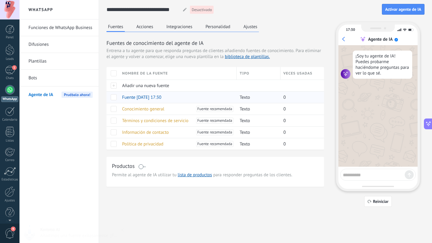
click at [158, 94] on div "Fuente [DATE] 17:30" at bounding box center [176, 97] width 115 height 11
click at [156, 99] on span "Fuente [DATE] 17:30" at bounding box center [141, 98] width 39 height 6
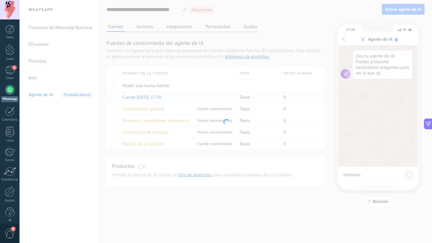
type textarea "**********"
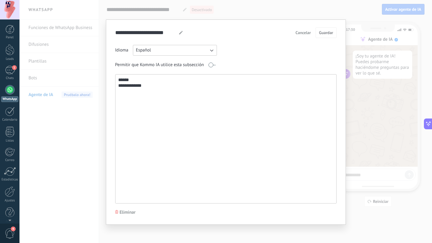
drag, startPoint x: 167, startPoint y: 84, endPoint x: 111, endPoint y: 78, distance: 56.1
click at [111, 78] on div "**********" at bounding box center [226, 122] width 240 height 206
click at [300, 33] on span "Cancelar" at bounding box center [302, 33] width 15 height 4
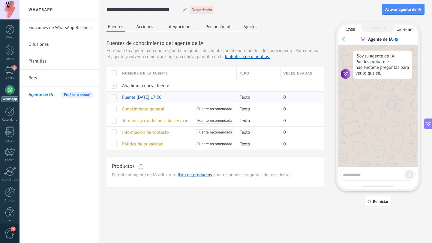
click at [115, 100] on span at bounding box center [114, 97] width 6 height 6
click at [126, 95] on span "Eliminar" at bounding box center [134, 97] width 16 height 12
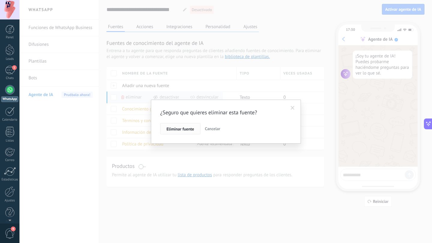
click at [186, 129] on span "Eliminar fuente" at bounding box center [180, 129] width 28 height 4
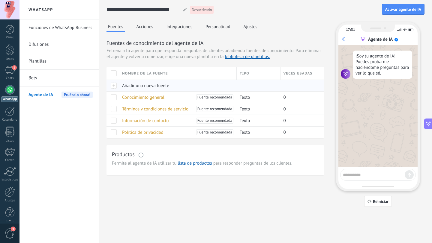
click at [138, 82] on div "Añadir una nueva fuente" at bounding box center [176, 85] width 115 height 11
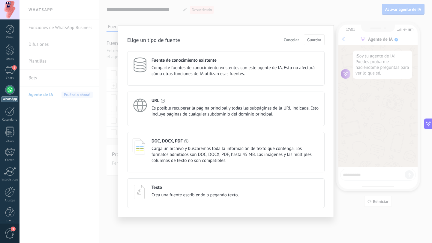
click at [181, 149] on span "Carga un archivo y buscaremos toda la información de texto que contenga. Los fo…" at bounding box center [235, 155] width 168 height 18
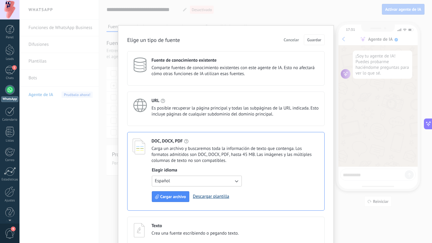
click at [205, 196] on link "Descargar plantilla" at bounding box center [211, 197] width 36 height 6
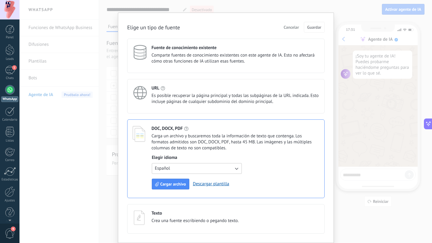
click at [288, 26] on span "Cancelar" at bounding box center [291, 27] width 15 height 4
